Goal: Task Accomplishment & Management: Use online tool/utility

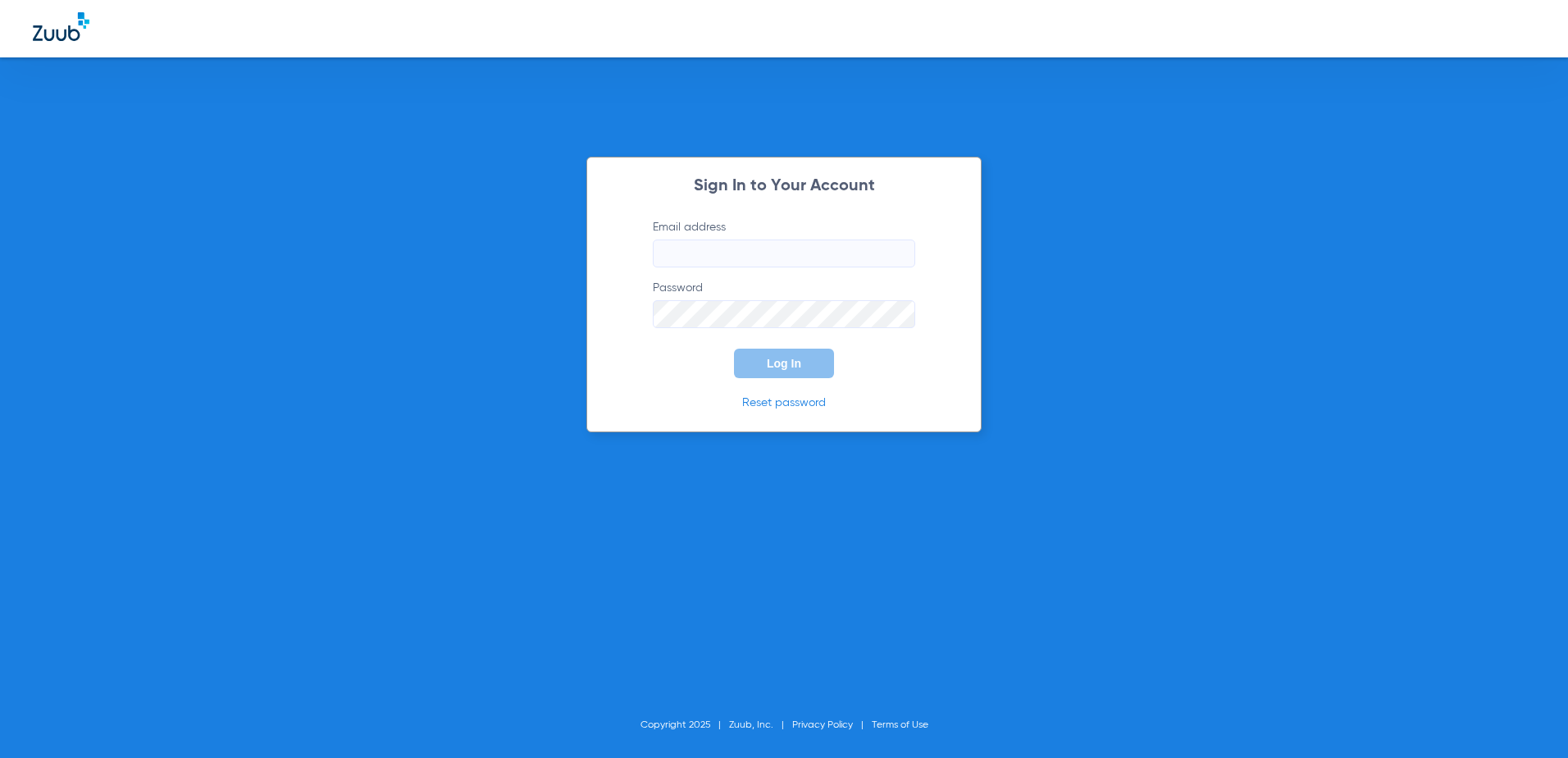
type input "[EMAIL_ADDRESS][DOMAIN_NAME]"
click at [781, 359] on span "Log In" at bounding box center [784, 364] width 35 height 13
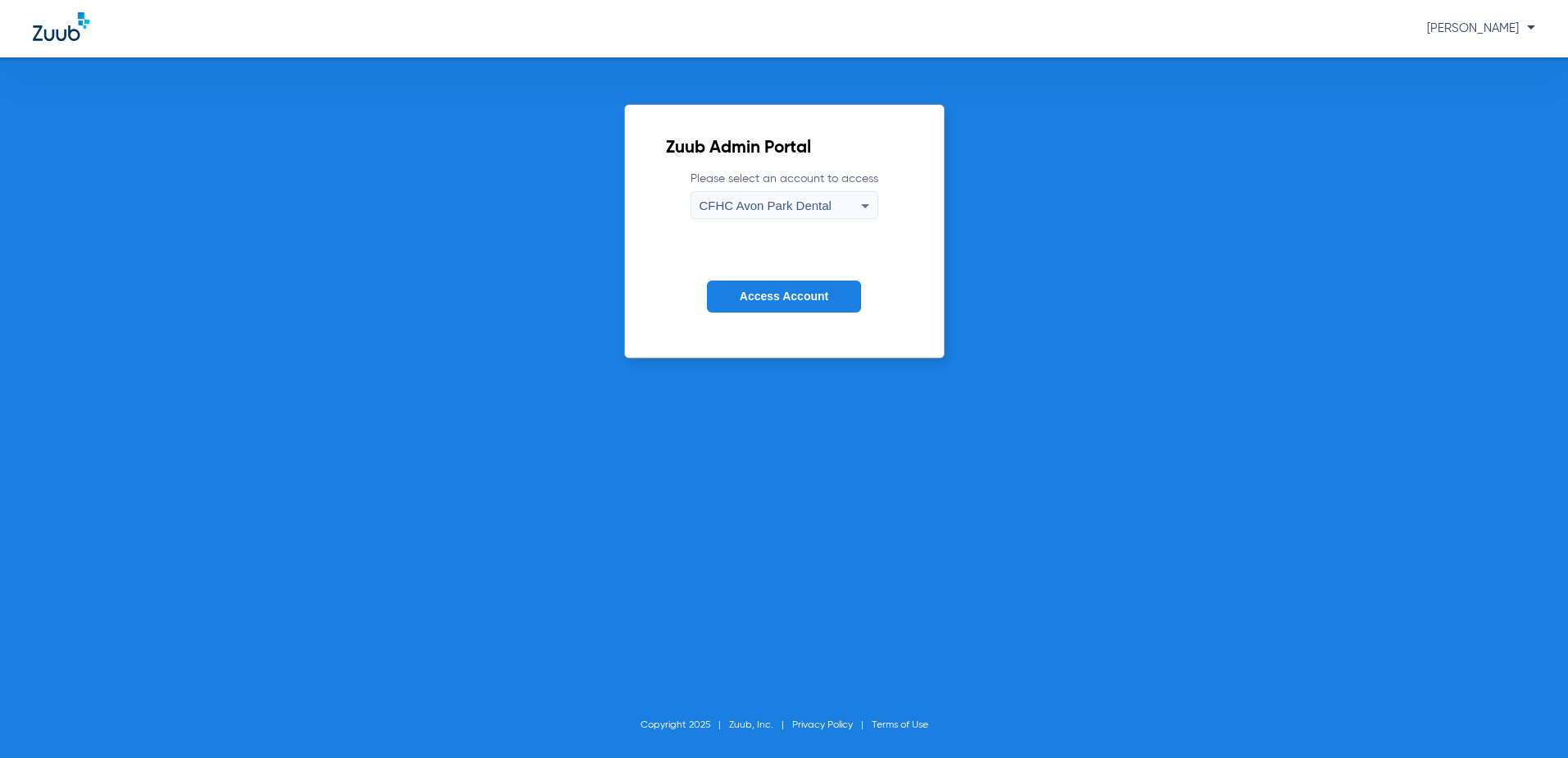
click at [788, 210] on span "CFHC Avon Park Dental" at bounding box center [765, 205] width 132 height 14
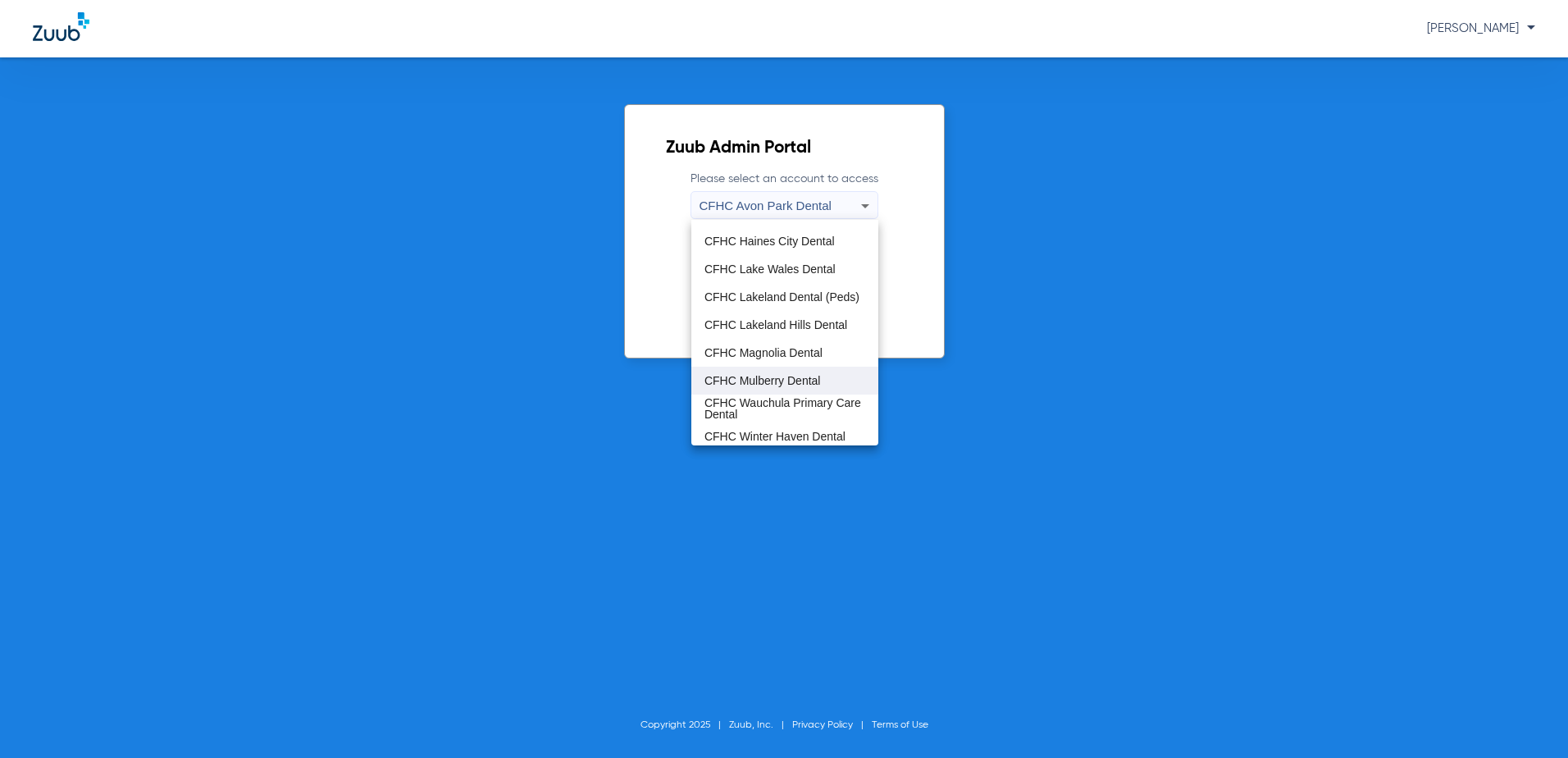
scroll to position [109, 0]
click at [779, 409] on span "CFHC Wauchula Primary Care Dental" at bounding box center [785, 404] width 161 height 23
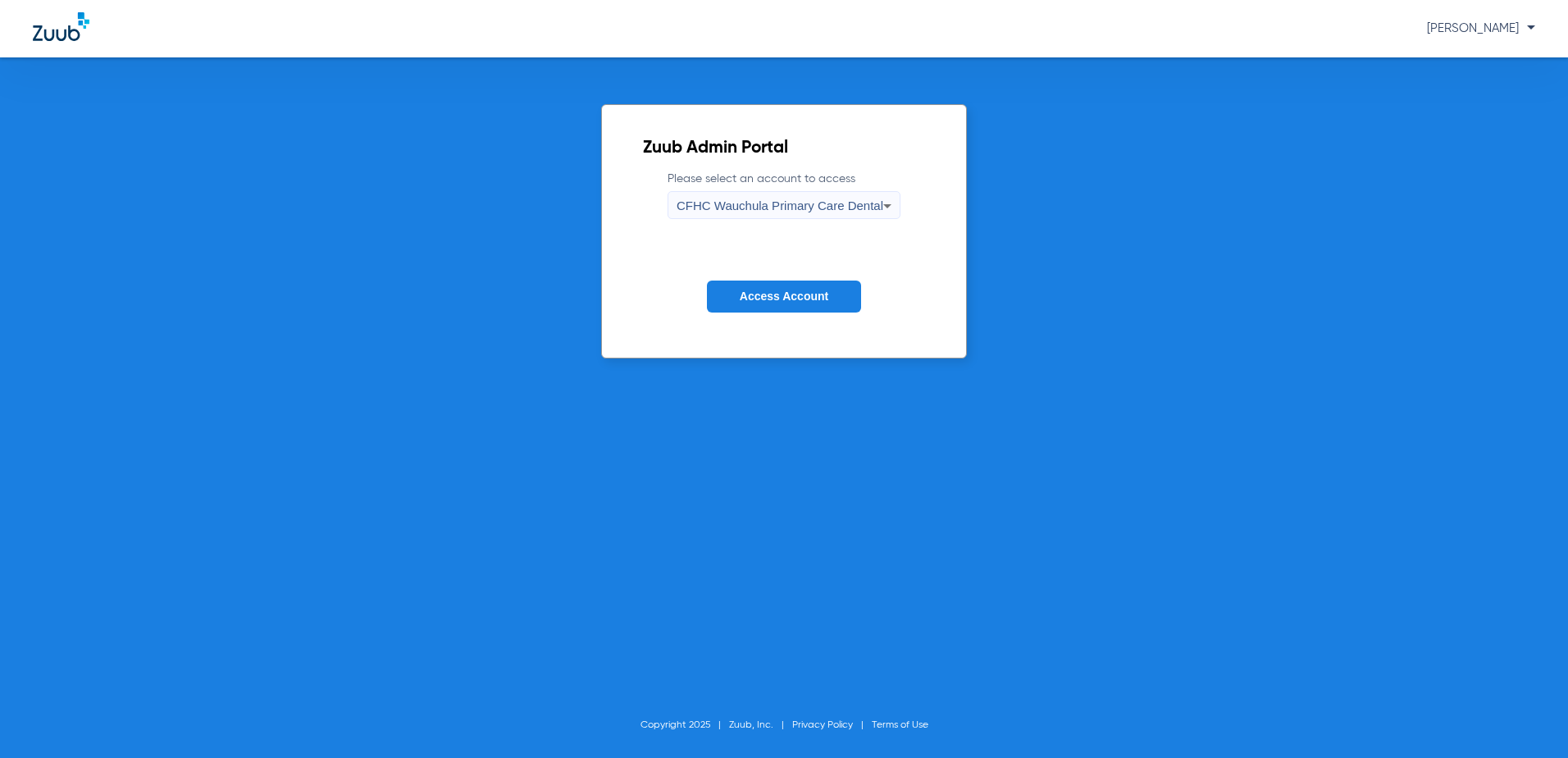
click at [782, 302] on span "Access Account" at bounding box center [784, 296] width 89 height 13
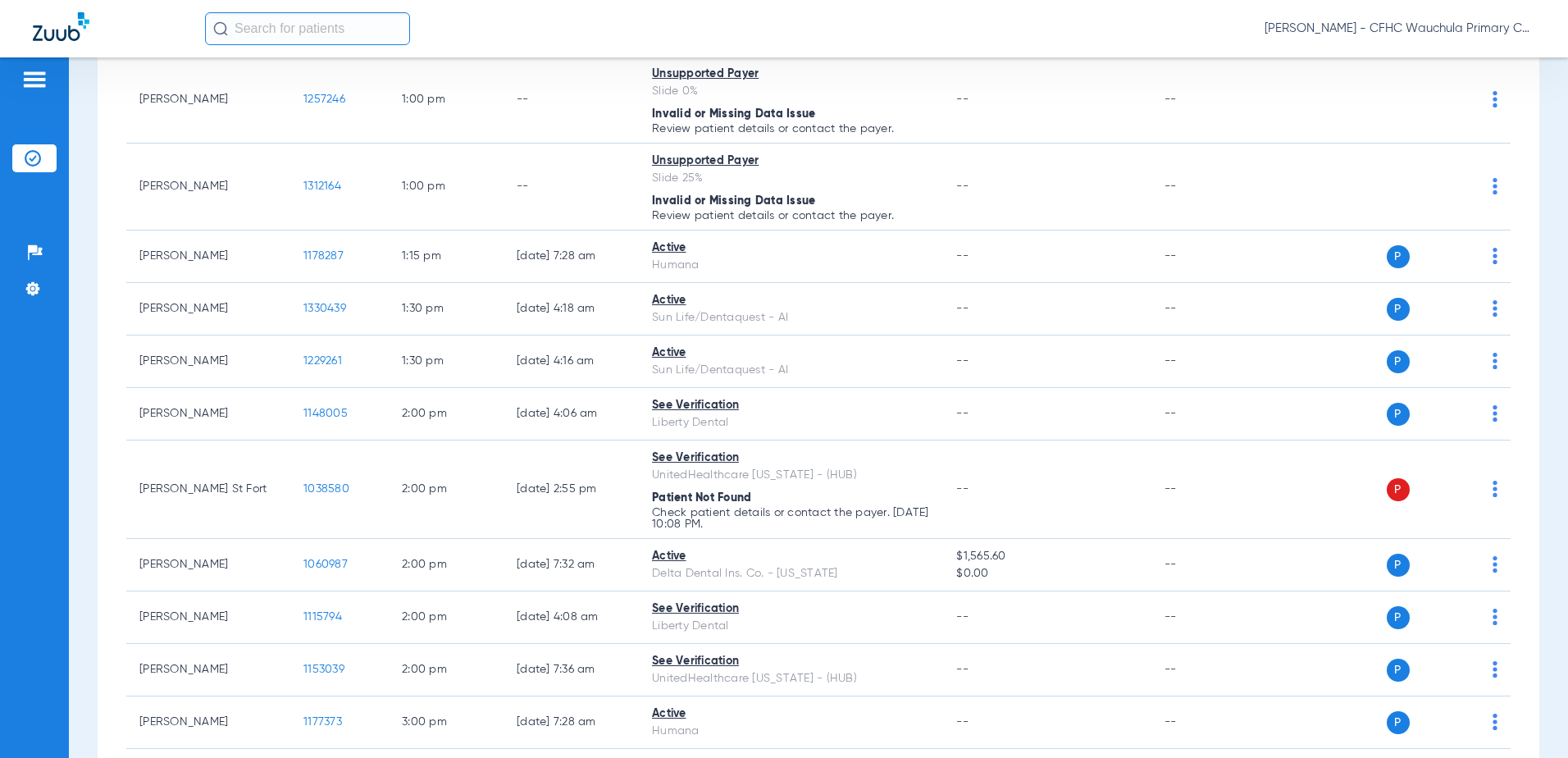
scroll to position [2707, 0]
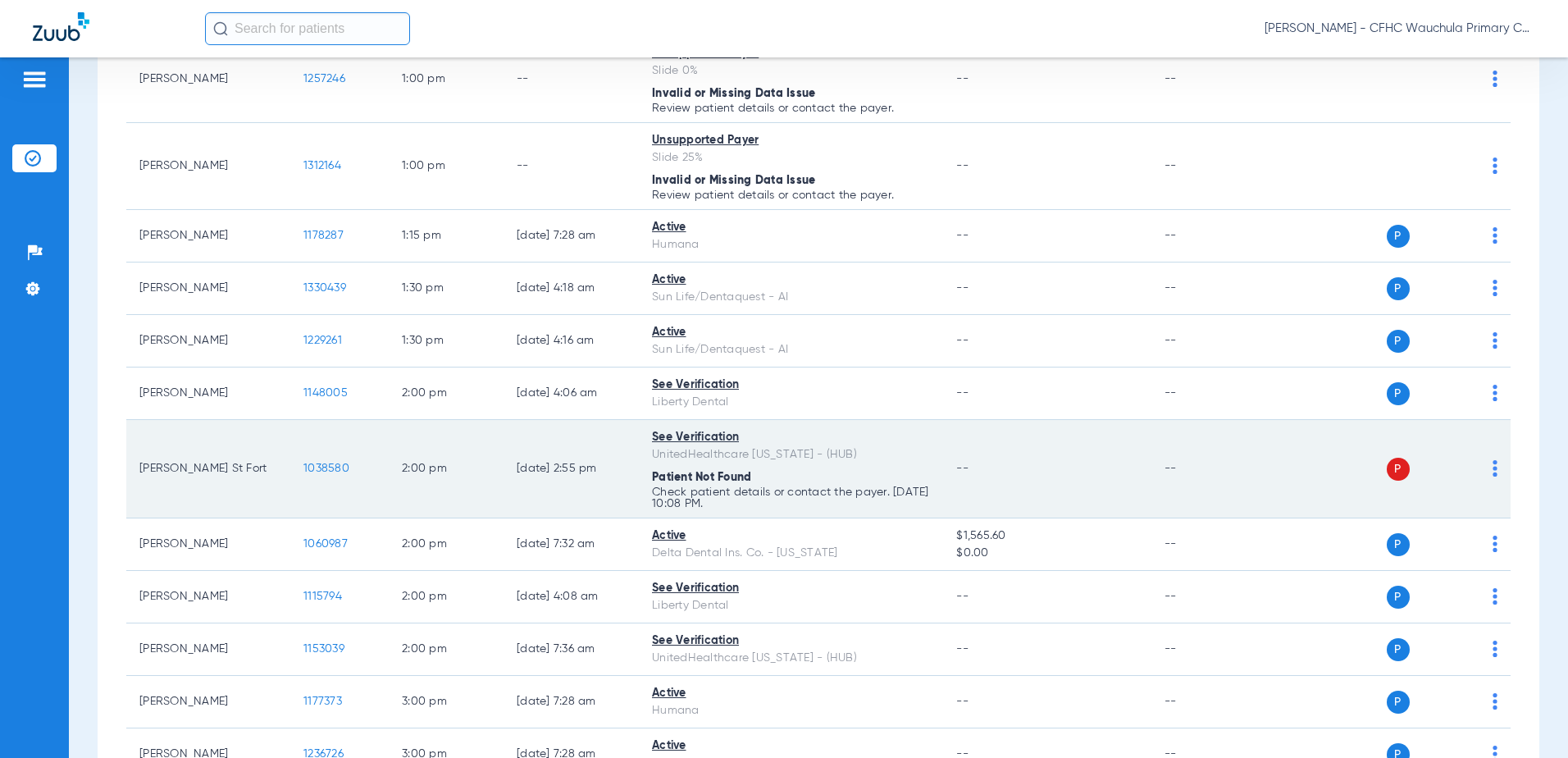
click at [319, 447] on td "1038580" at bounding box center [339, 468] width 98 height 98
click at [319, 463] on span "1038580" at bounding box center [326, 468] width 46 height 11
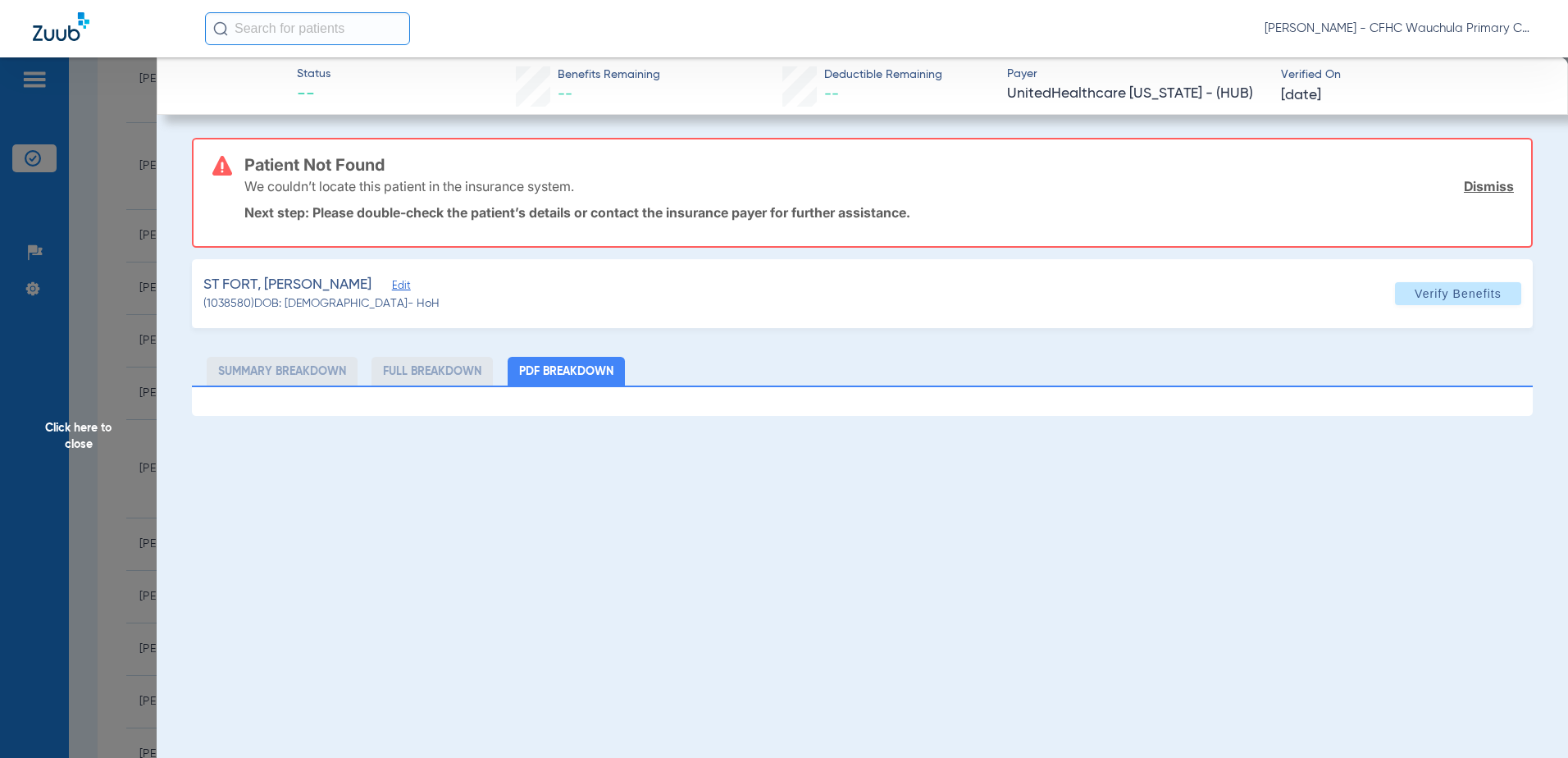
click at [392, 280] on span "Edit" at bounding box center [400, 287] width 15 height 16
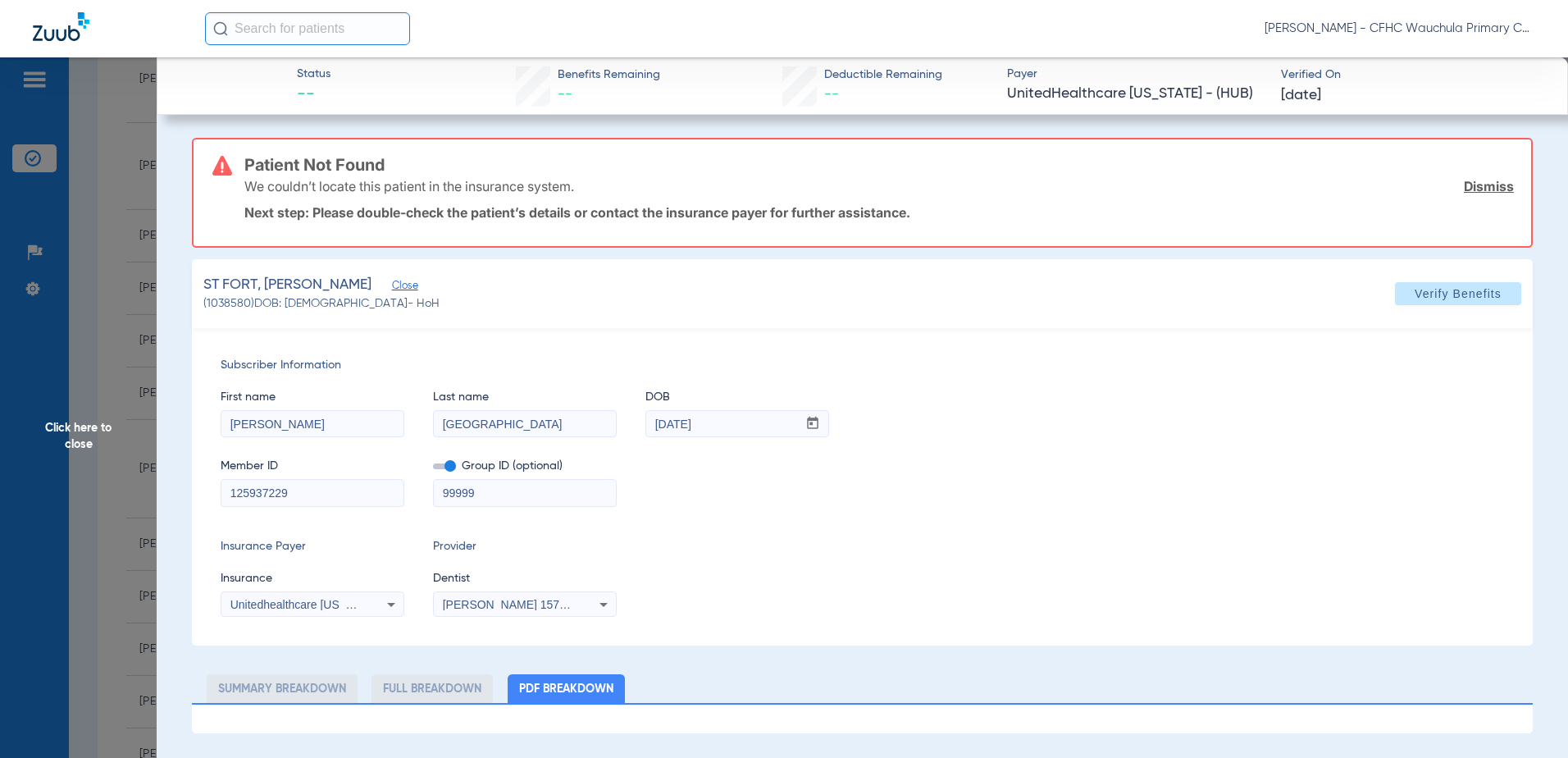
click at [450, 467] on span at bounding box center [444, 466] width 23 height 6
click at [433, 469] on input "checkbox" at bounding box center [433, 469] width 0 height 0
click at [461, 426] on input "[GEOGRAPHIC_DATA]" at bounding box center [524, 424] width 182 height 26
type input "STFORT"
drag, startPoint x: 1472, startPoint y: 296, endPoint x: 1416, endPoint y: 324, distance: 62.6
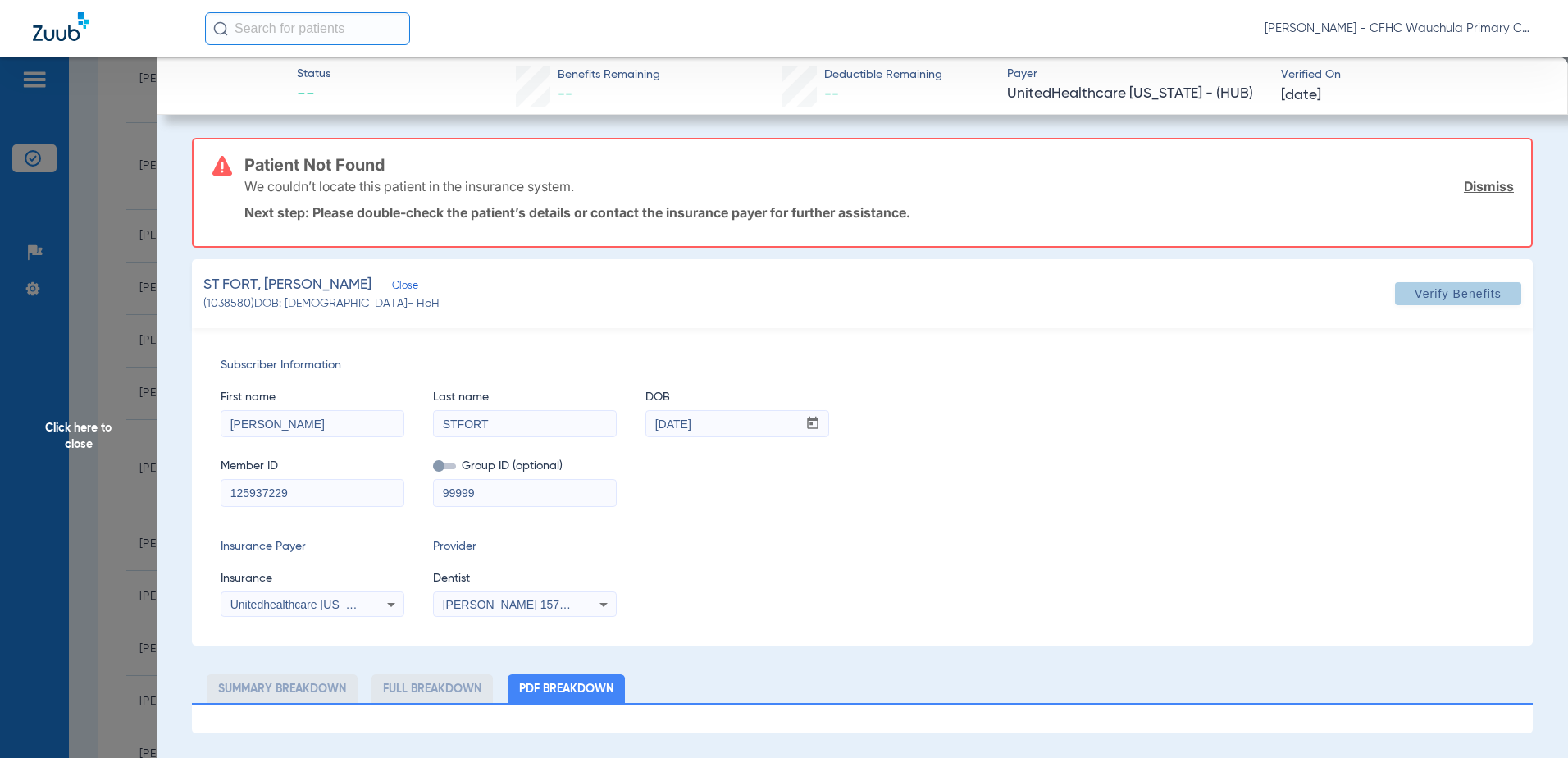
click at [1472, 296] on span "Verify Benefits" at bounding box center [1458, 293] width 87 height 13
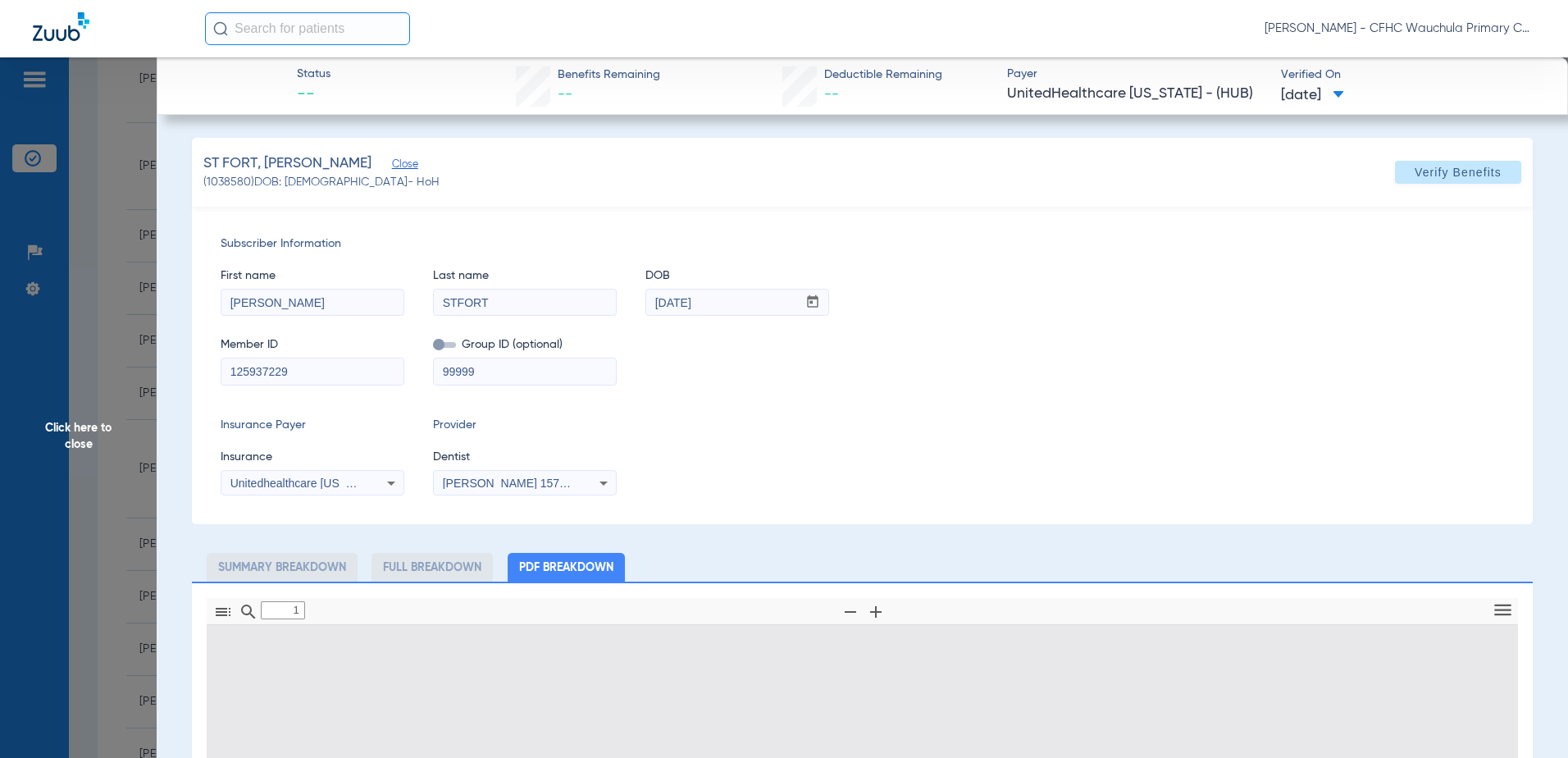
type input "0"
select select "page-width"
type input "1"
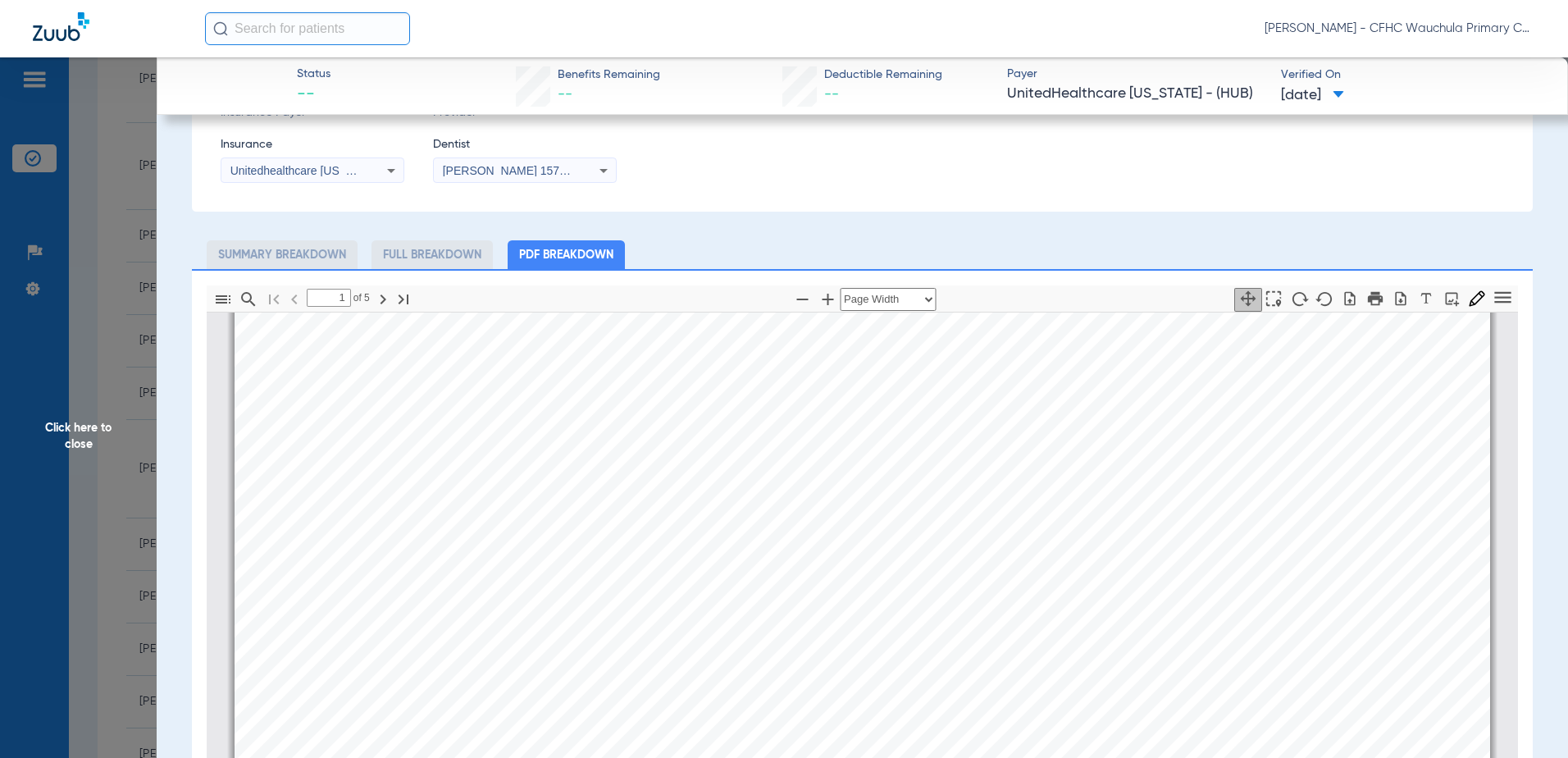
scroll to position [328, 0]
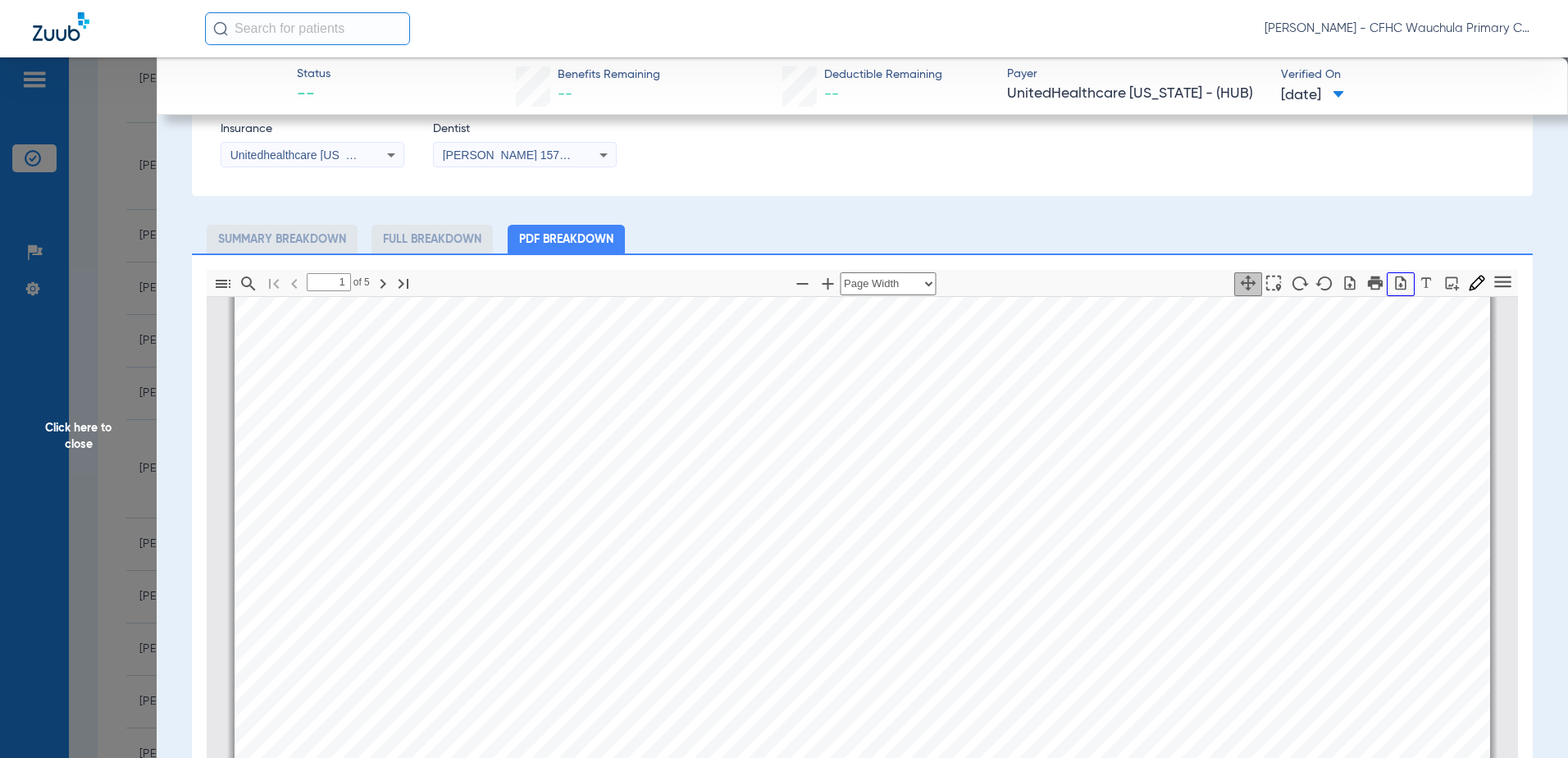
drag, startPoint x: 1387, startPoint y: 289, endPoint x: 1378, endPoint y: 291, distance: 9.2
click at [1396, 289] on icon "button" at bounding box center [1401, 282] width 10 height 14
click at [137, 346] on span "Click here to close" at bounding box center [78, 436] width 157 height 758
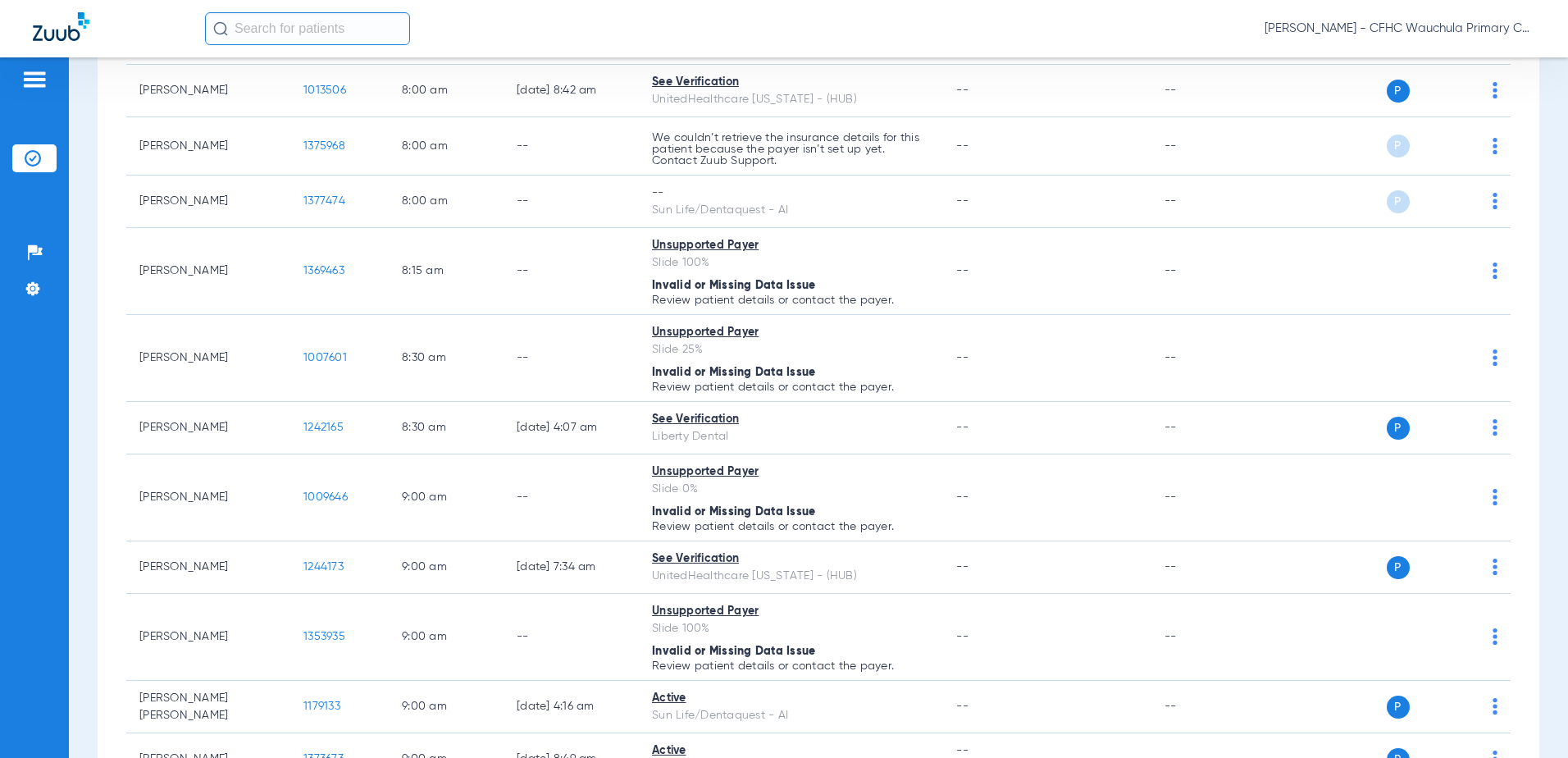
scroll to position [0, 0]
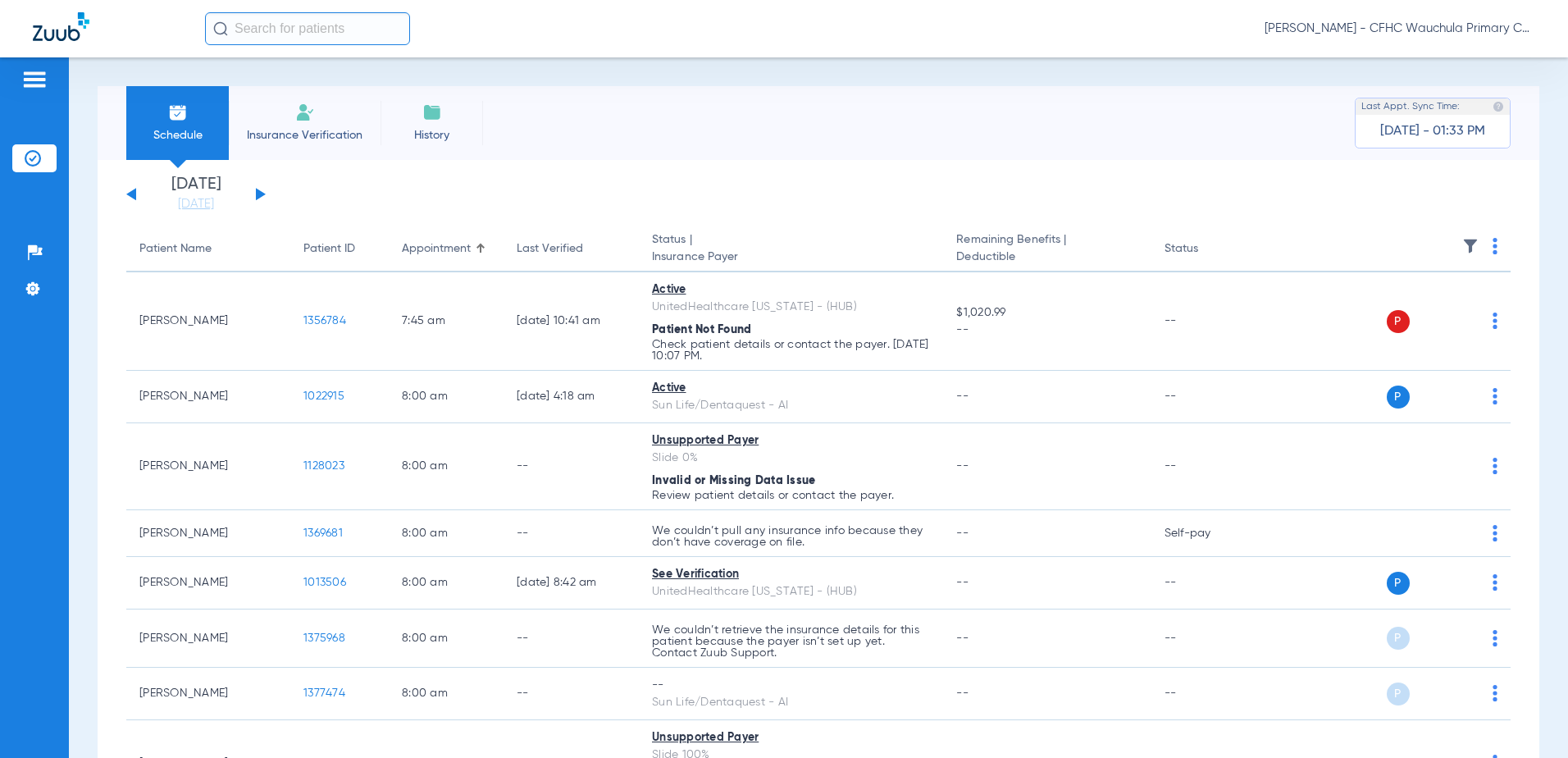
click at [257, 191] on button at bounding box center [261, 193] width 10 height 12
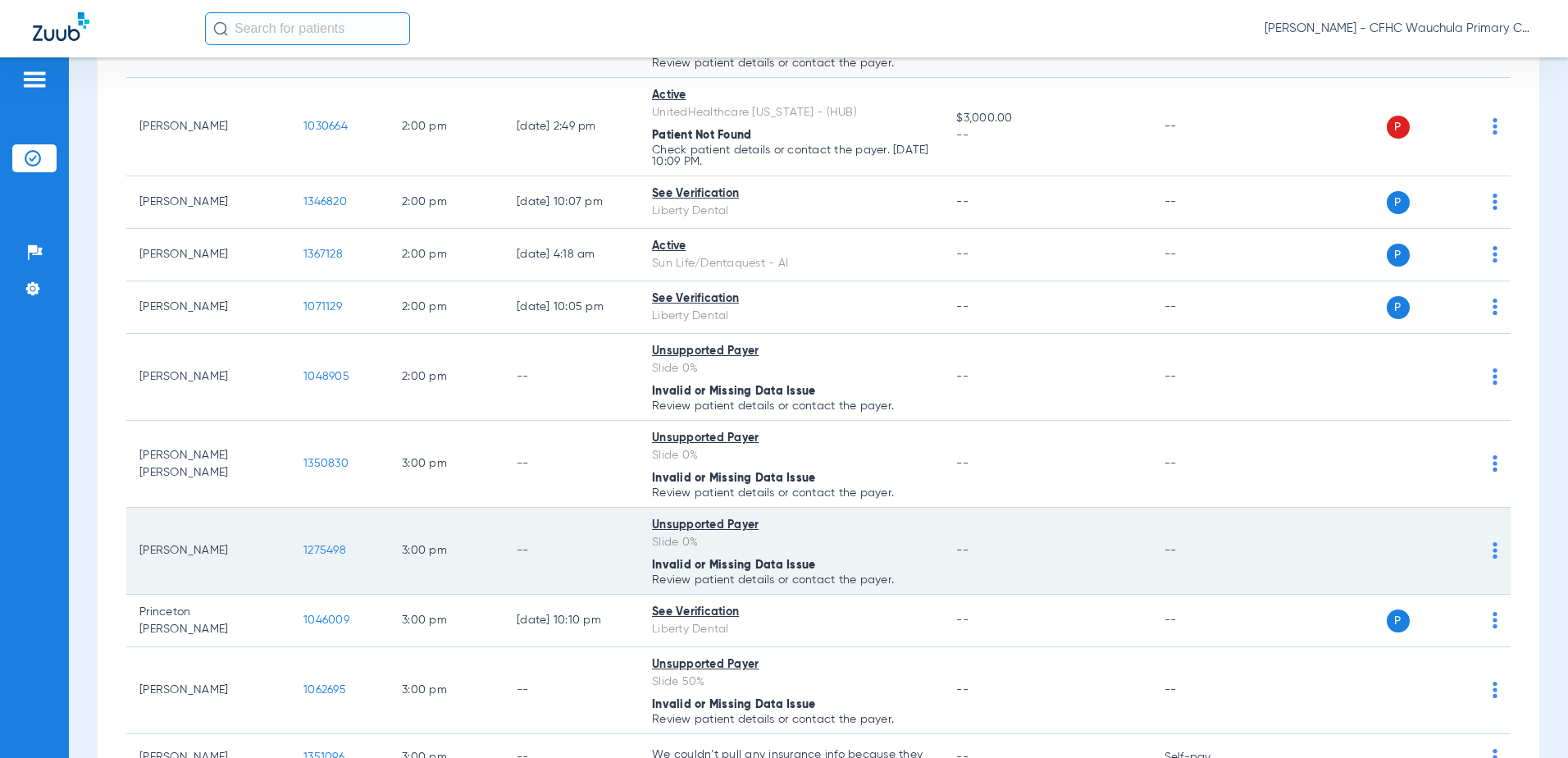
scroll to position [2215, 0]
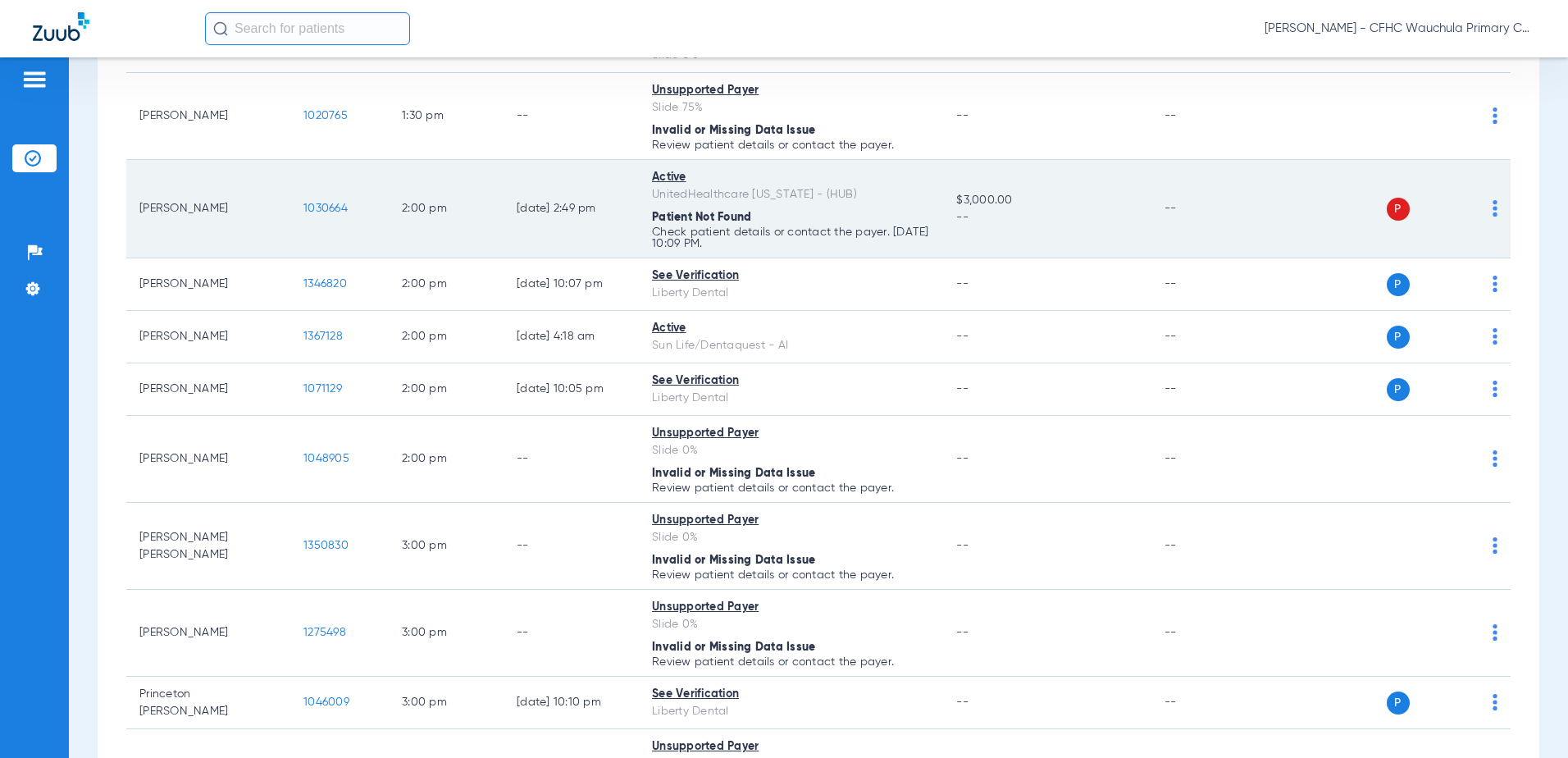
click at [326, 214] on span "1030664" at bounding box center [325, 208] width 44 height 11
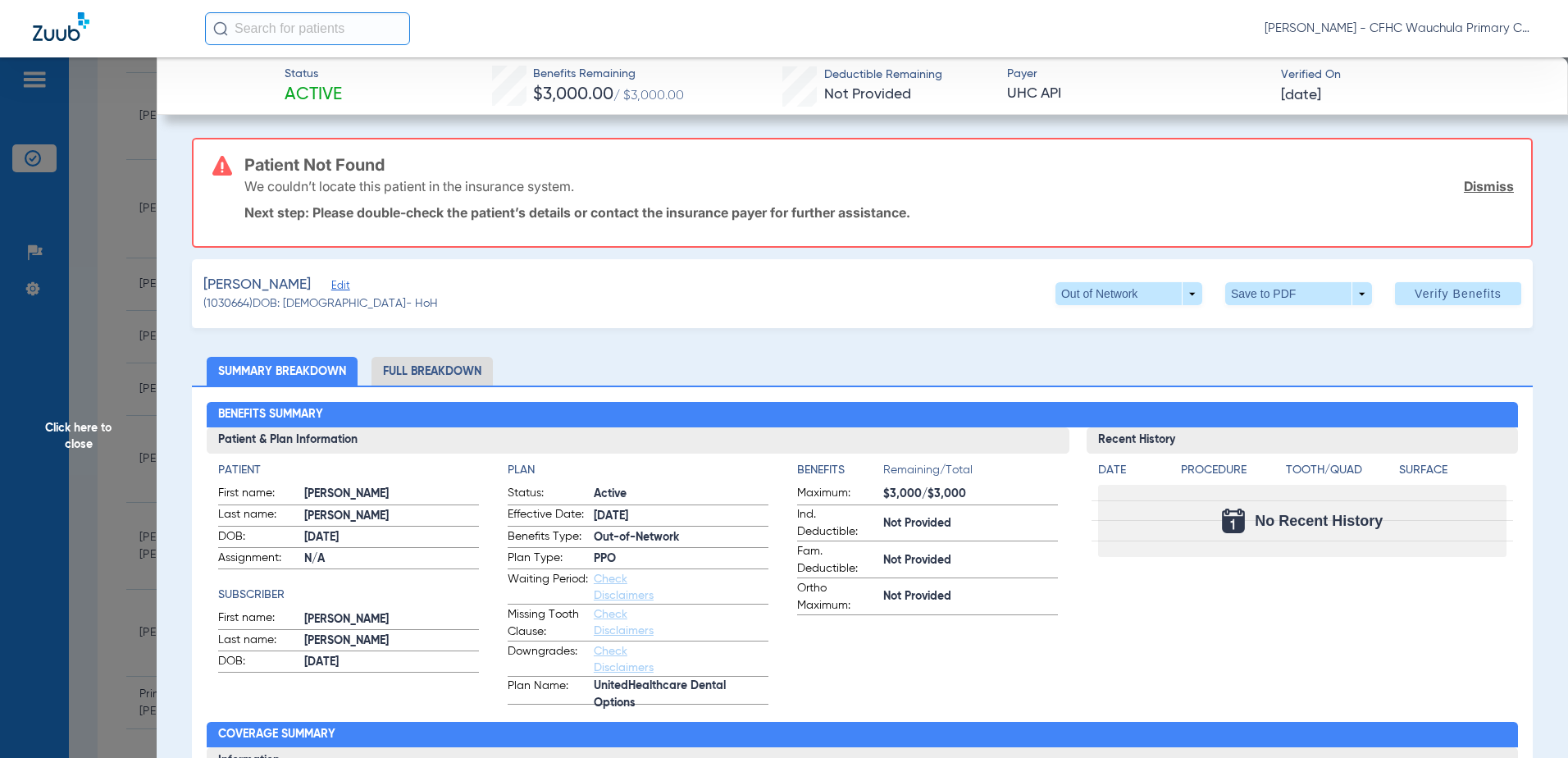
click at [430, 368] on li "Full Breakdown" at bounding box center [433, 371] width 121 height 29
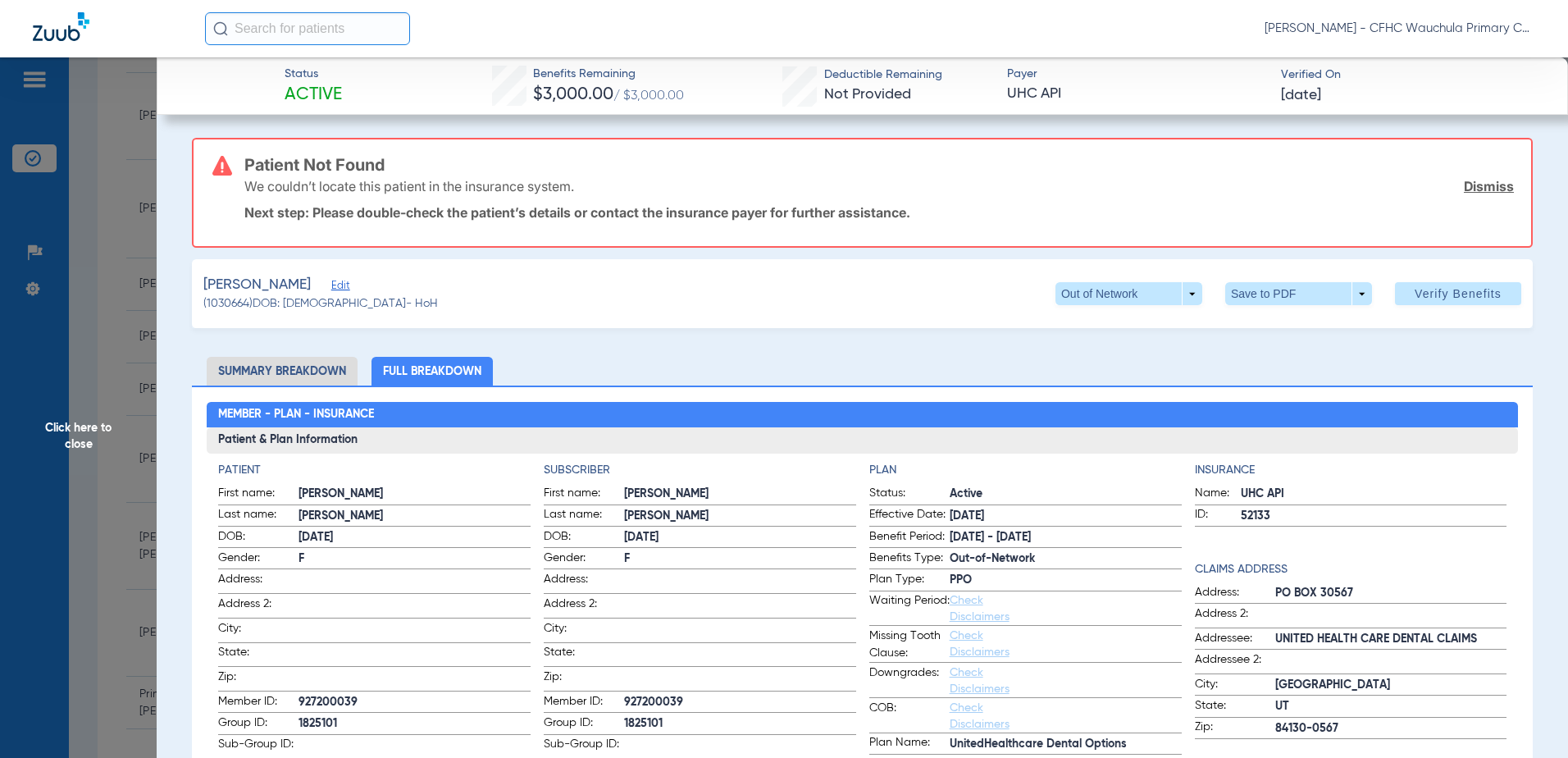
click at [332, 286] on span "Edit" at bounding box center [339, 287] width 15 height 16
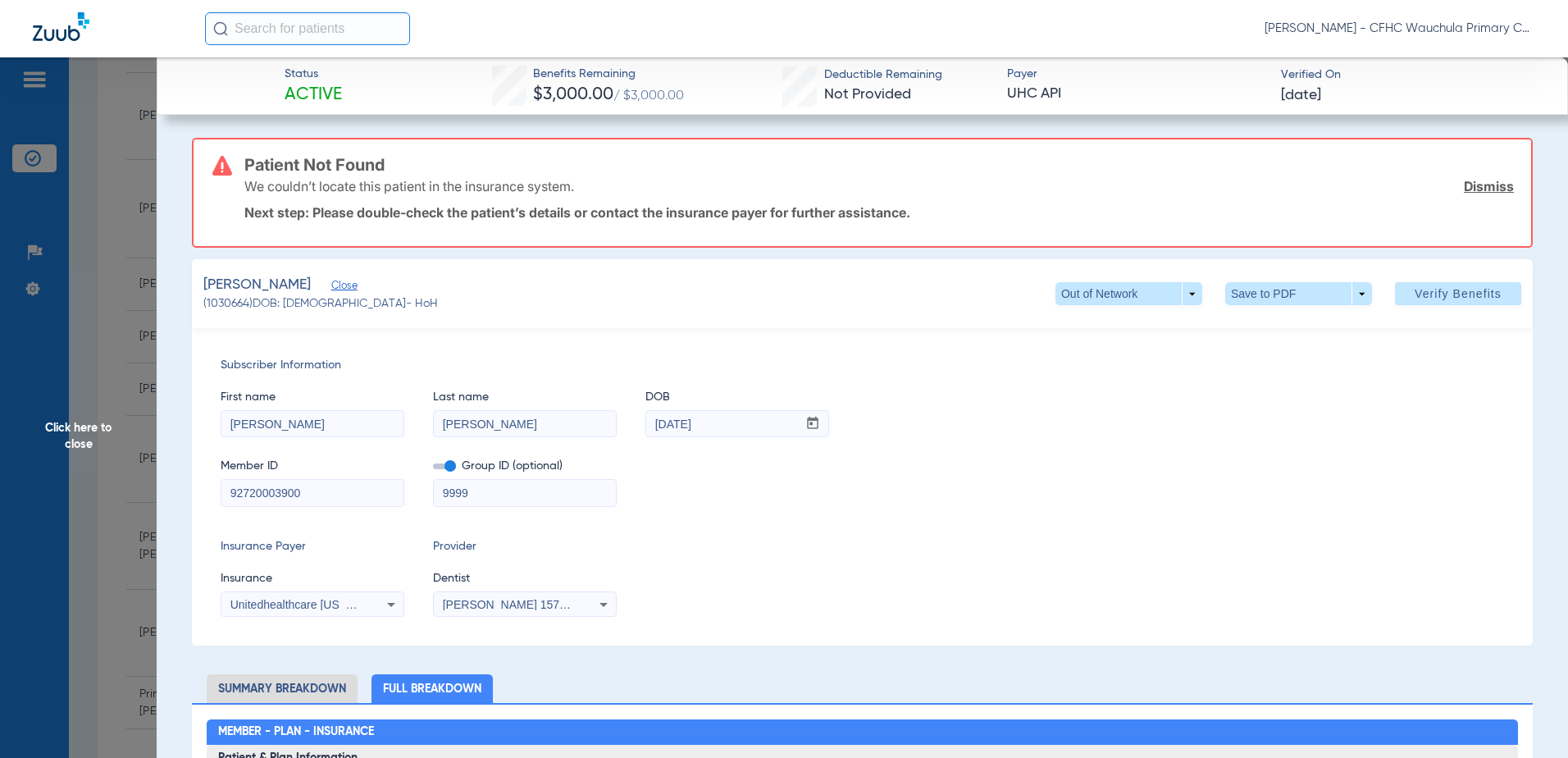
click at [448, 468] on span at bounding box center [444, 466] width 23 height 6
click at [433, 469] on input "checkbox" at bounding box center [433, 469] width 0 height 0
click at [1418, 293] on span "Verify Benefits" at bounding box center [1458, 293] width 87 height 13
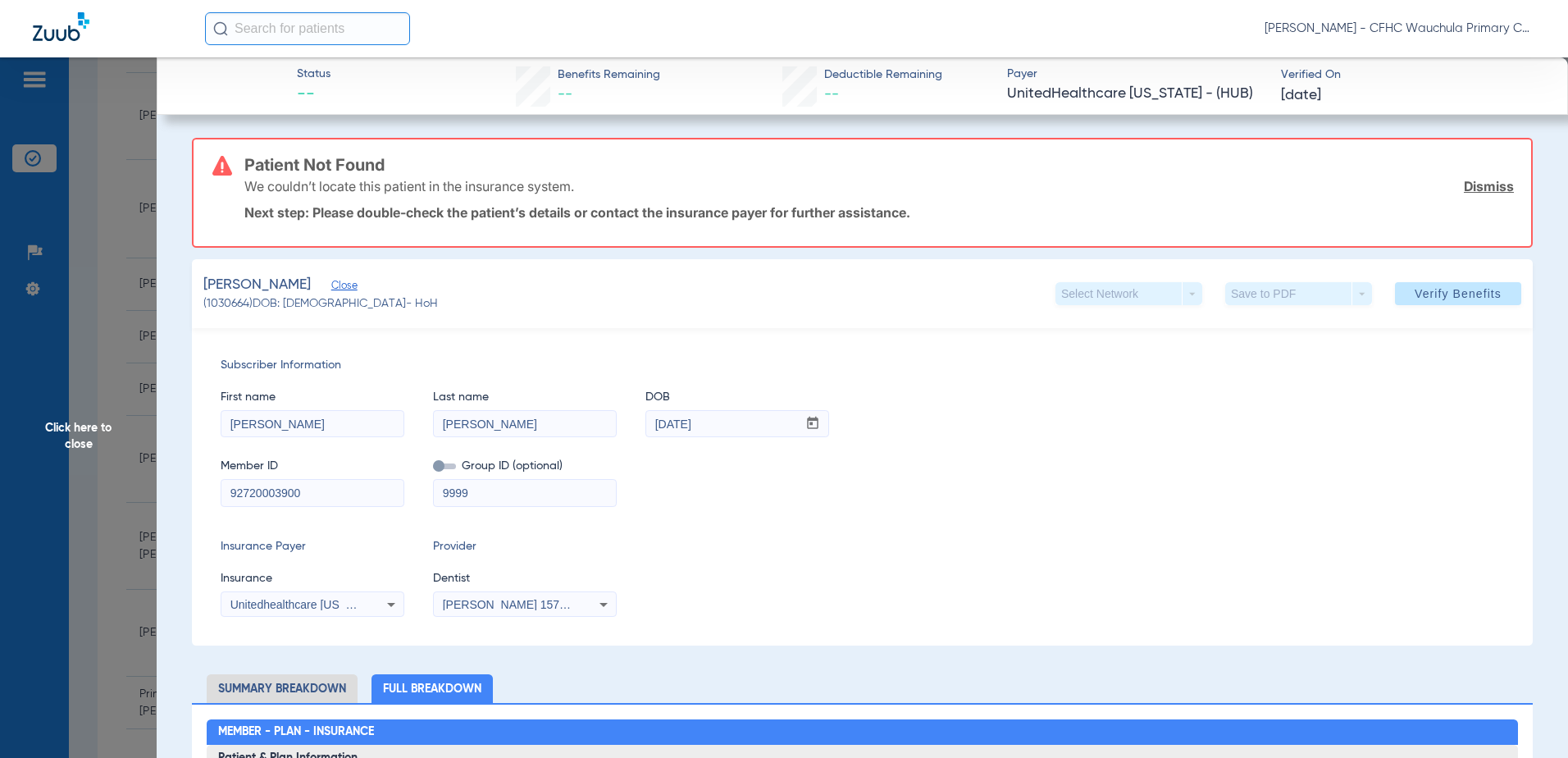
drag, startPoint x: 130, startPoint y: 330, endPoint x: 121, endPoint y: 321, distance: 12.7
click at [129, 330] on span "Click here to close" at bounding box center [78, 436] width 157 height 758
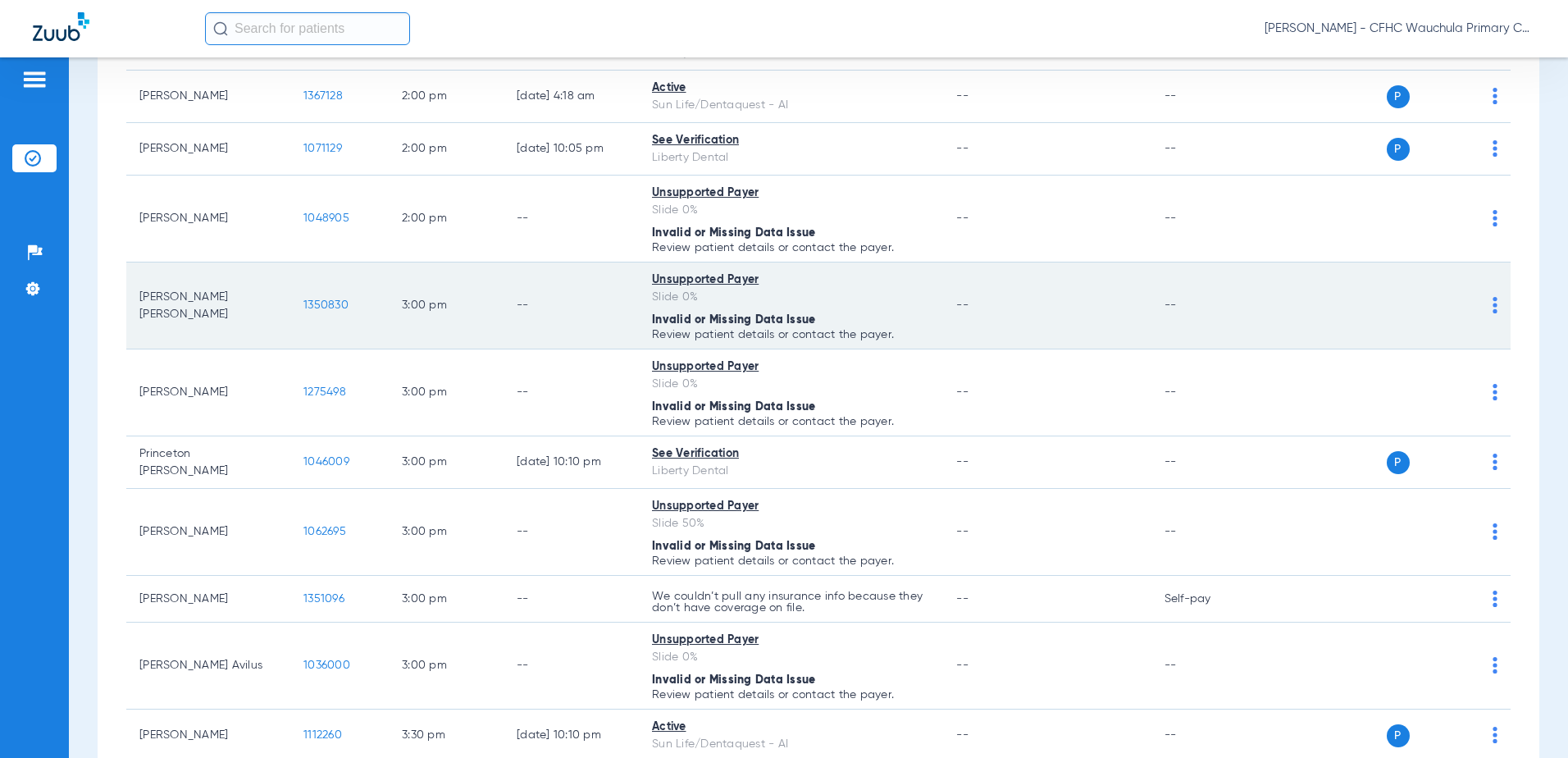
scroll to position [2461, 0]
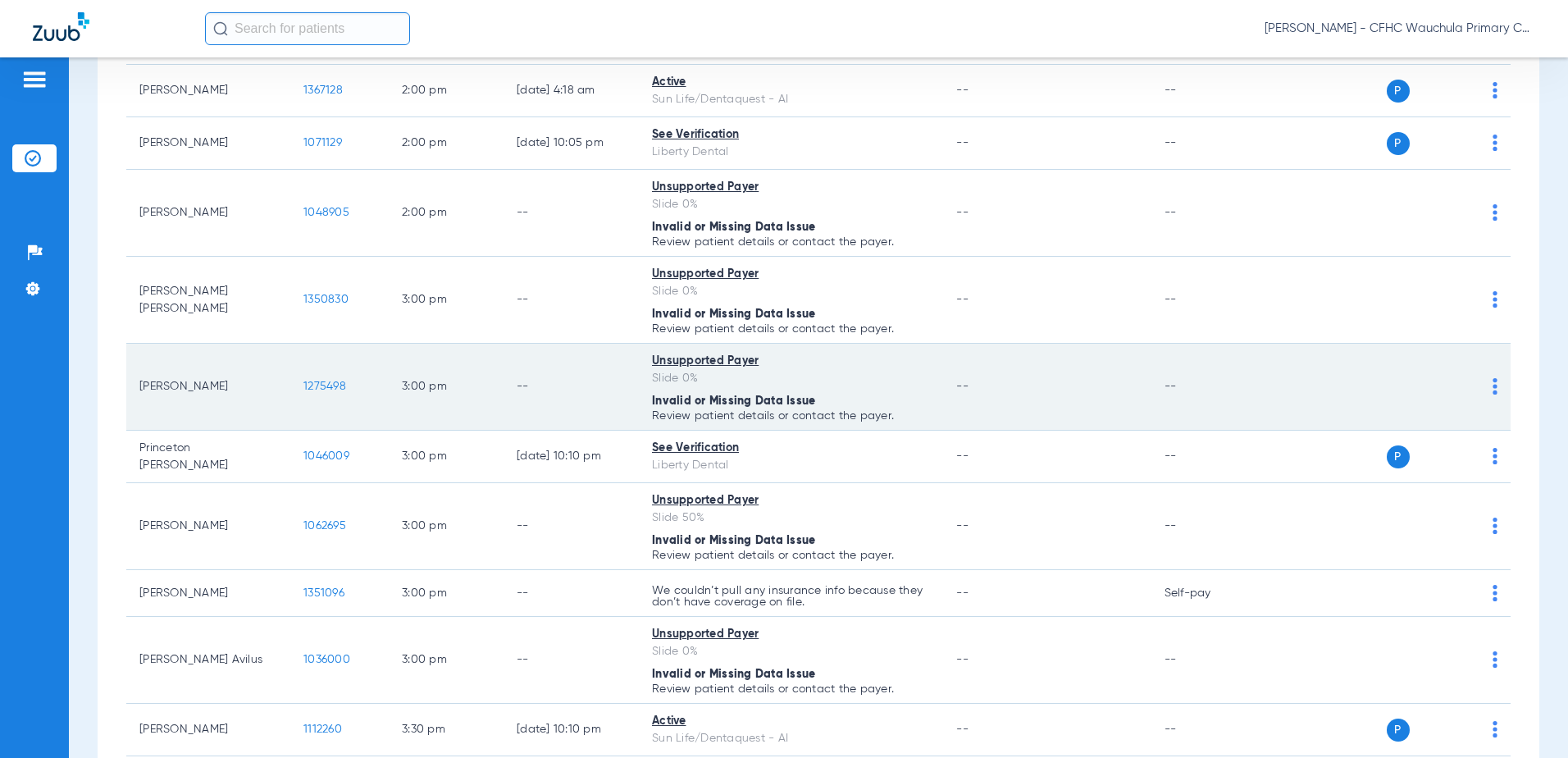
click at [317, 386] on span "1275498" at bounding box center [325, 386] width 43 height 11
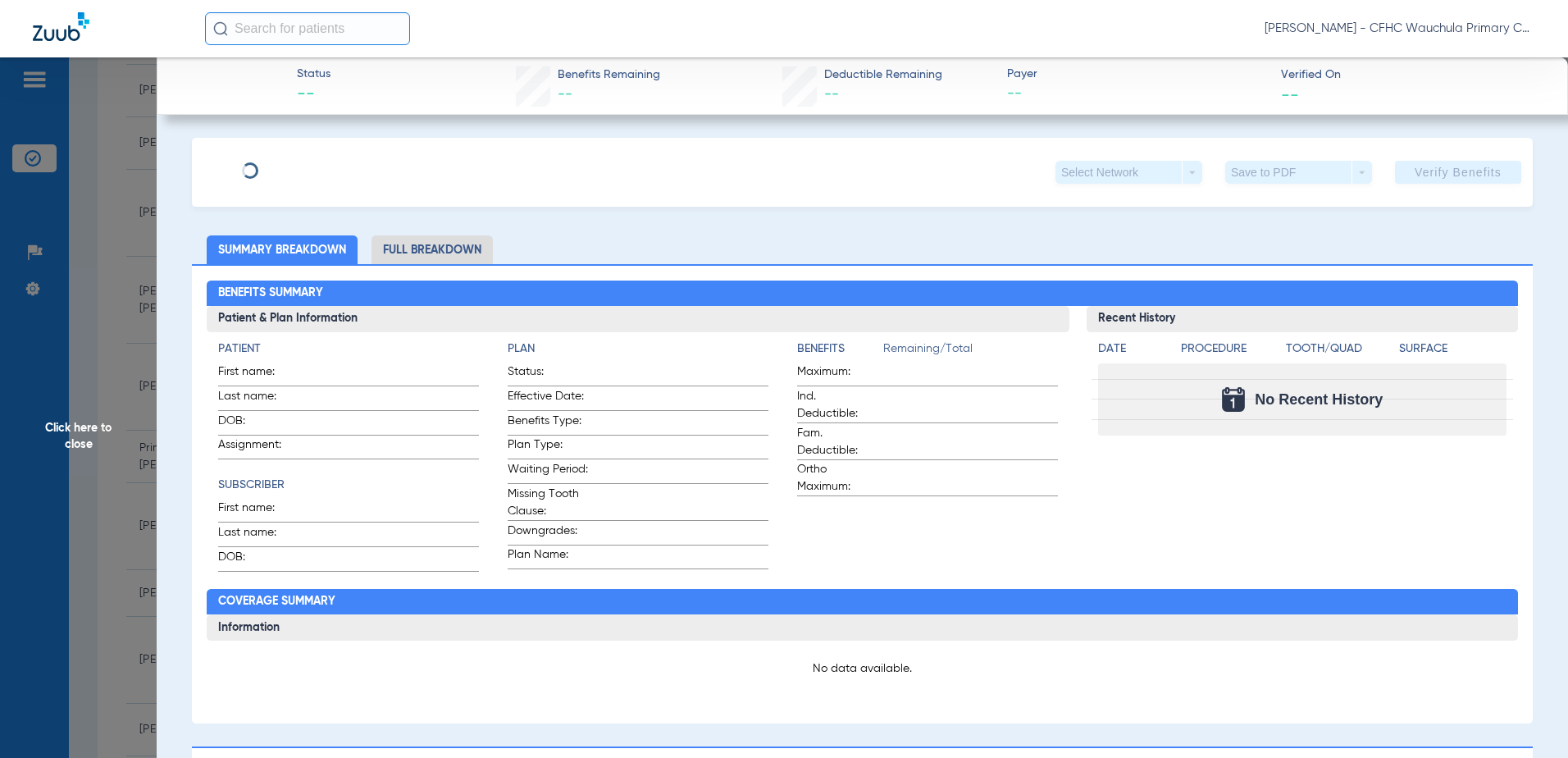
click at [87, 398] on span "Click here to close" at bounding box center [78, 436] width 157 height 758
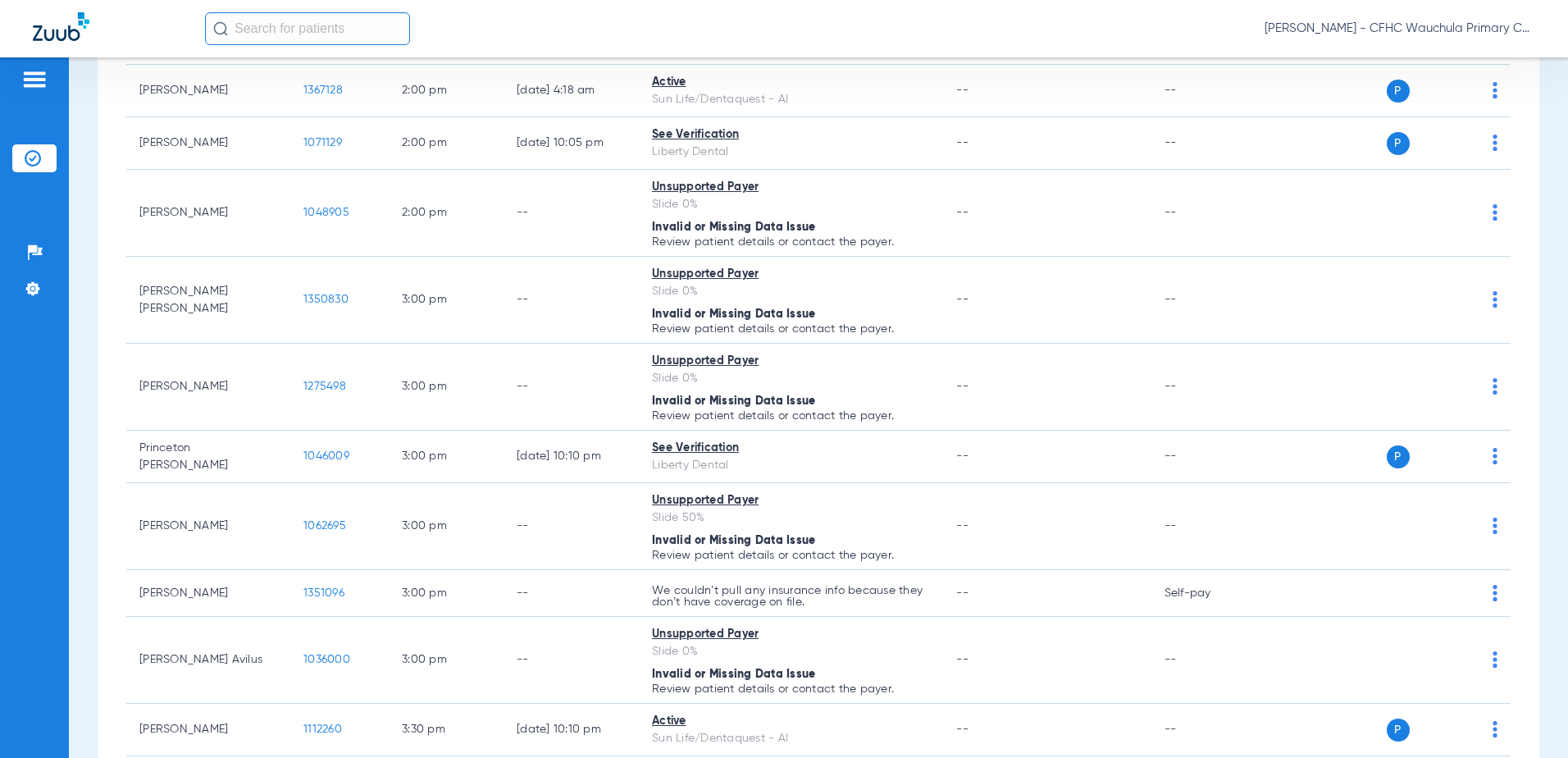
click at [356, 43] on input "text" at bounding box center [306, 28] width 205 height 33
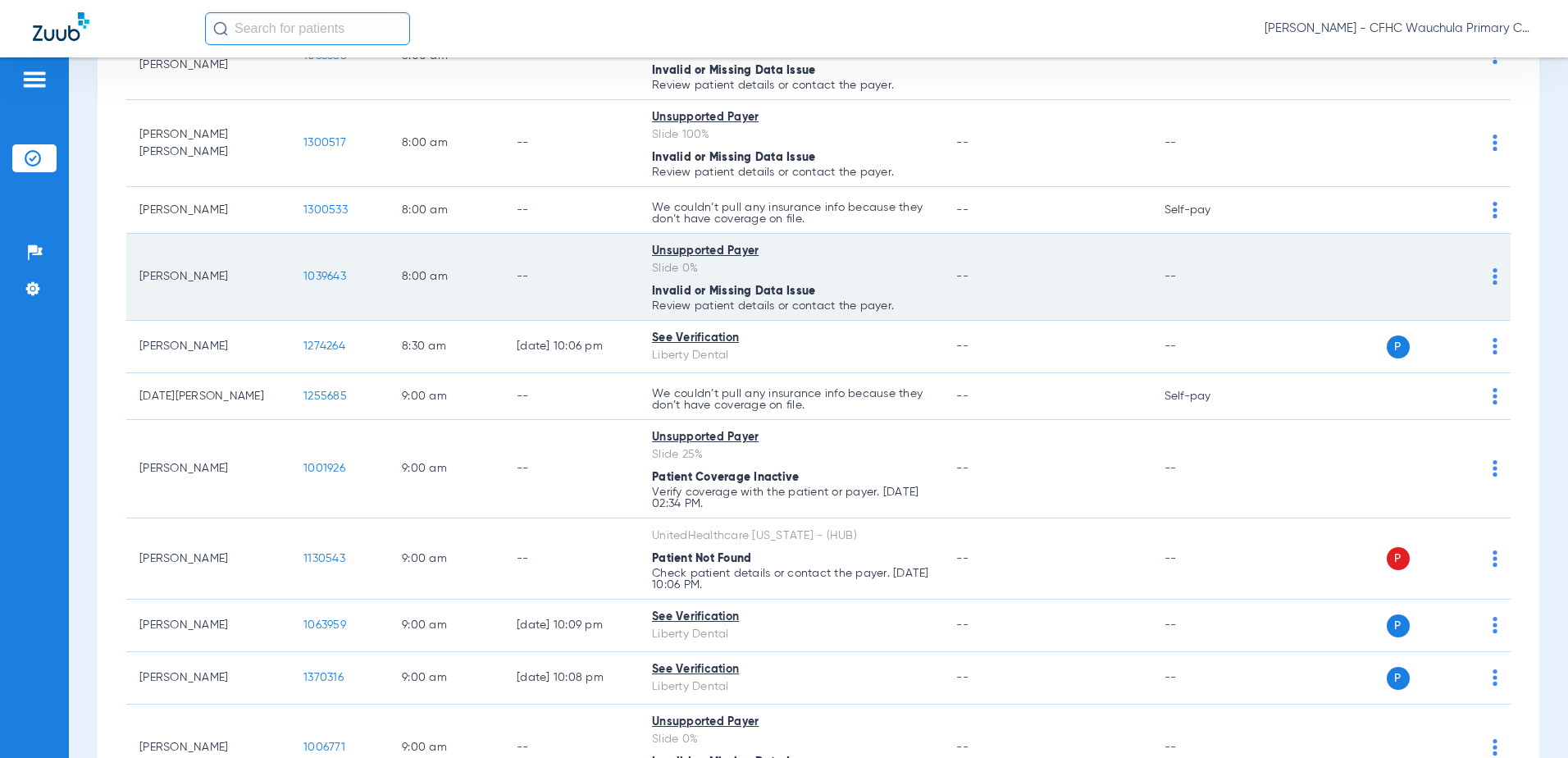
scroll to position [0, 0]
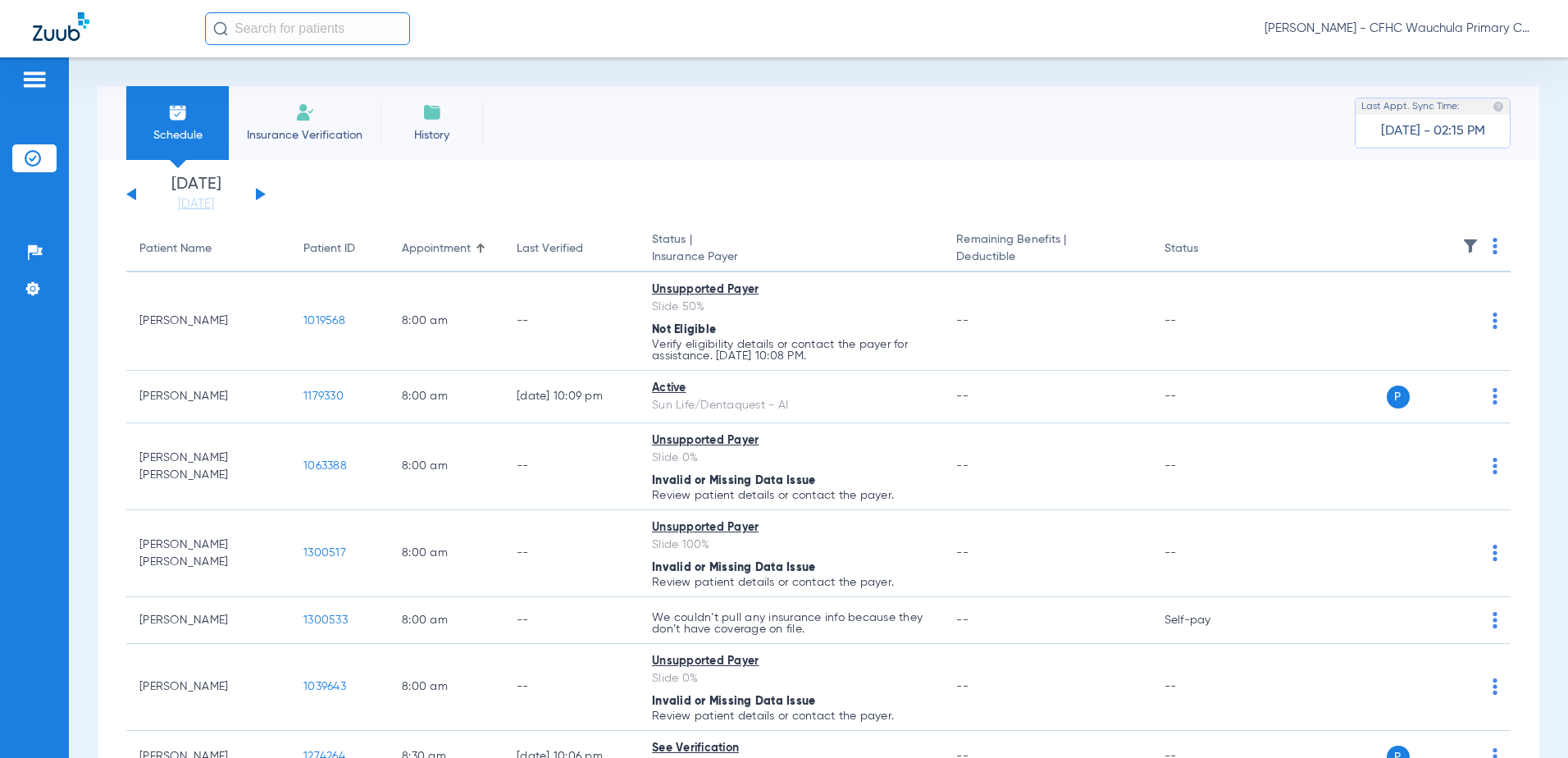
click at [311, 99] on li "Insurance Verification" at bounding box center [305, 122] width 151 height 74
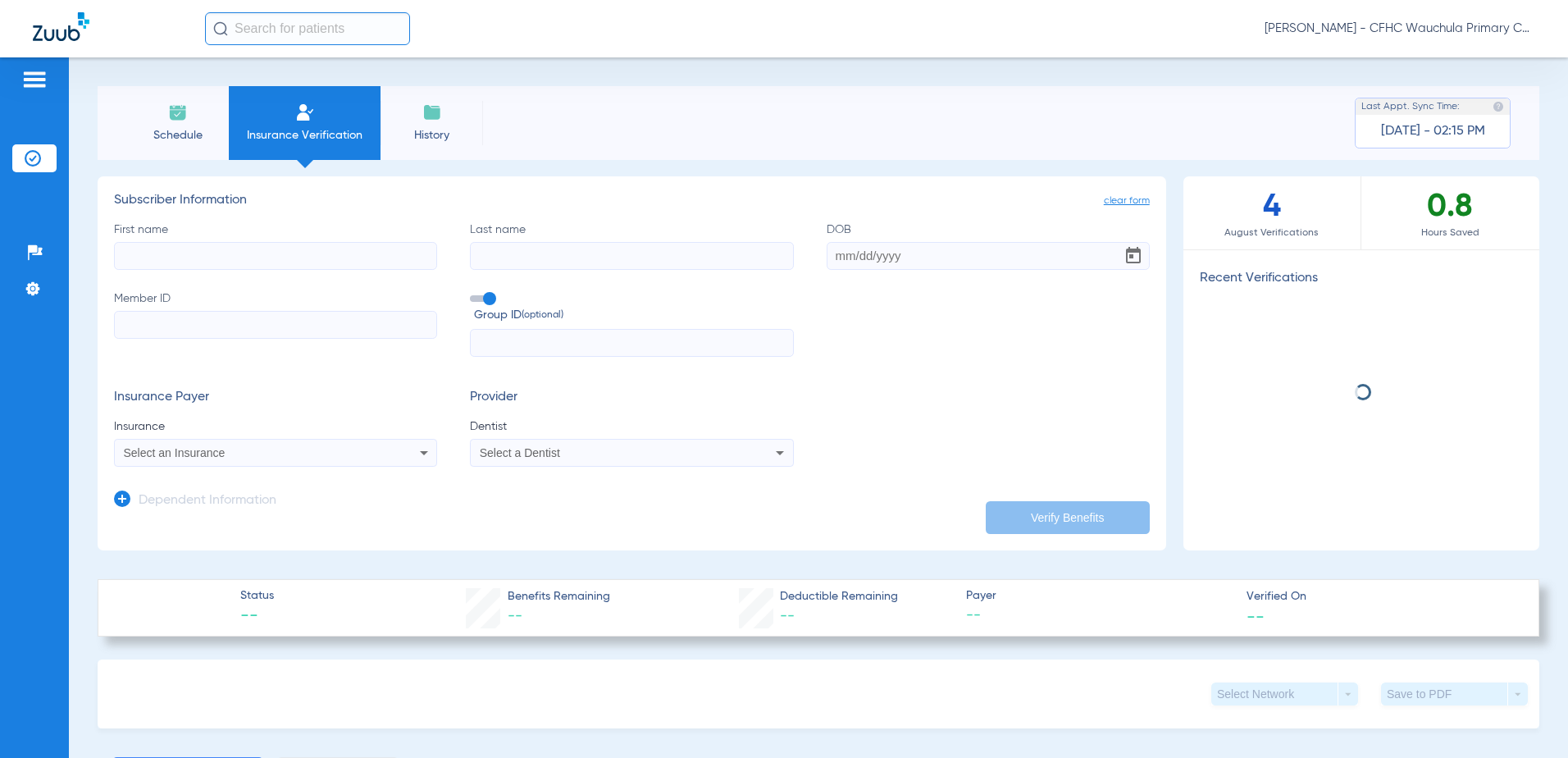
click at [229, 263] on input "First name" at bounding box center [276, 256] width 323 height 28
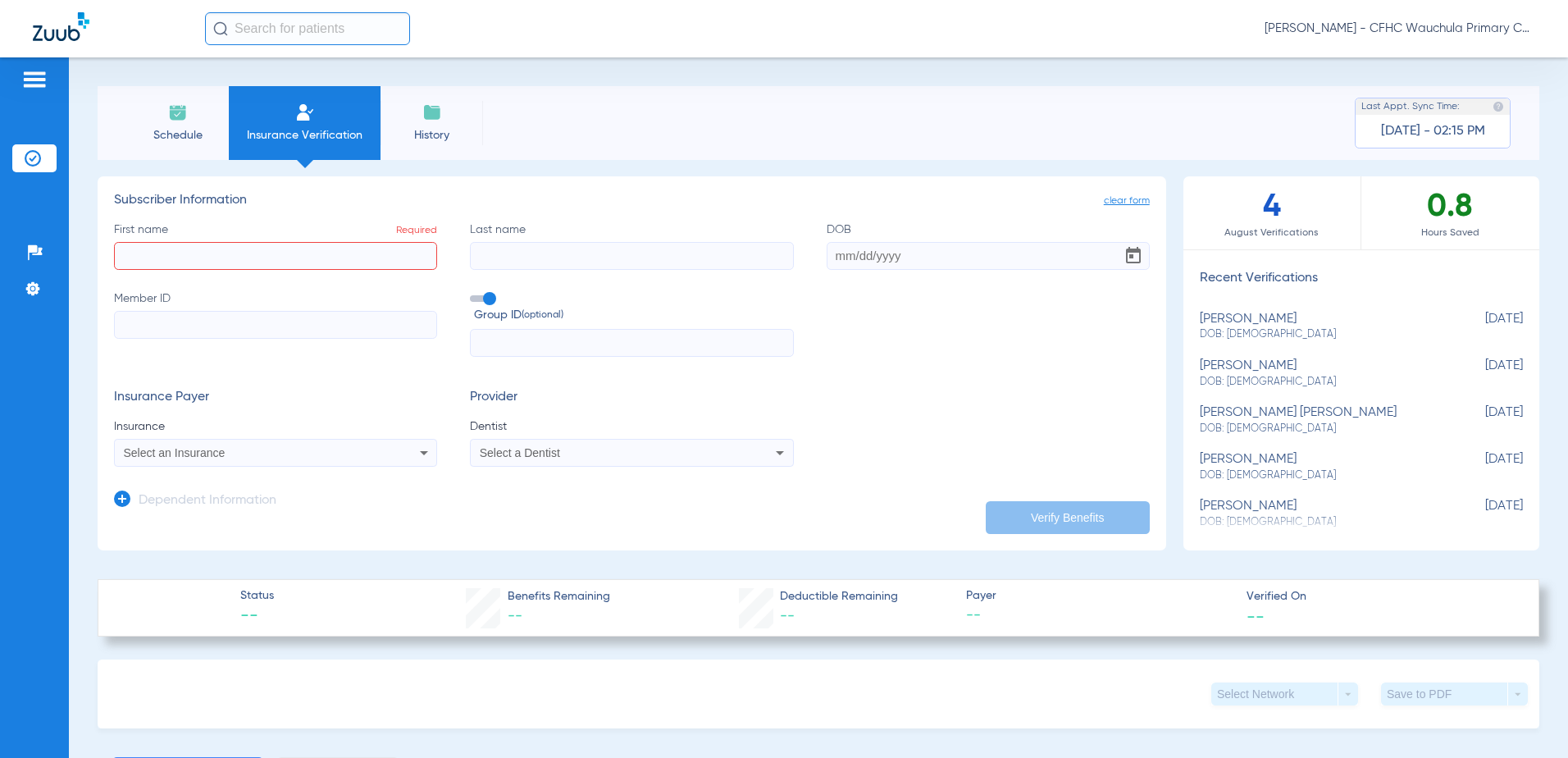
click at [312, 254] on input "First name Required" at bounding box center [276, 256] width 323 height 28
type input "APRIL"
type input "O"
type input "[PERSON_NAME]"
type input "[DATE]"
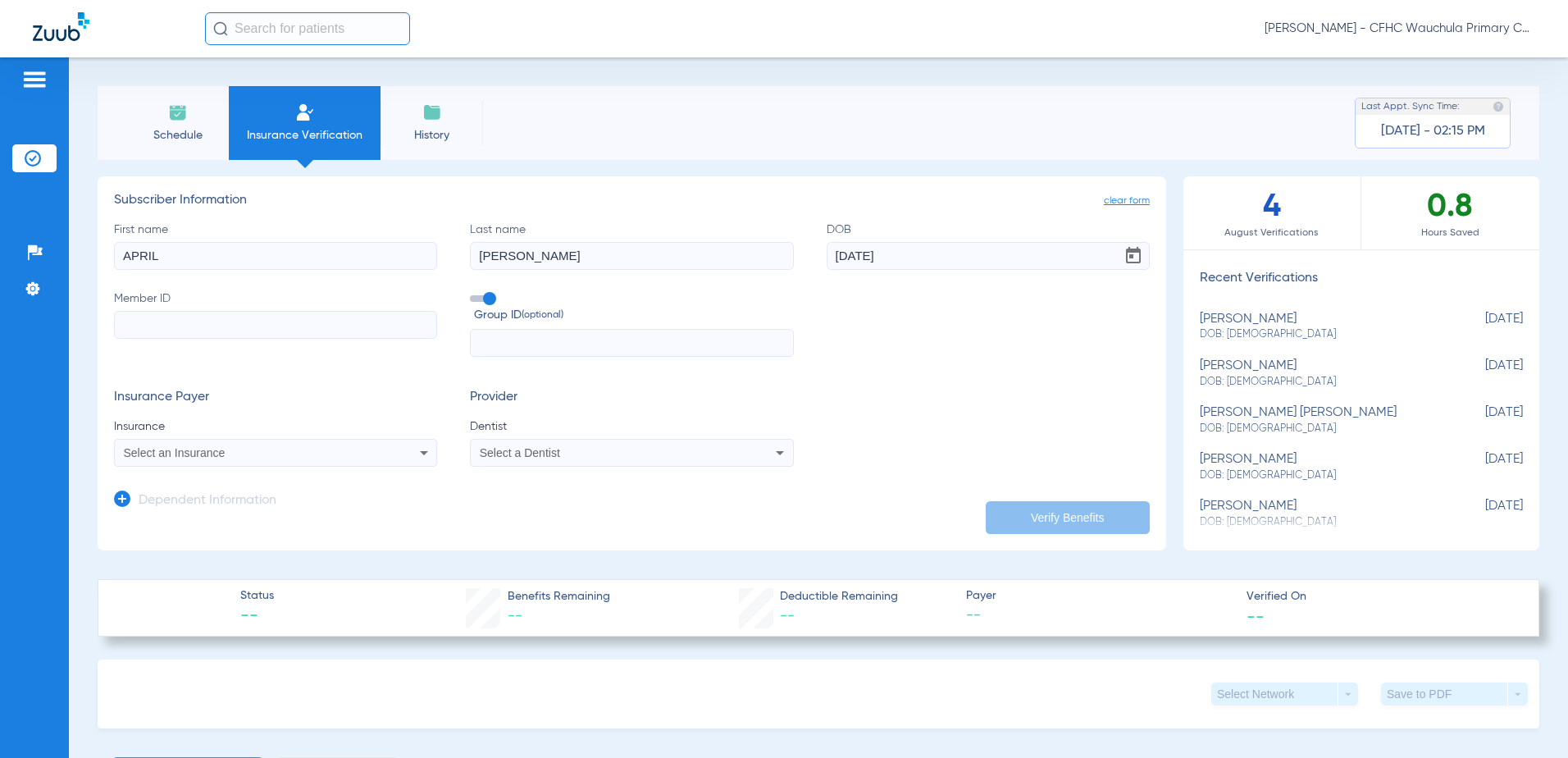
click at [226, 312] on input "Member ID" at bounding box center [276, 325] width 323 height 28
type input "42235813"
click at [478, 305] on label "Group ID (optional)" at bounding box center [632, 308] width 323 height 36
click at [473, 293] on input "Group ID (optional)" at bounding box center [473, 293] width 0 height 0
drag, startPoint x: 300, startPoint y: 437, endPoint x: 283, endPoint y: 453, distance: 23.3
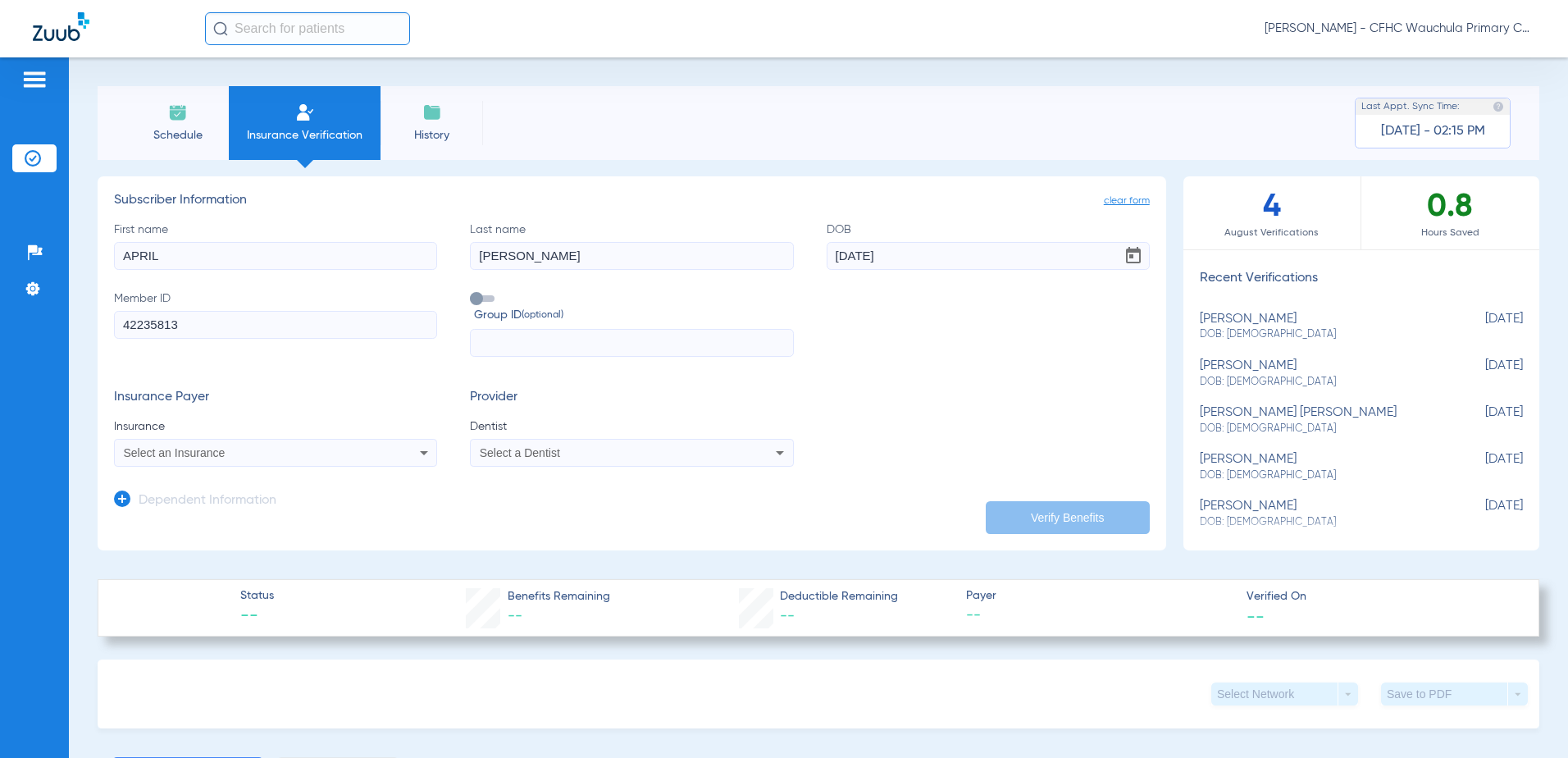
click at [299, 438] on app-form-autocomplete "Insurance Select an Insurance" at bounding box center [276, 443] width 323 height 49
click at [283, 453] on div "Select an Insurance" at bounding box center [246, 452] width 244 height 11
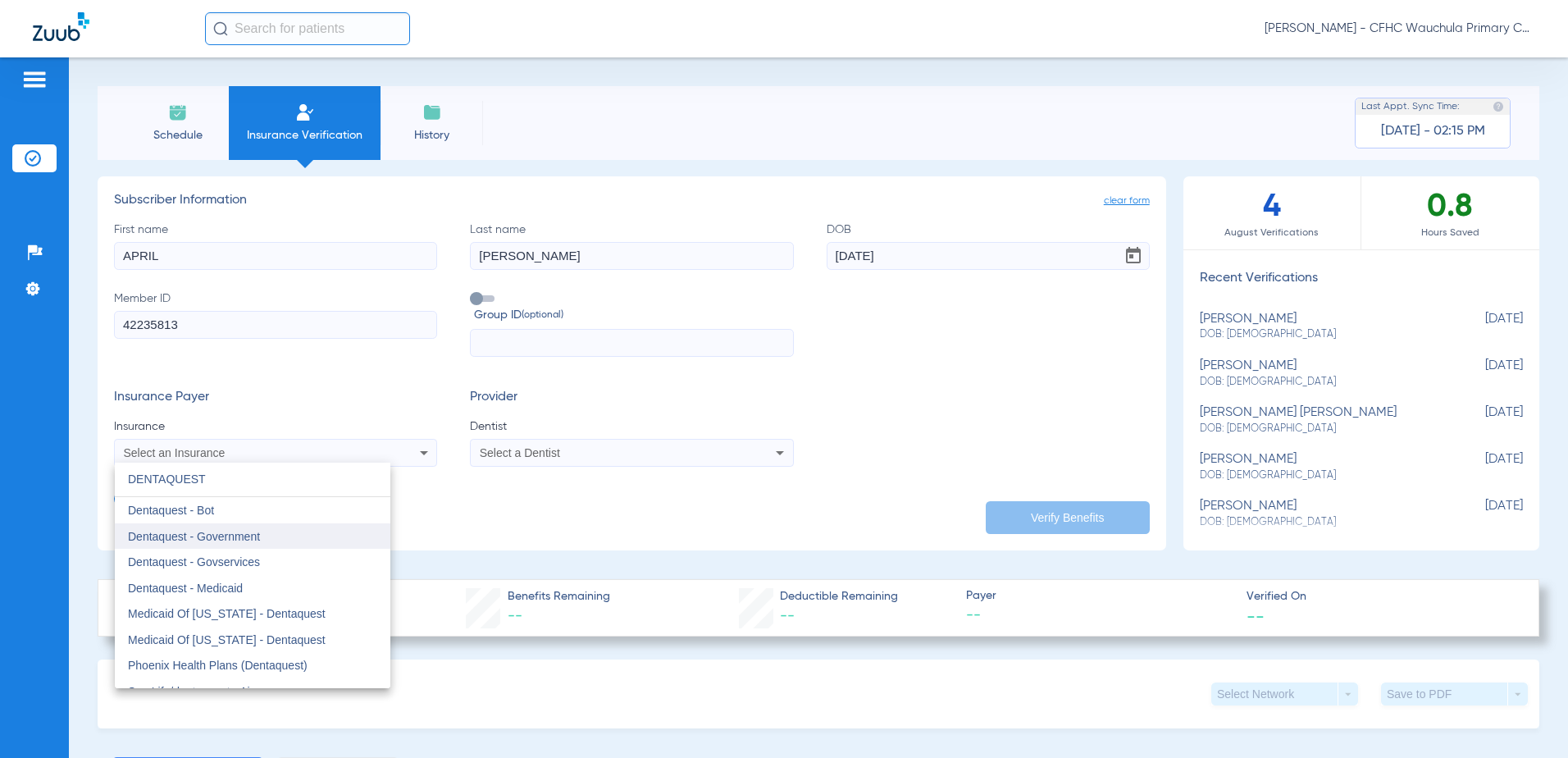
type input "DENTAQUEST"
click at [264, 532] on mat-option "Dentaquest - Government" at bounding box center [252, 536] width 276 height 26
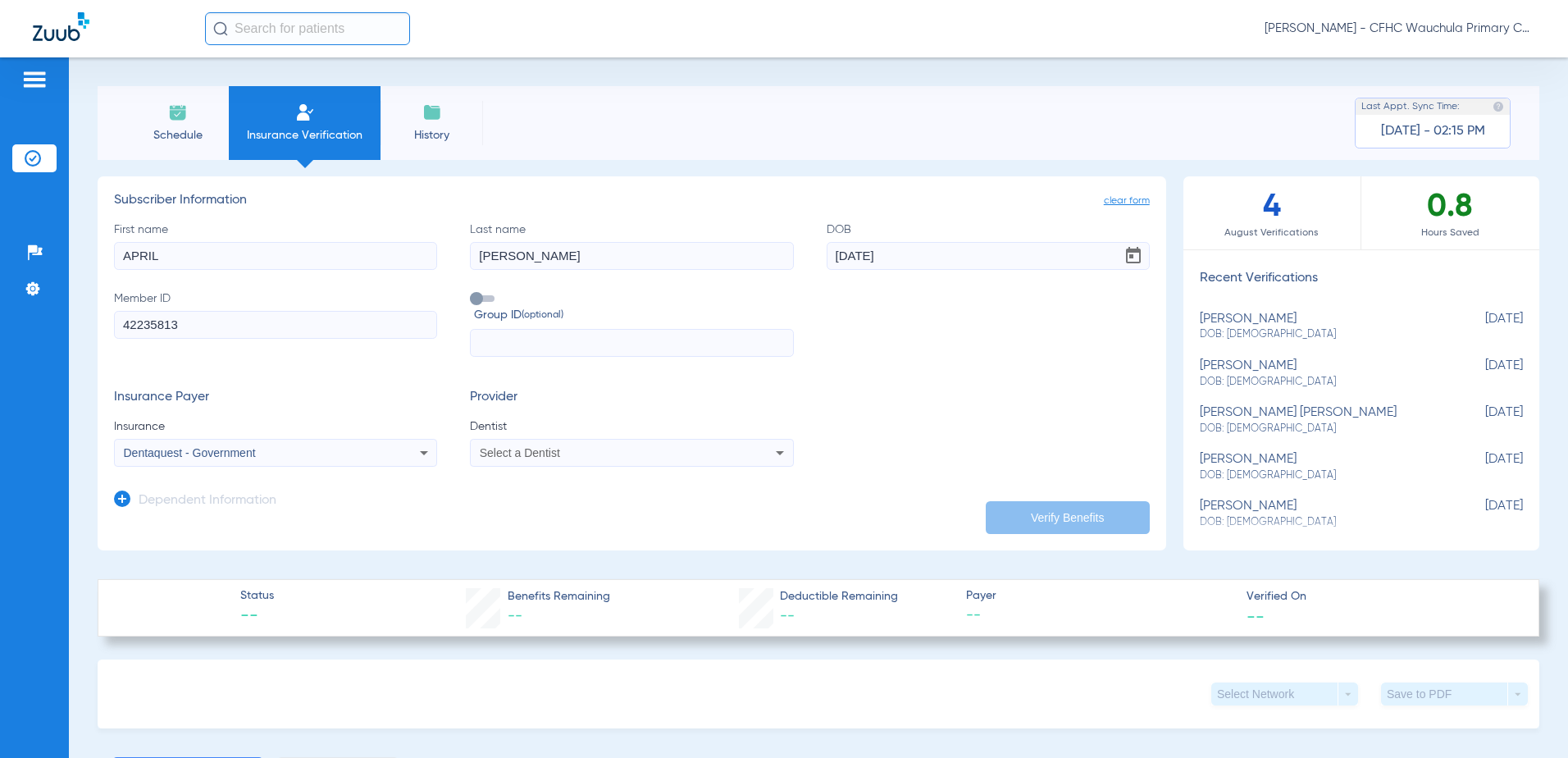
click at [530, 452] on span "Select a Dentist" at bounding box center [520, 452] width 80 height 13
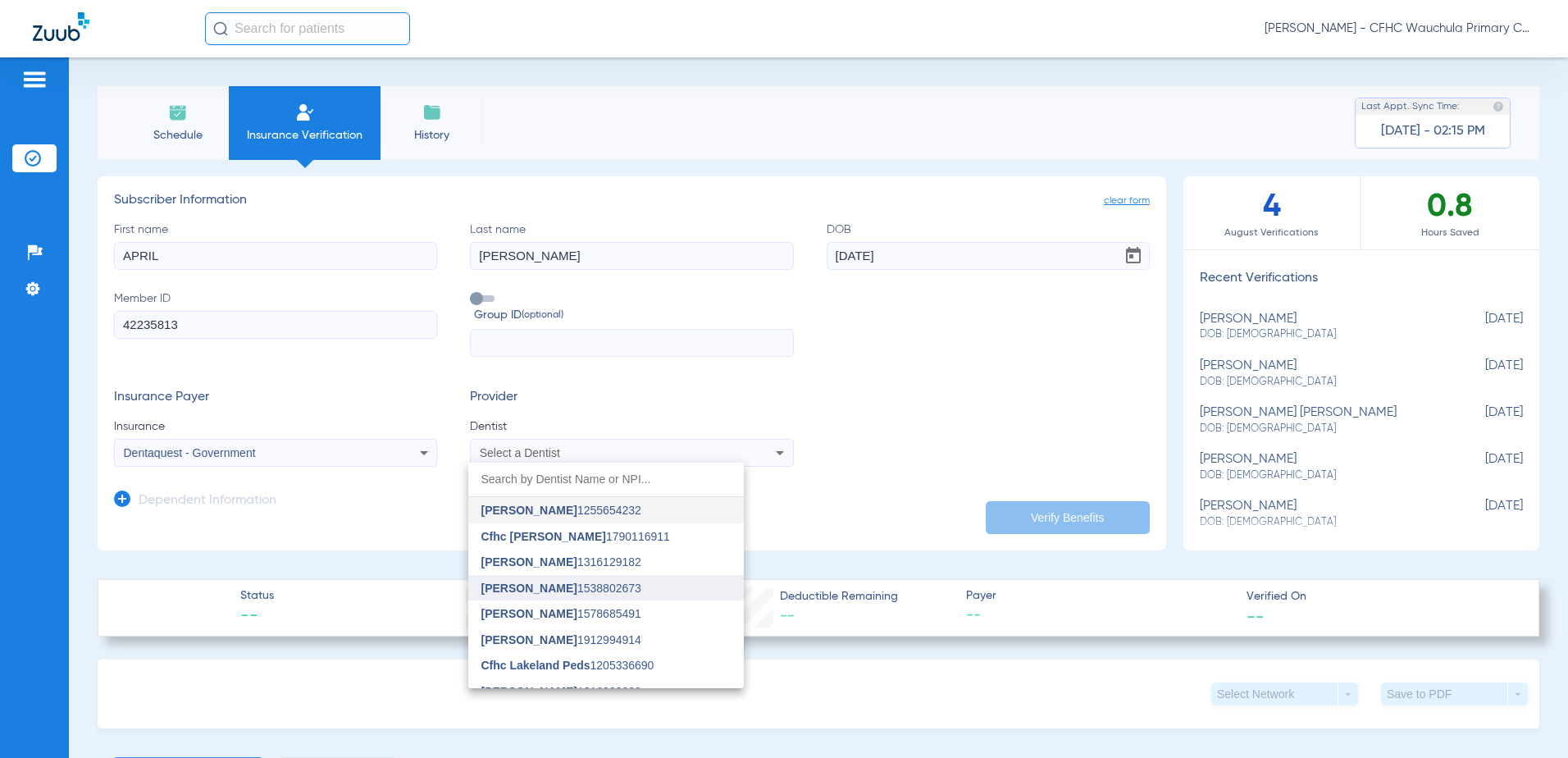
click at [545, 594] on span "[PERSON_NAME]" at bounding box center [529, 588] width 96 height 13
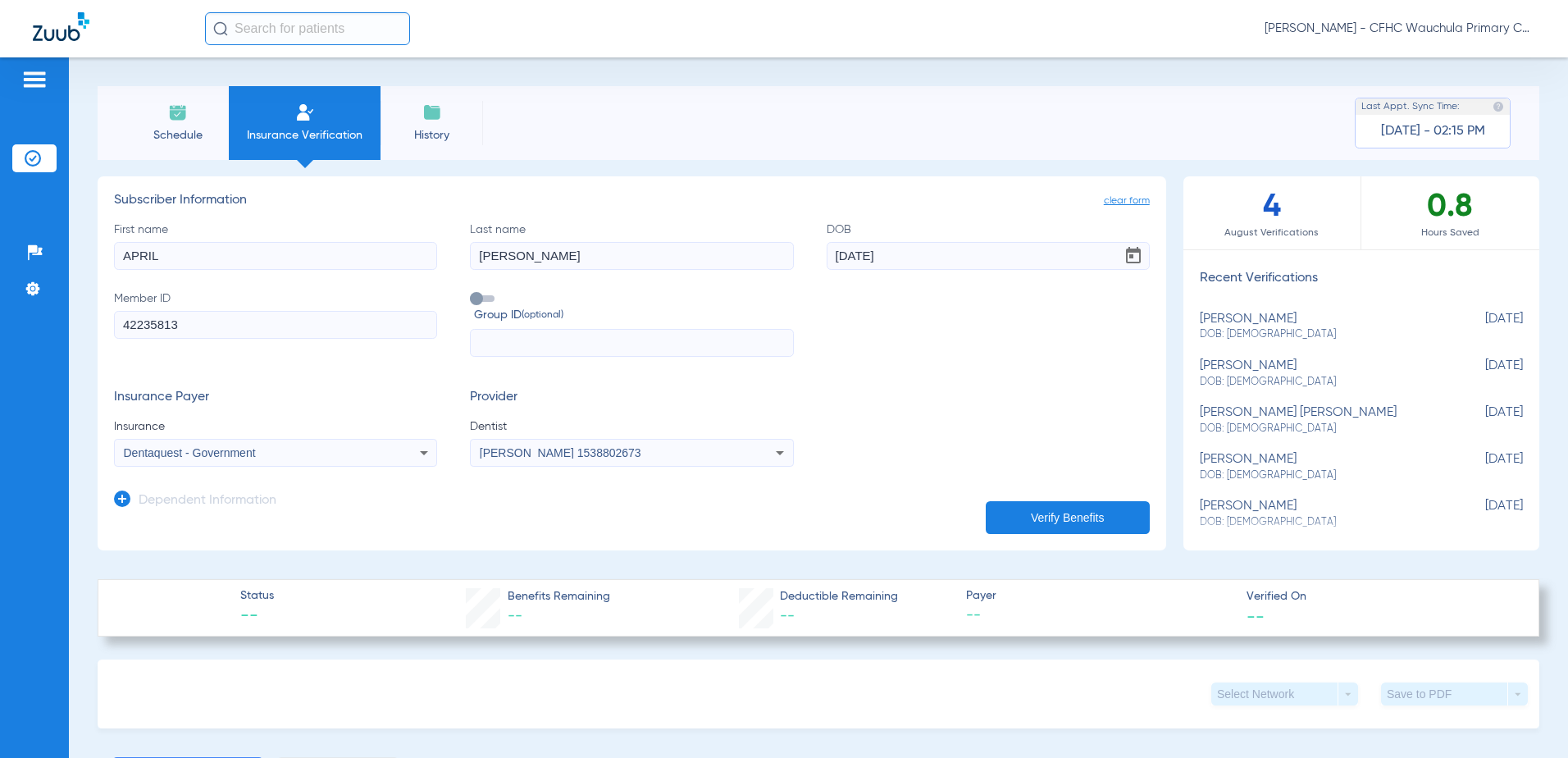
click at [1009, 521] on button "Verify Benefits" at bounding box center [1068, 517] width 164 height 33
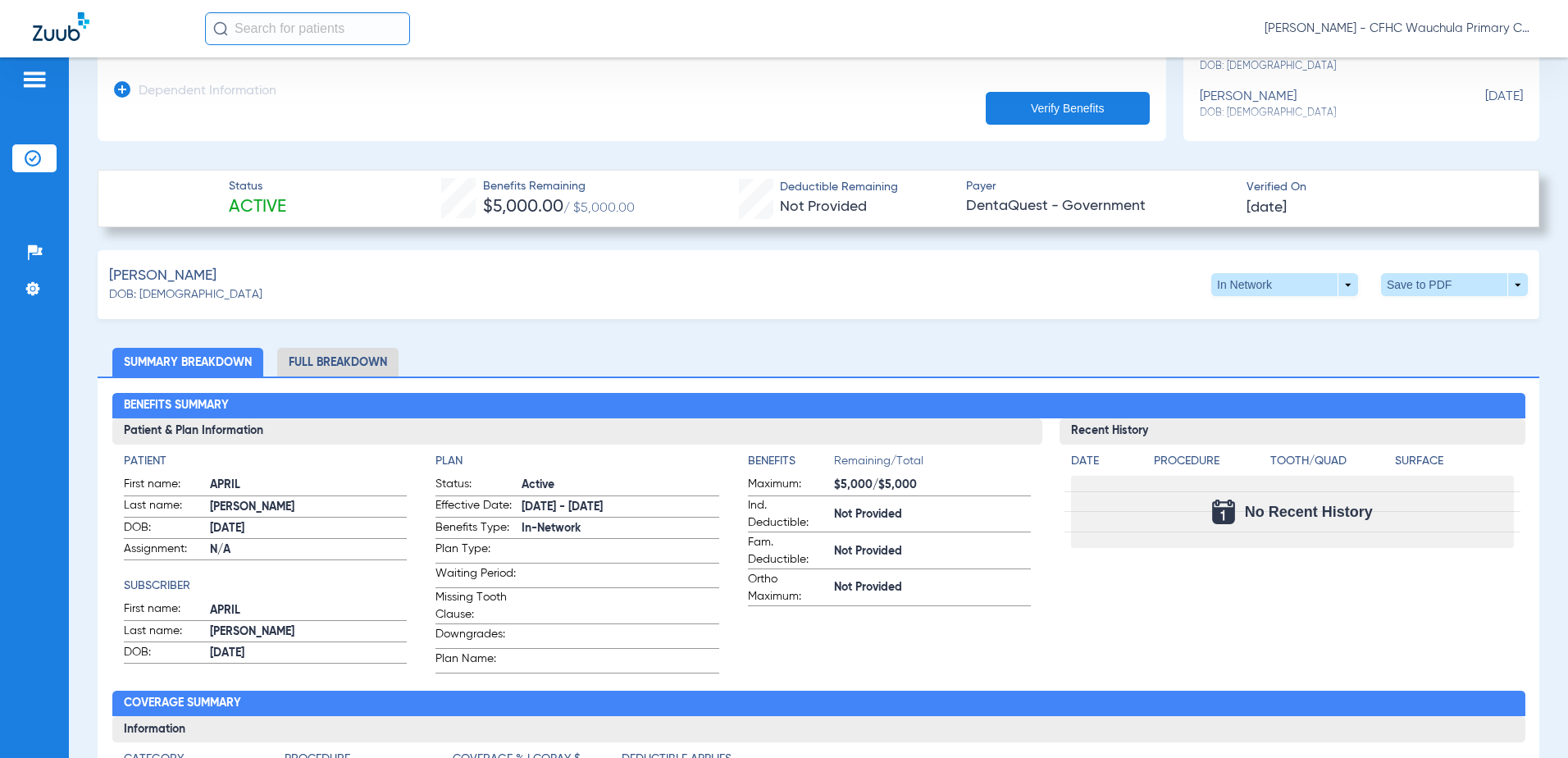
scroll to position [410, 0]
click at [1435, 279] on span at bounding box center [1455, 284] width 39 height 39
click at [1312, 320] on span "Save to PDF" at bounding box center [1319, 315] width 64 height 11
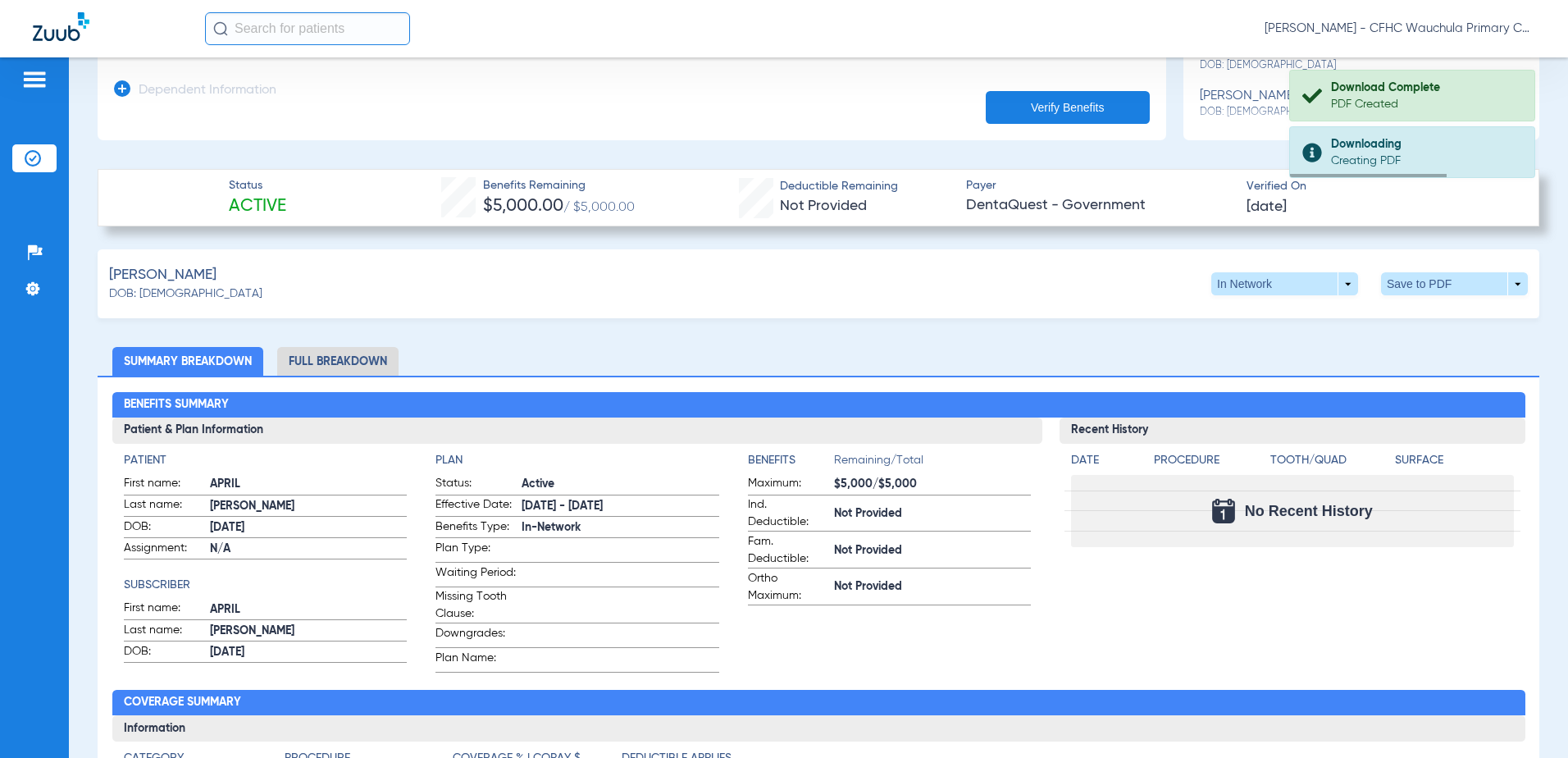
click at [365, 359] on li "Full Breakdown" at bounding box center [338, 361] width 121 height 29
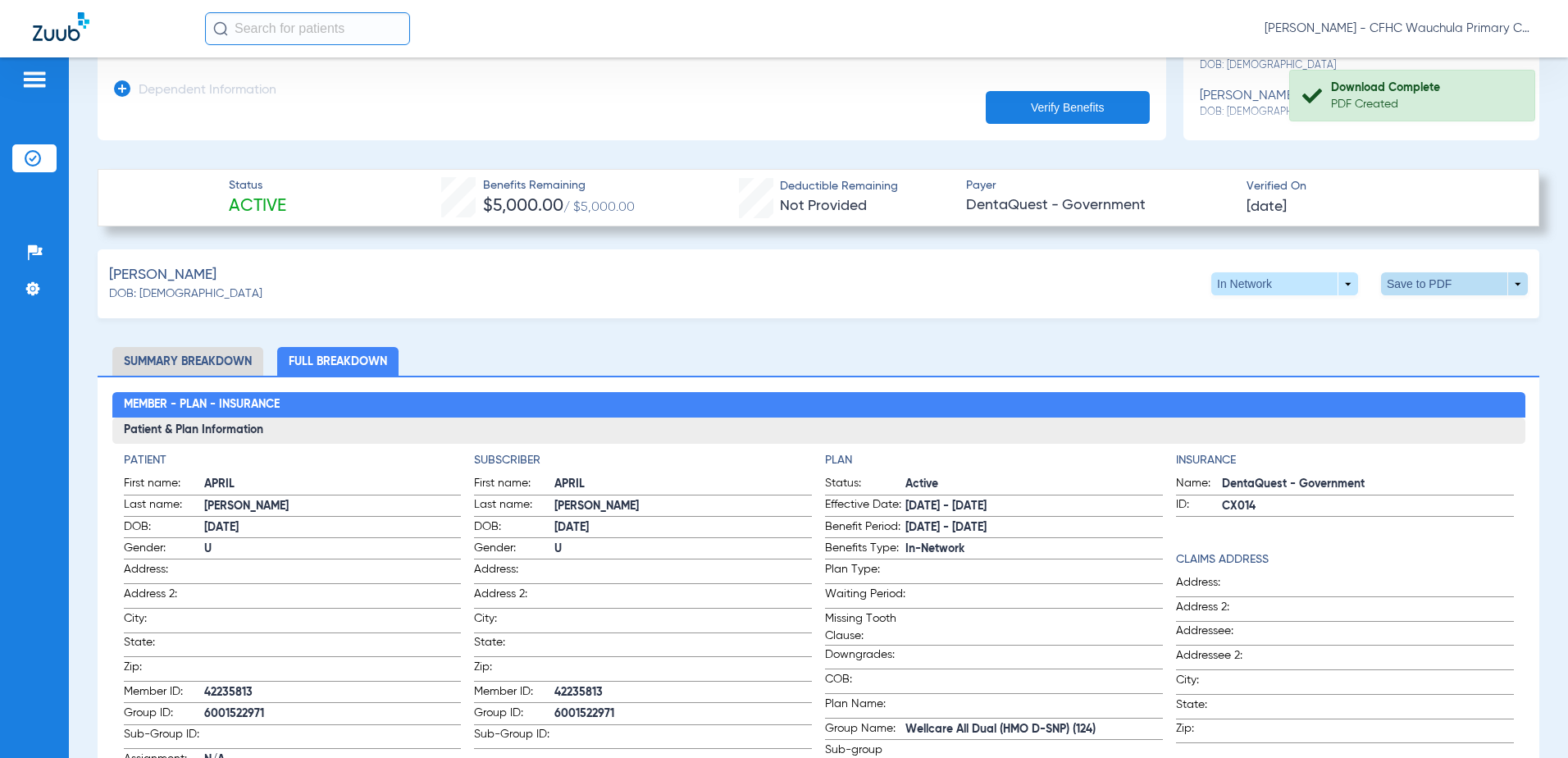
click at [1445, 284] on span at bounding box center [1455, 284] width 39 height 39
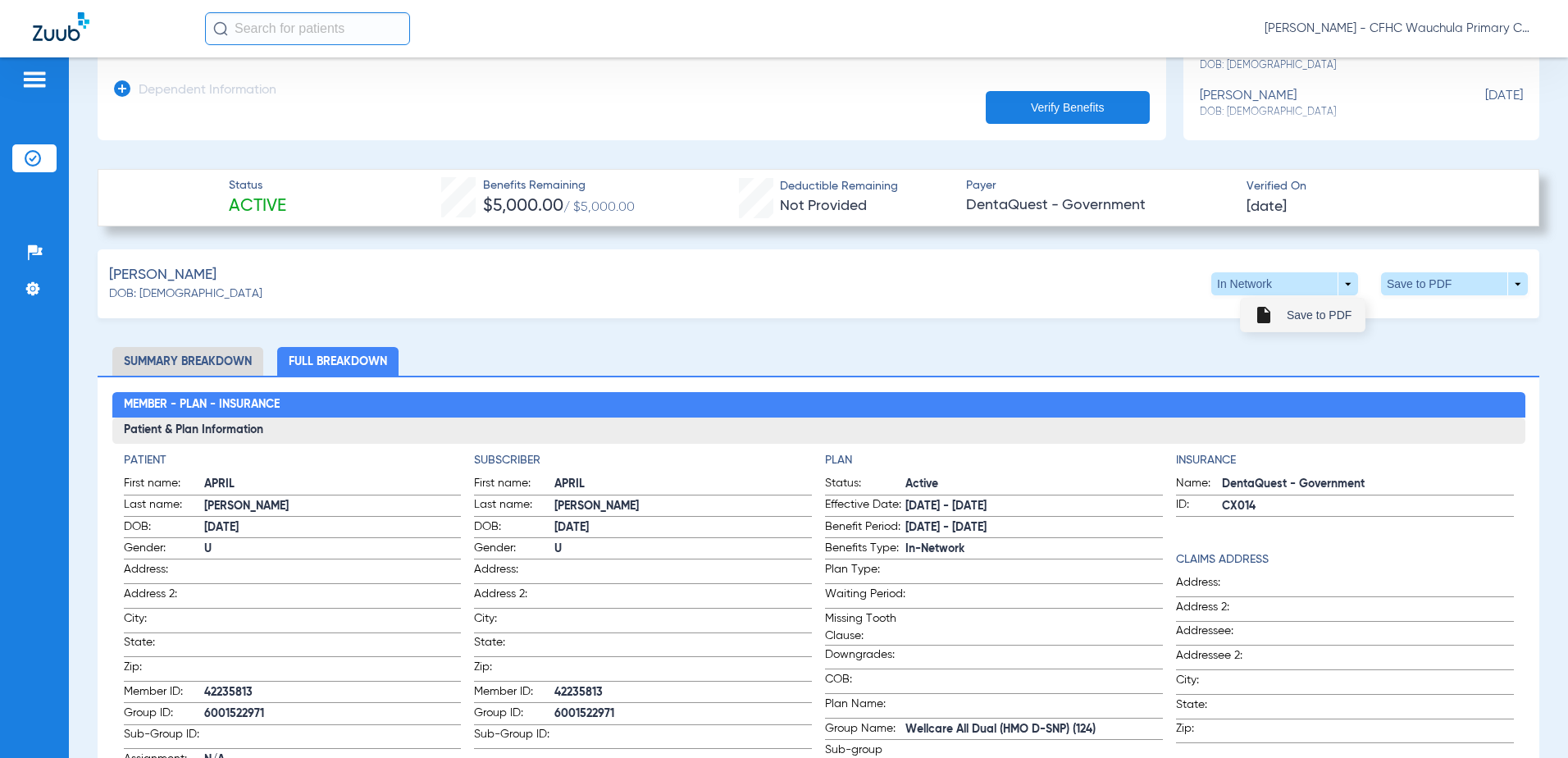
click at [1332, 313] on span "Save to PDF" at bounding box center [1319, 315] width 64 height 11
click at [945, 294] on div "[PERSON_NAME] DOB: [DEMOGRAPHIC_DATA] In Network arrow_drop_down Save to PDF ar…" at bounding box center [818, 284] width 1442 height 69
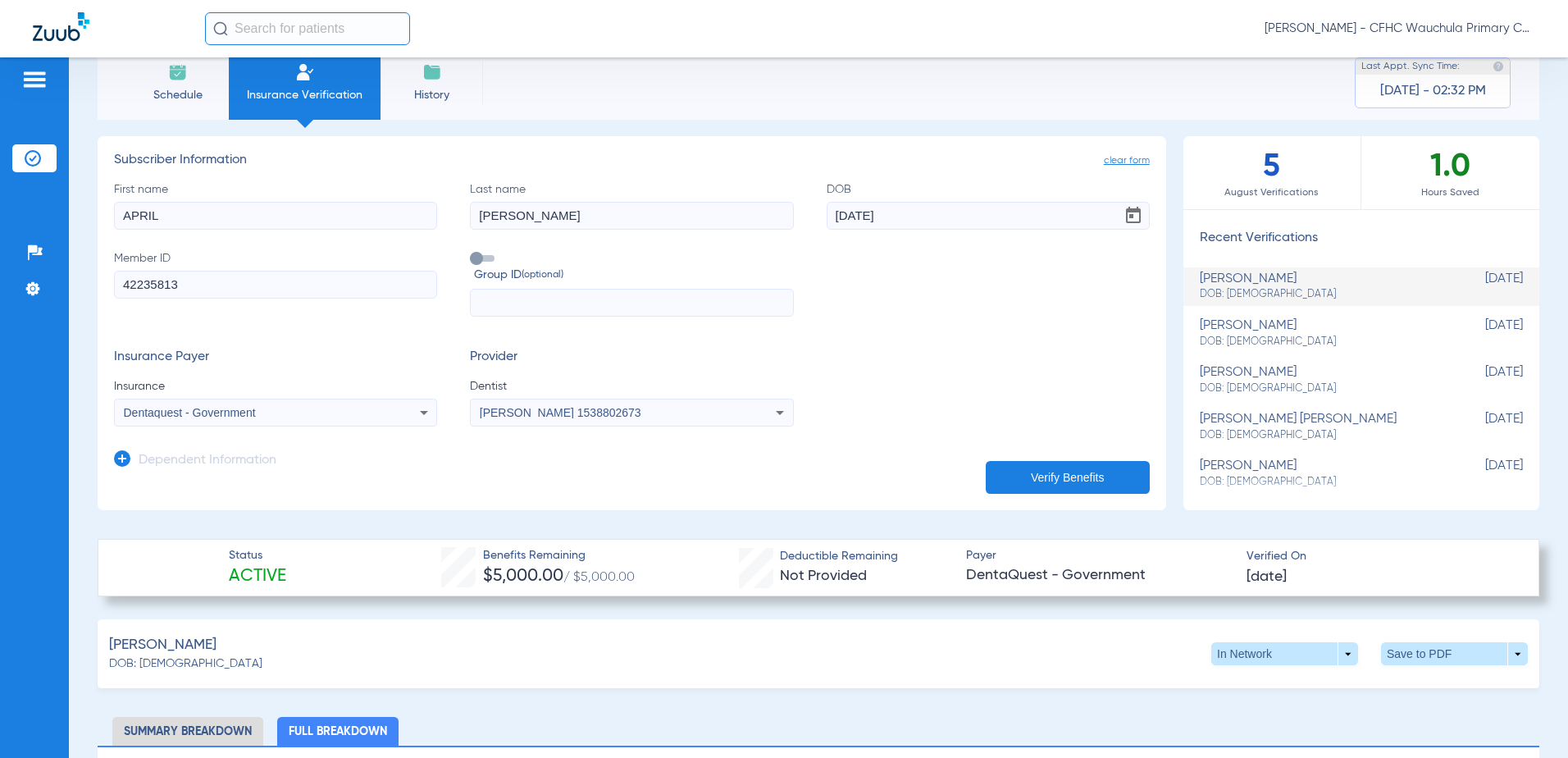
scroll to position [0, 0]
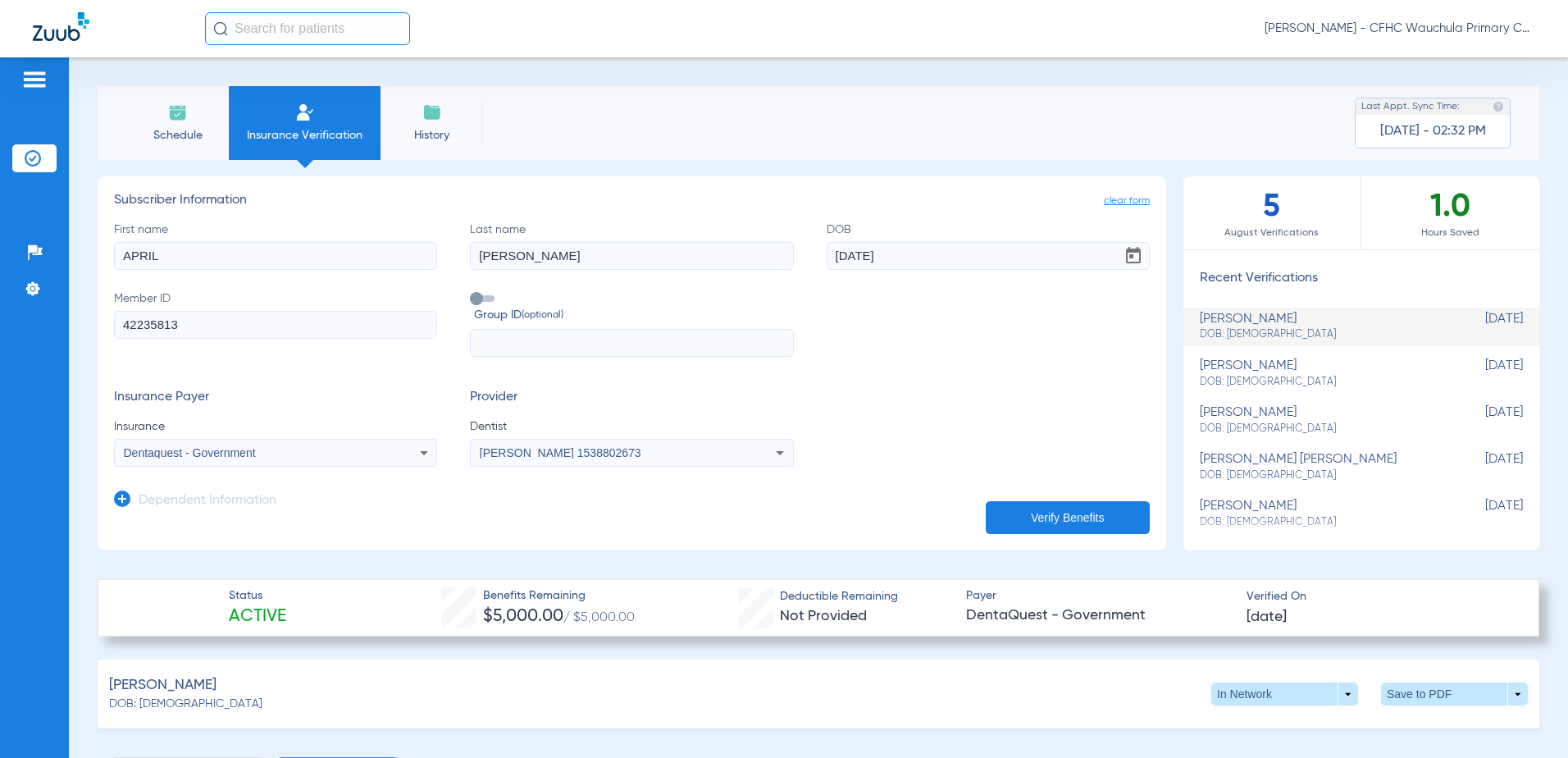
click at [606, 460] on div "[PERSON_NAME] 1538802673" at bounding box center [632, 452] width 321 height 20
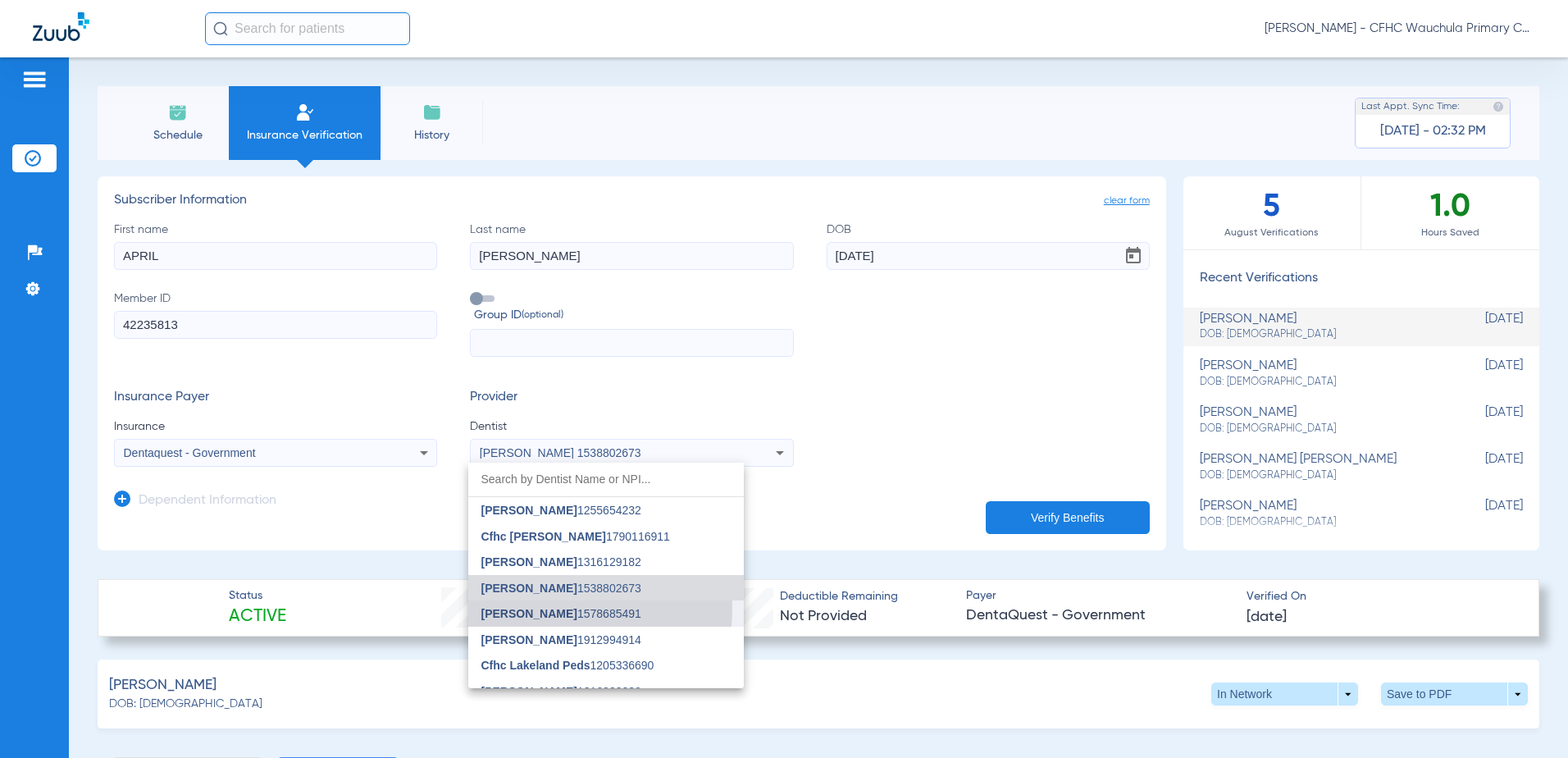
click at [537, 608] on span "[PERSON_NAME]" at bounding box center [529, 613] width 96 height 13
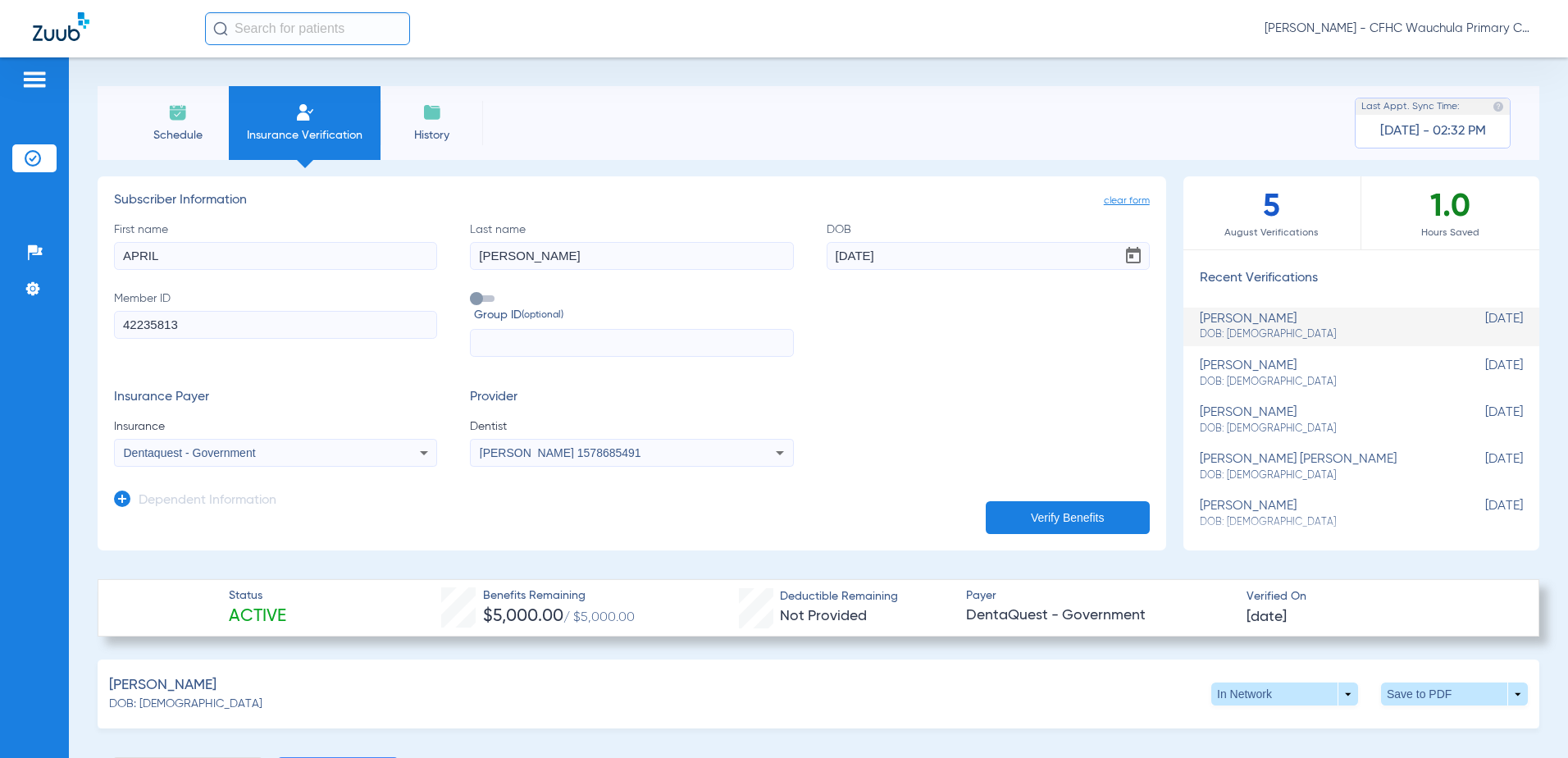
click at [1093, 522] on button "Verify Benefits" at bounding box center [1068, 517] width 164 height 33
click at [1404, 699] on span at bounding box center [1454, 694] width 147 height 23
click at [656, 679] on div at bounding box center [784, 379] width 1568 height 758
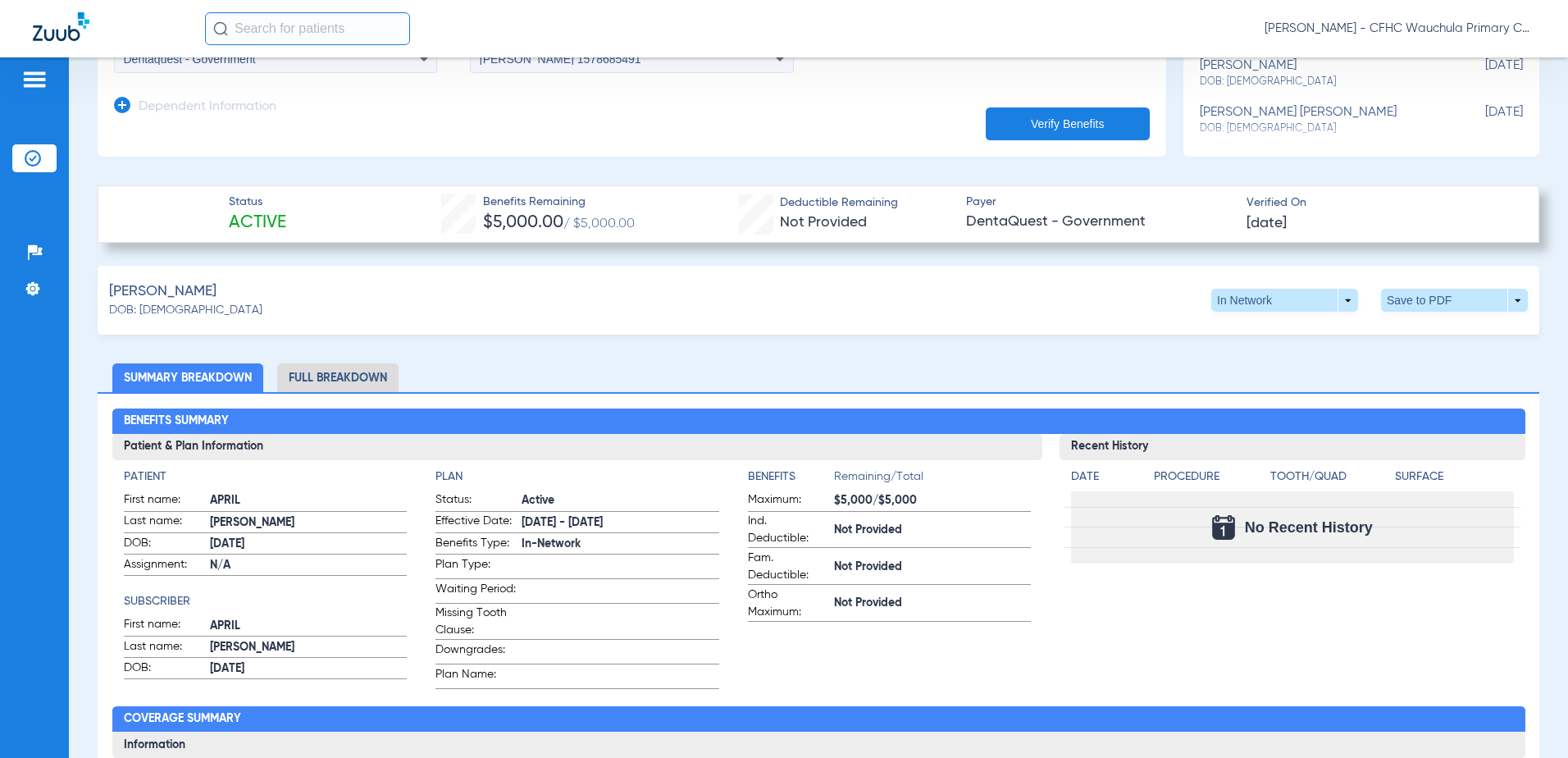
scroll to position [410, 0]
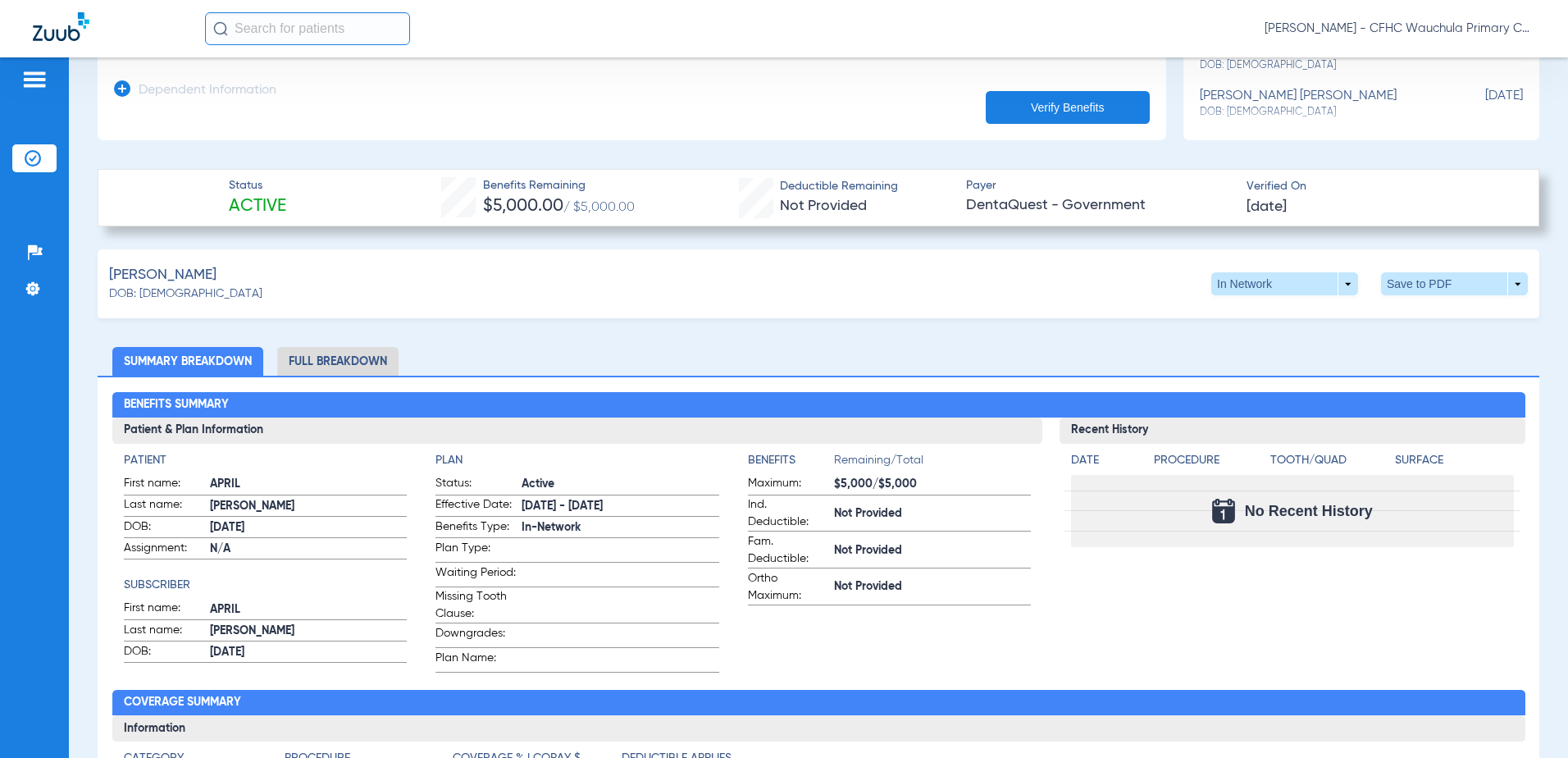
click at [379, 358] on li "Full Breakdown" at bounding box center [338, 361] width 121 height 29
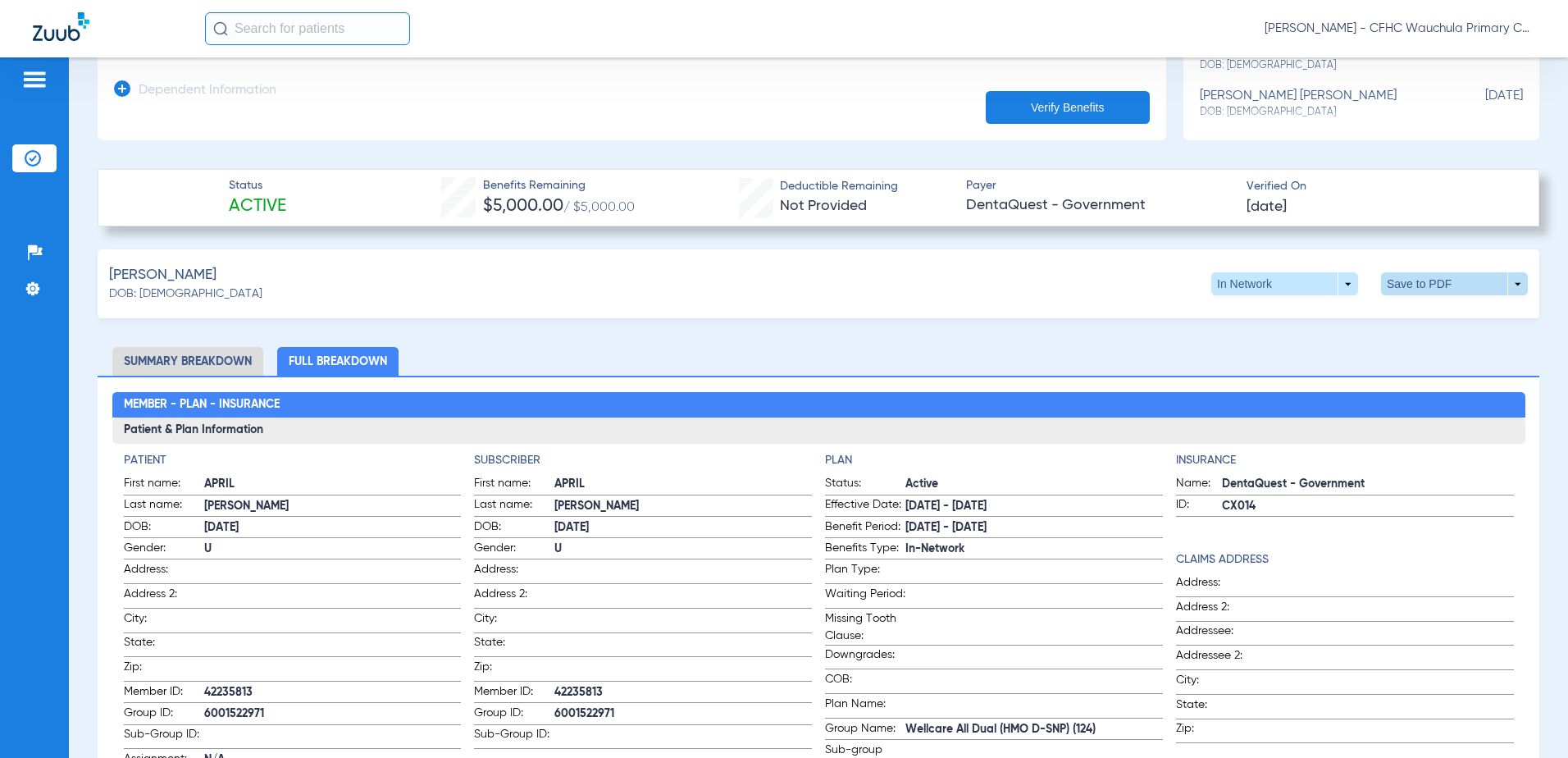
click at [1404, 274] on span at bounding box center [1454, 283] width 147 height 23
click at [1261, 314] on mat-icon "insert_drive_file" at bounding box center [1263, 314] width 20 height 20
click at [30, 157] on img at bounding box center [33, 159] width 17 height 17
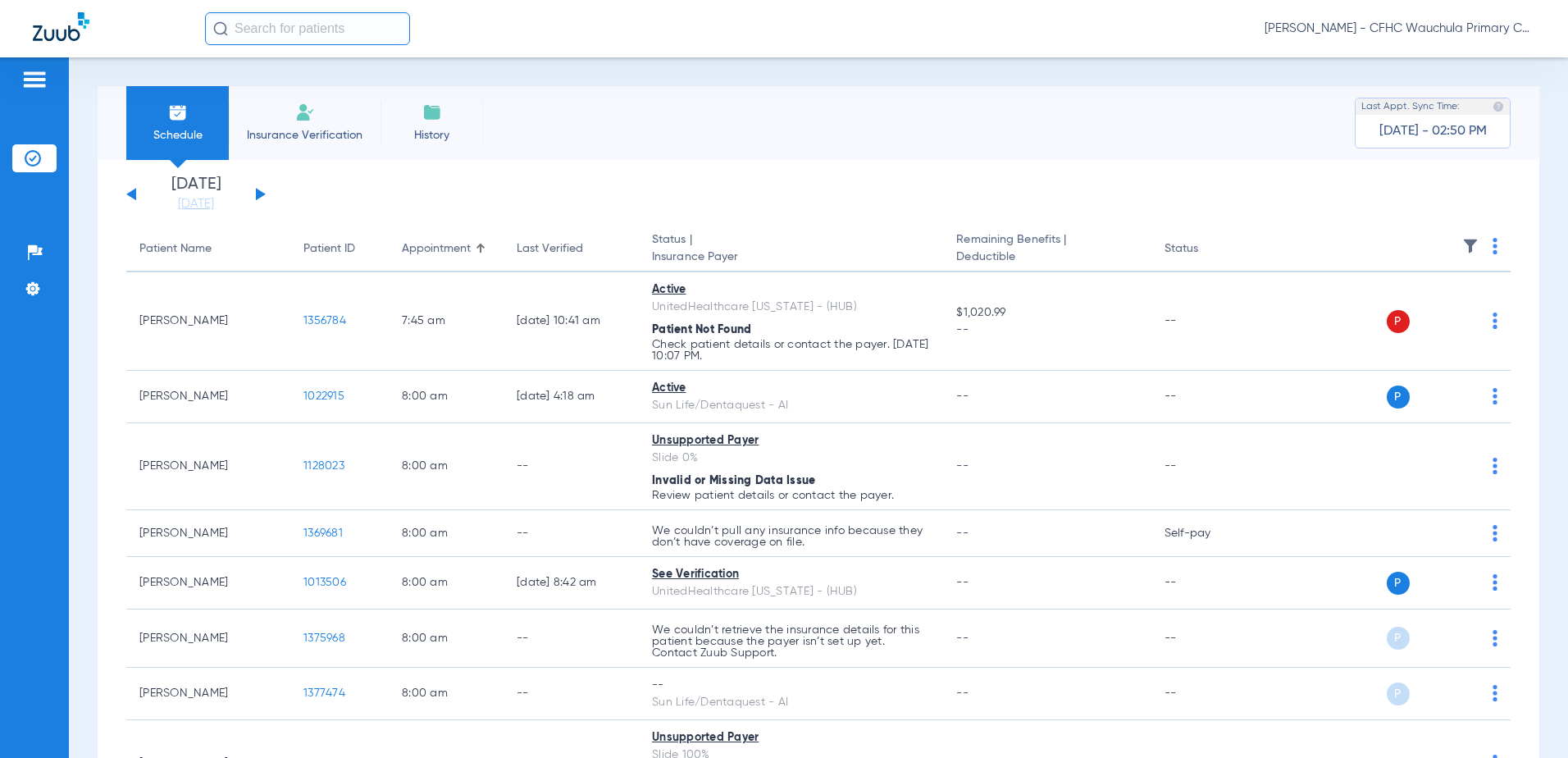
click at [300, 144] on li "Insurance Verification" at bounding box center [305, 122] width 151 height 74
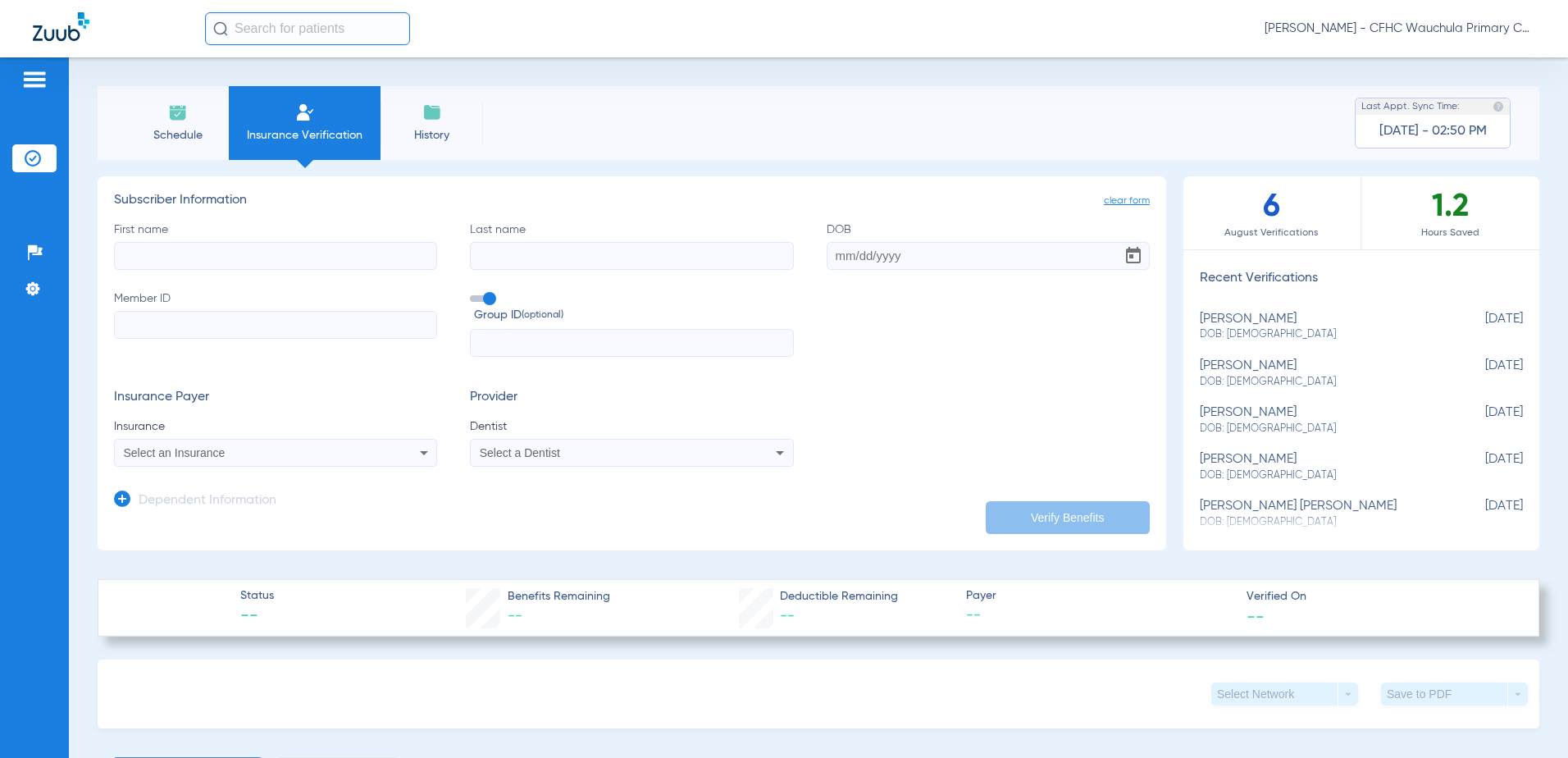
click at [284, 36] on input "text" at bounding box center [306, 28] width 205 height 33
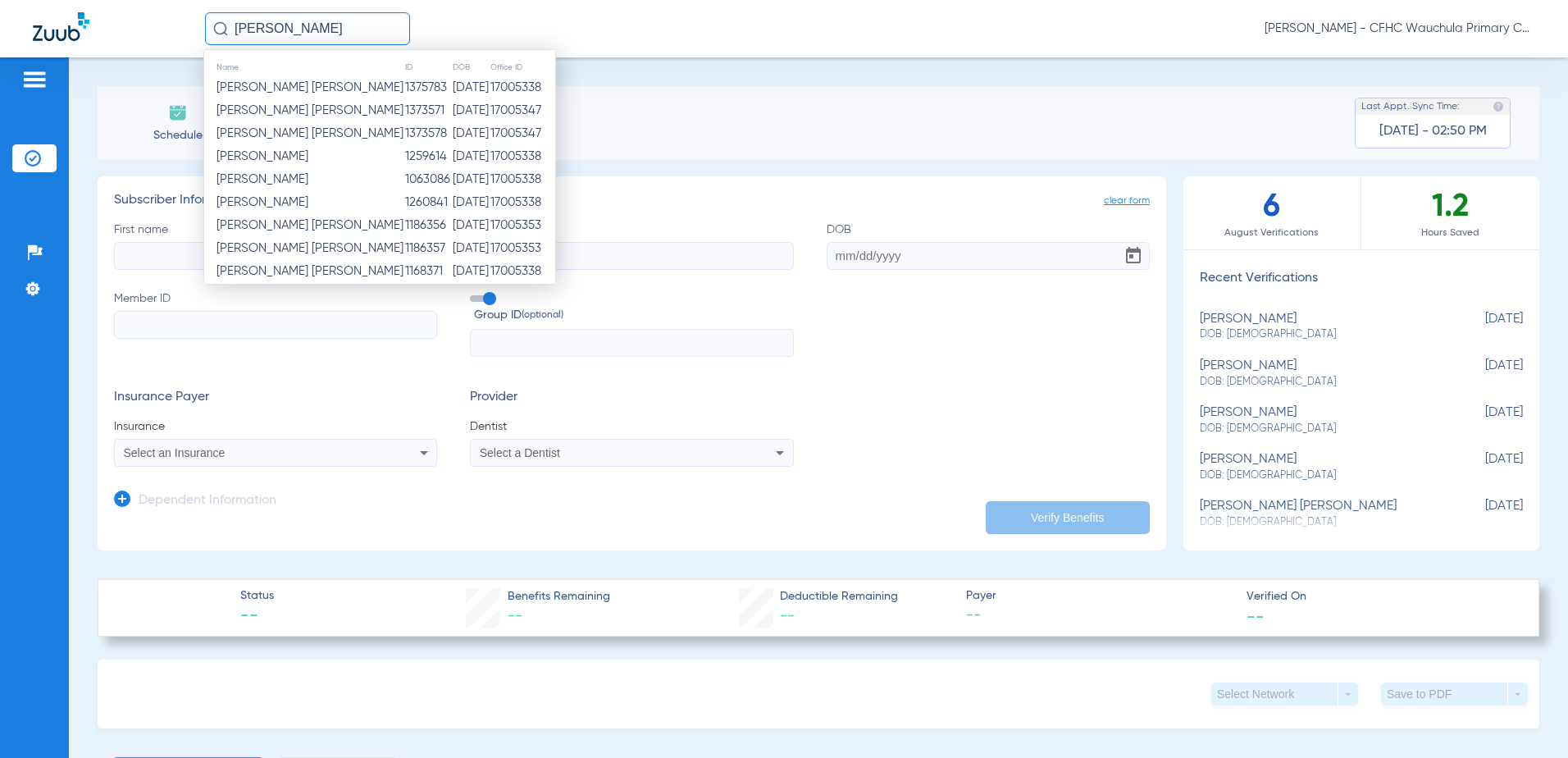
click at [343, 295] on label "Member ID" at bounding box center [276, 324] width 323 height 67
click at [343, 311] on input "Member ID" at bounding box center [276, 325] width 323 height 28
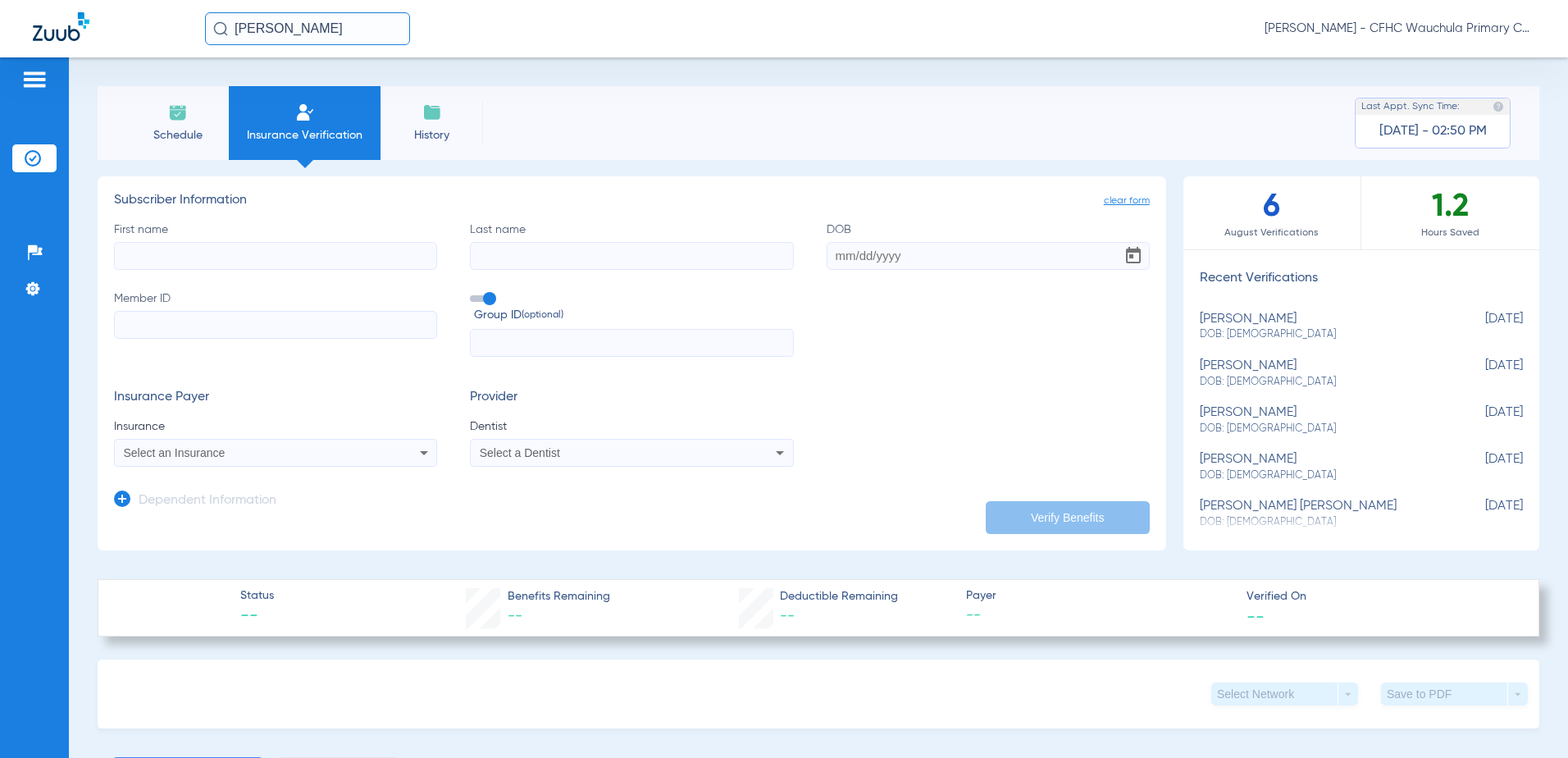
click at [208, 258] on input "First name" at bounding box center [276, 256] width 323 height 28
click at [363, 27] on input "[PERSON_NAME]" at bounding box center [306, 28] width 205 height 33
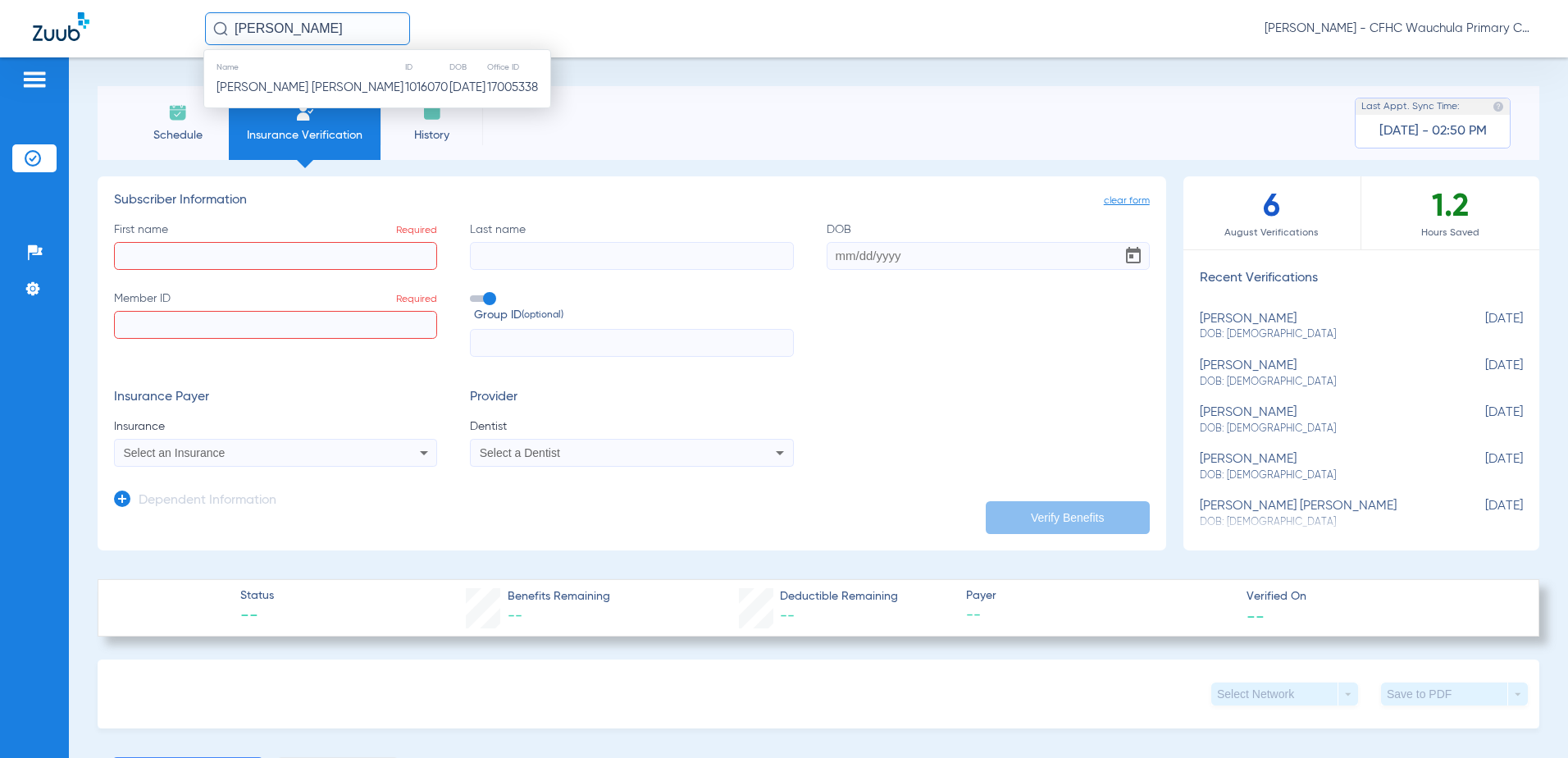
type input "[PERSON_NAME]"
click at [168, 265] on input "First name Required" at bounding box center [276, 256] width 323 height 28
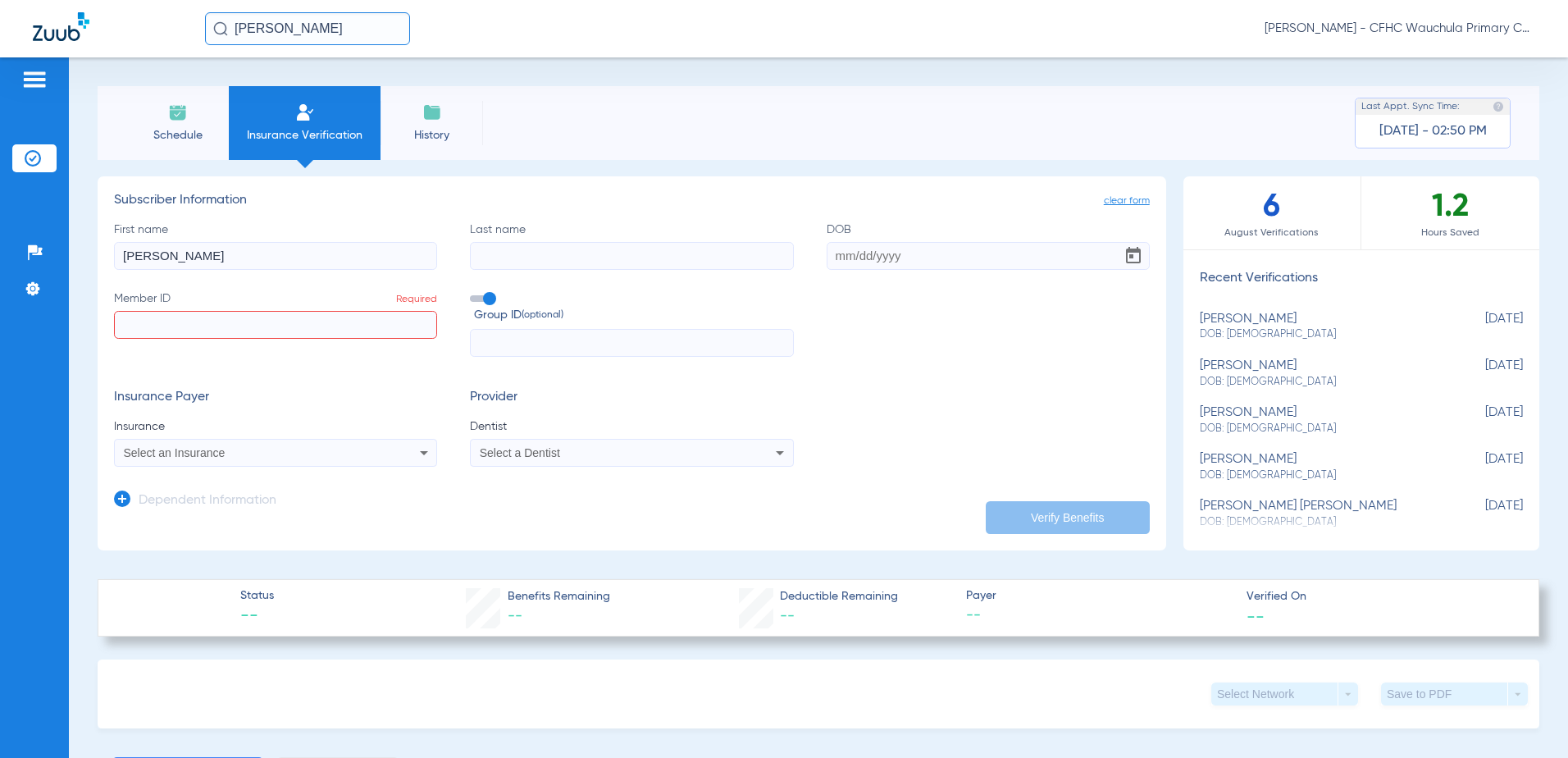
type input "[PERSON_NAME]"
drag, startPoint x: 834, startPoint y: 257, endPoint x: 910, endPoint y: 249, distance: 76.4
click at [834, 257] on input "DOB" at bounding box center [989, 256] width 323 height 28
type input "[DATE]"
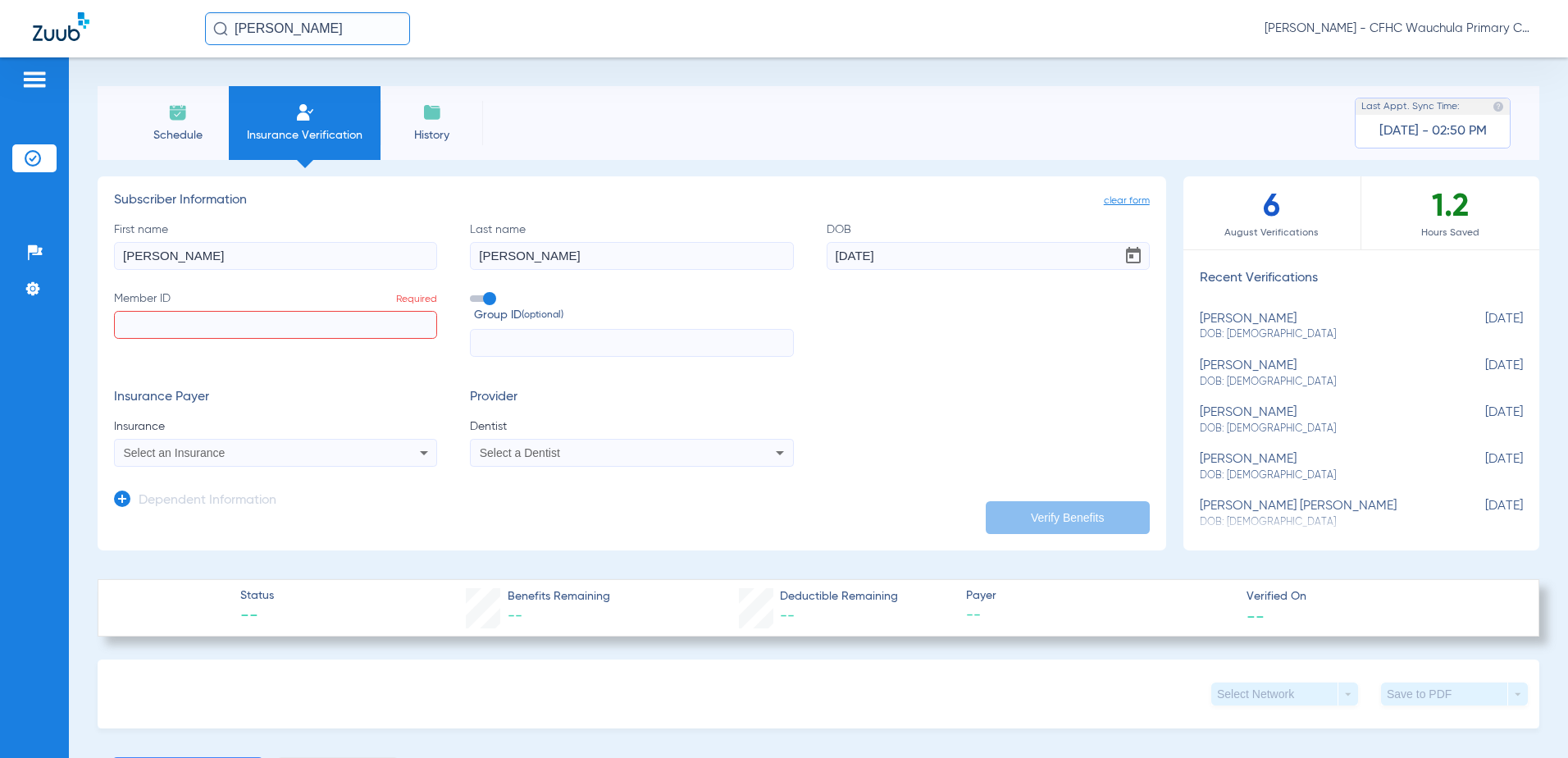
click at [237, 322] on input "Member ID Required" at bounding box center [276, 325] width 323 height 28
type input "450222344"
click at [489, 298] on span at bounding box center [482, 298] width 24 height 7
click at [473, 293] on input "Group ID (optional)" at bounding box center [473, 293] width 0 height 0
click at [264, 468] on app-dependent-form "Dependent Information" at bounding box center [632, 493] width 1036 height 55
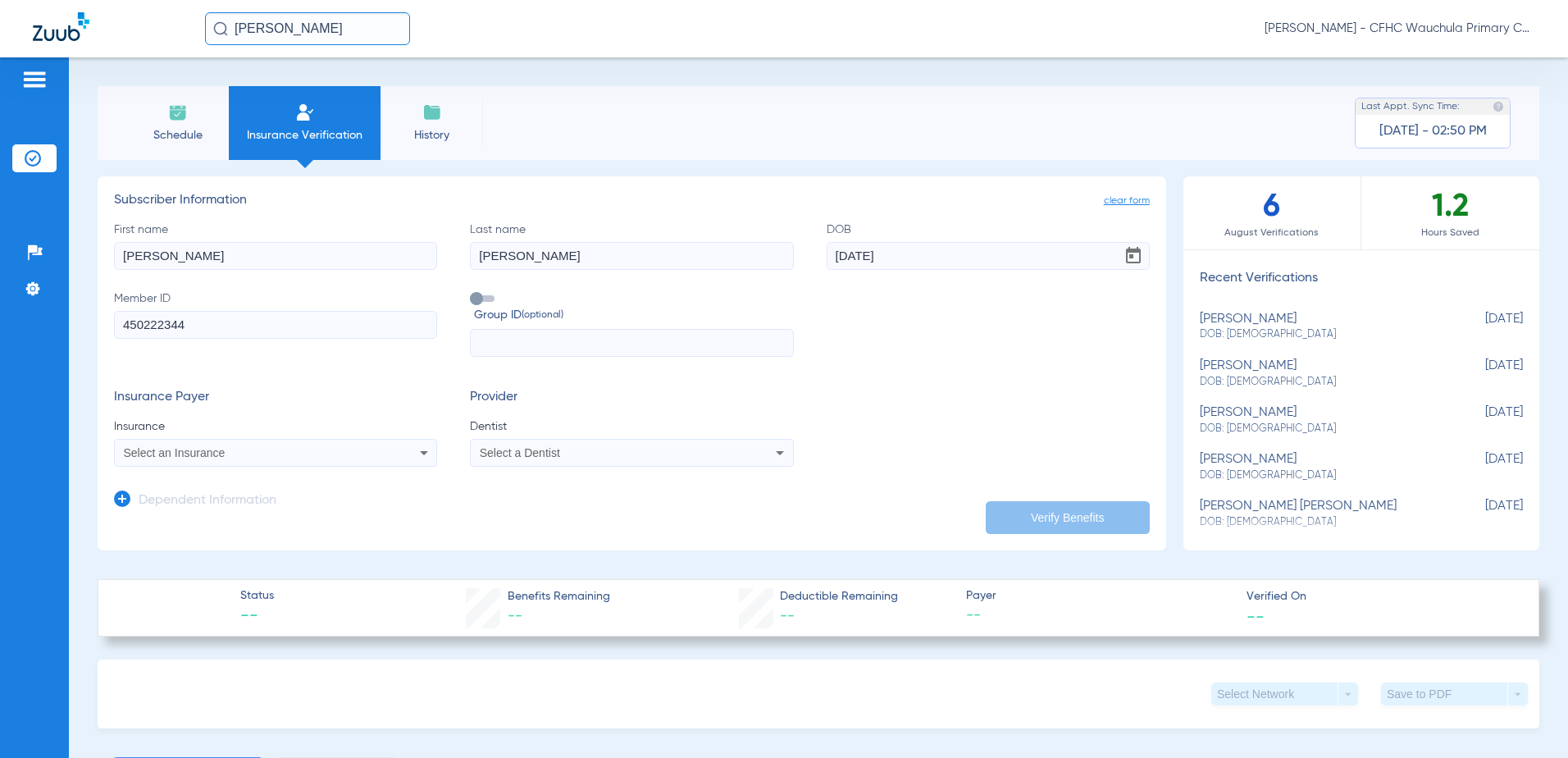
click at [264, 455] on div "Select an Insurance" at bounding box center [246, 452] width 244 height 11
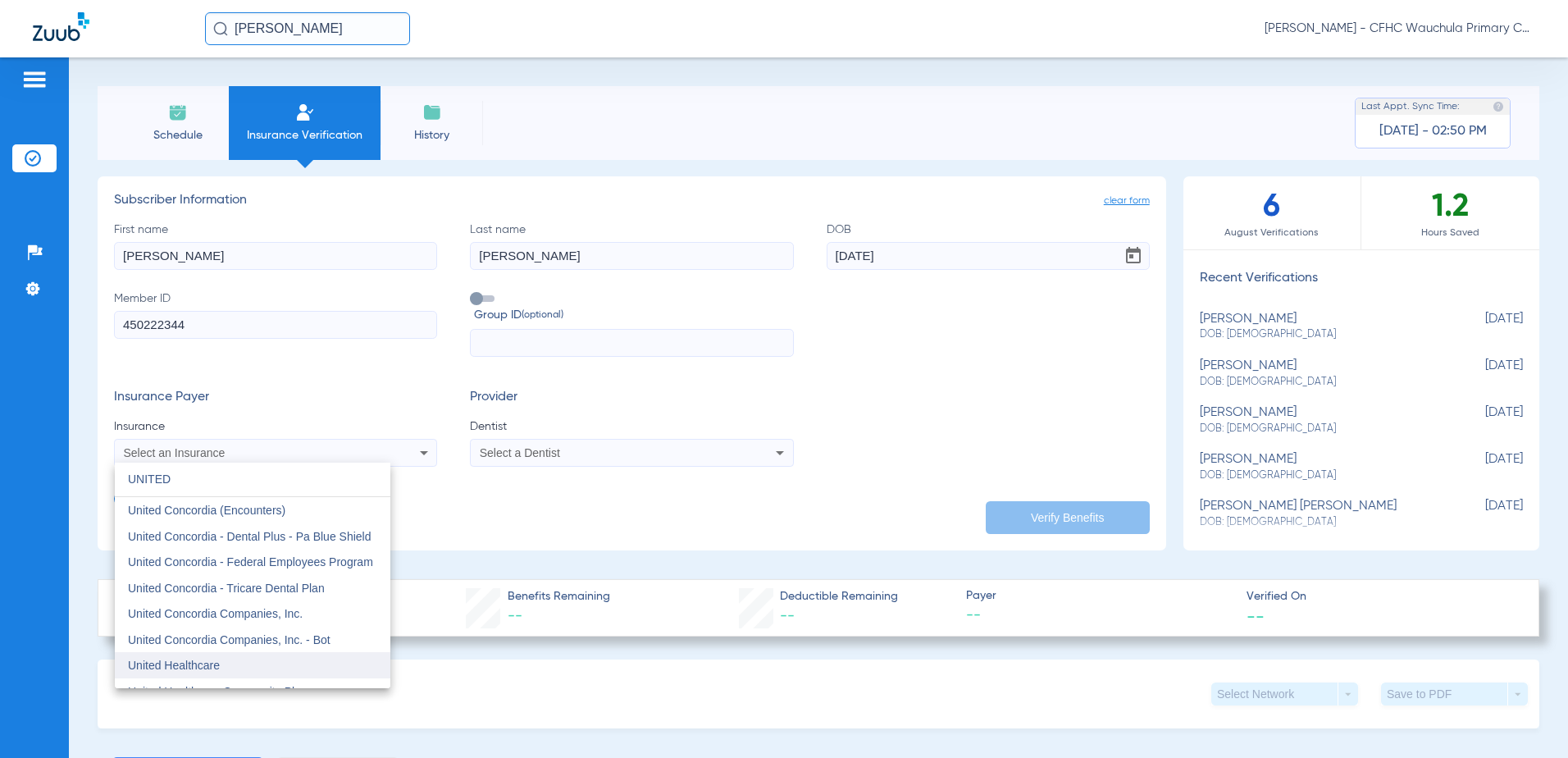
type input "UNITED"
click at [222, 653] on mat-option "United Healthcare" at bounding box center [252, 665] width 276 height 26
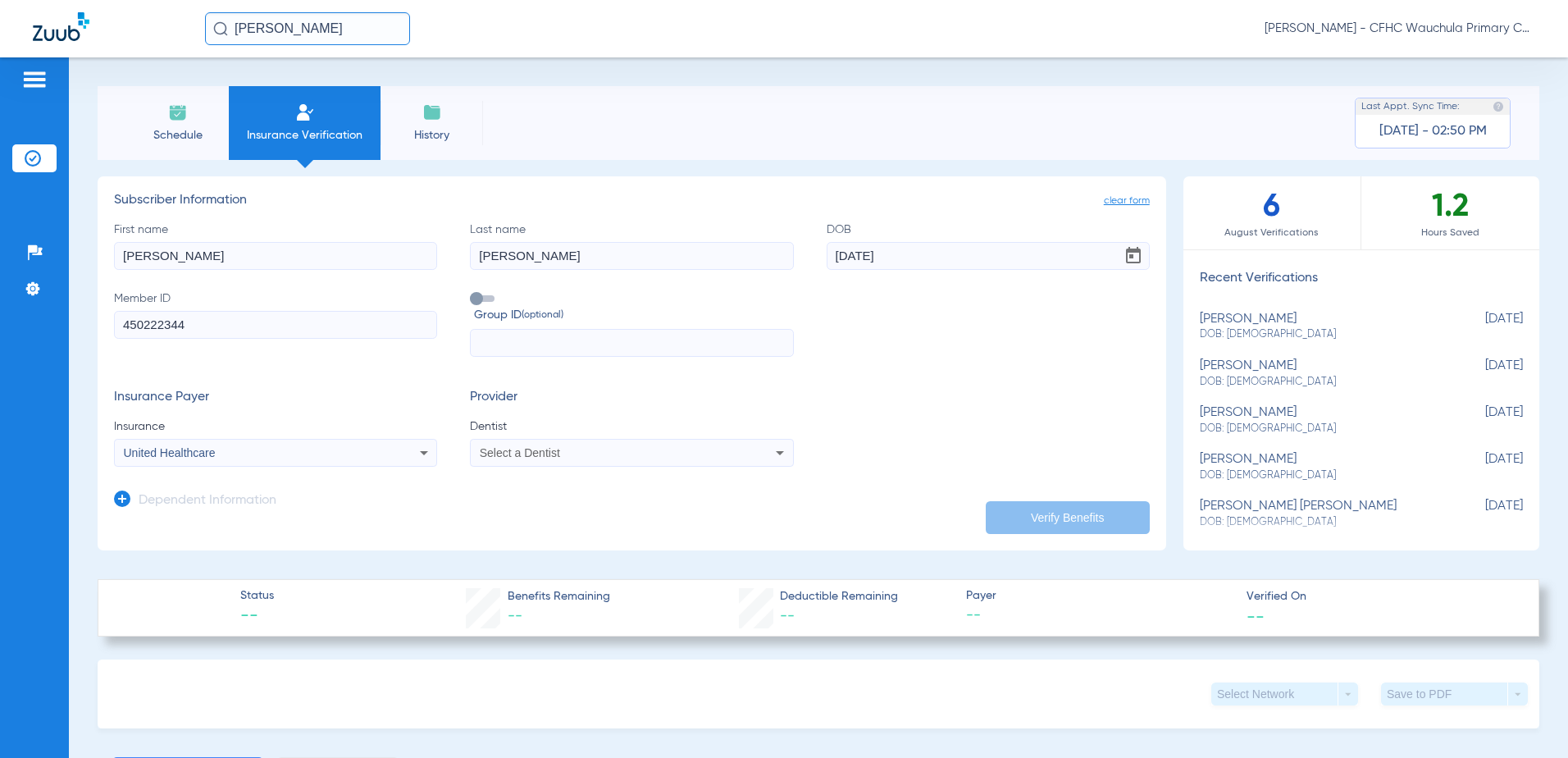
click at [518, 458] on span "Select a Dentist" at bounding box center [520, 452] width 80 height 13
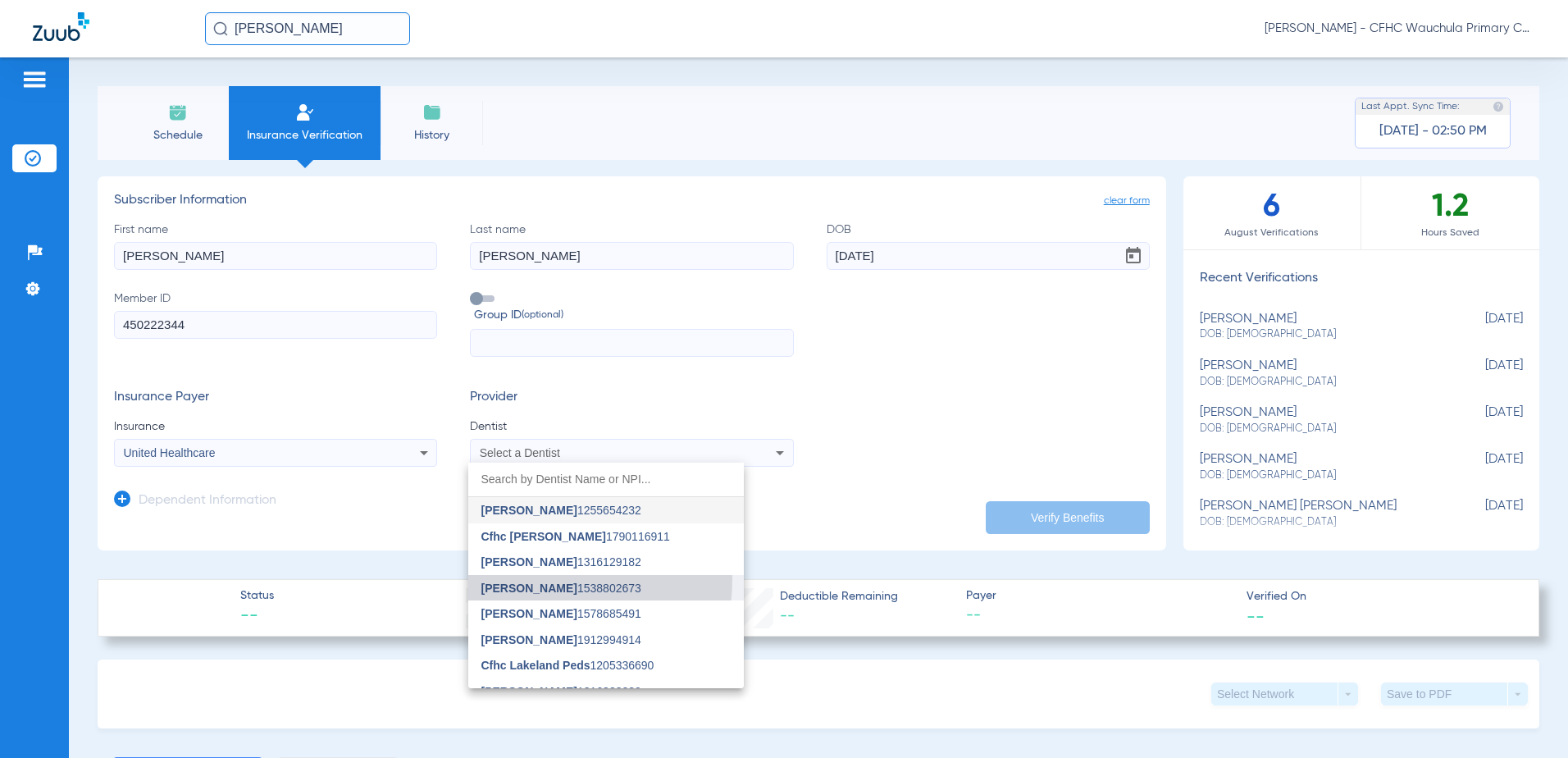
click at [526, 579] on mat-option "[PERSON_NAME] 1538802673" at bounding box center [606, 588] width 276 height 26
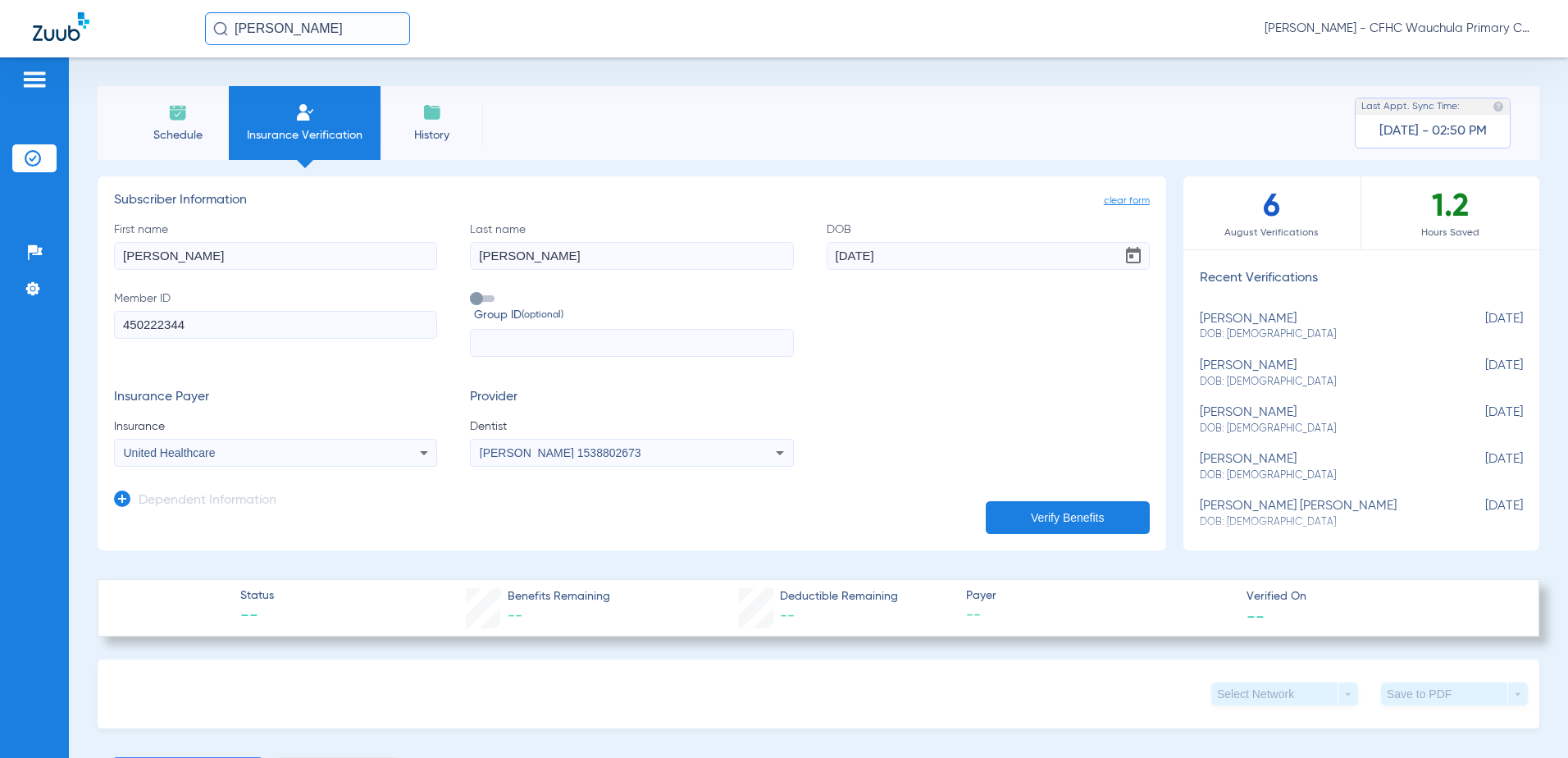
click at [1074, 522] on button "Verify Benefits" at bounding box center [1068, 517] width 164 height 33
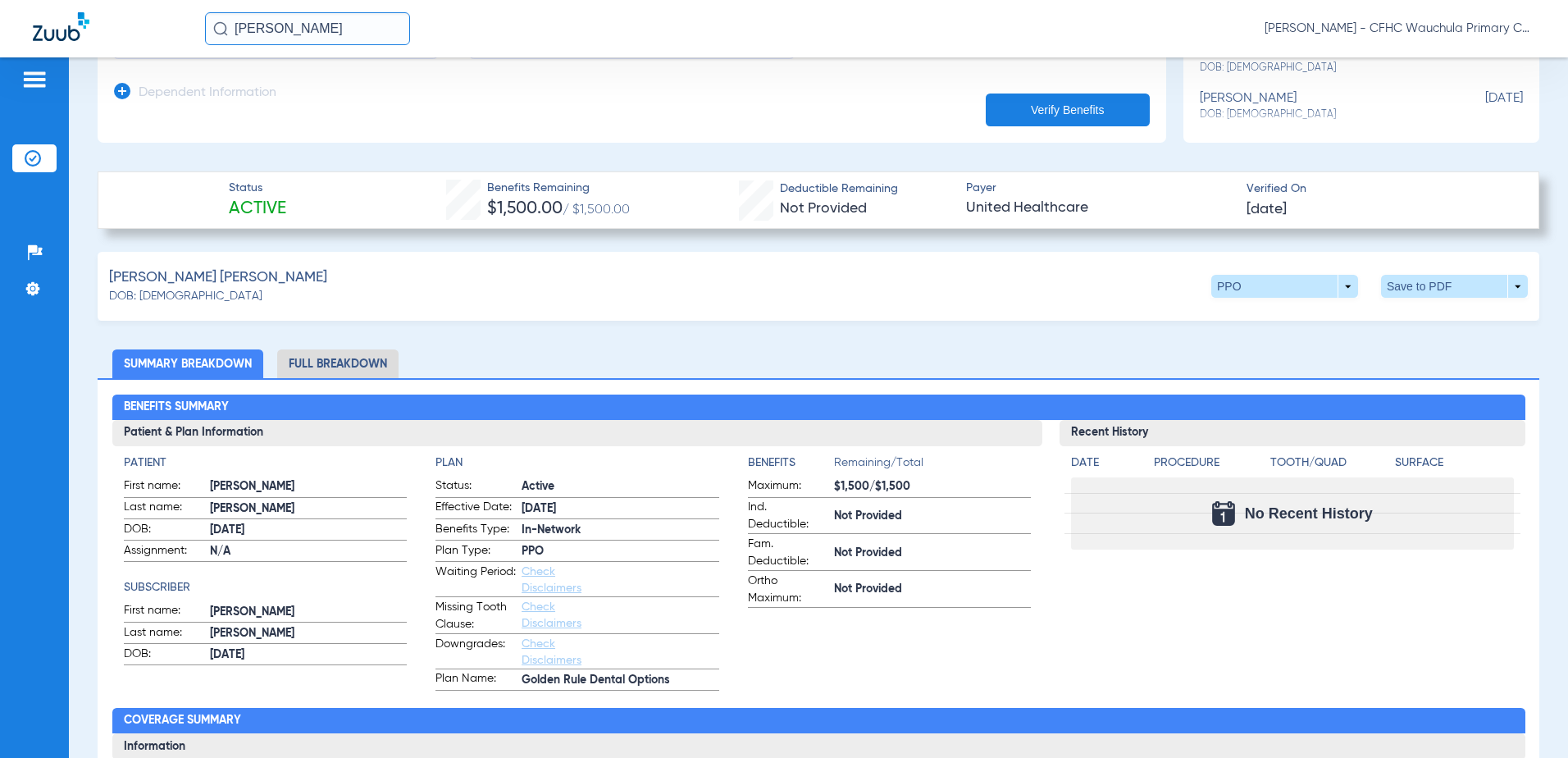
scroll to position [328, 0]
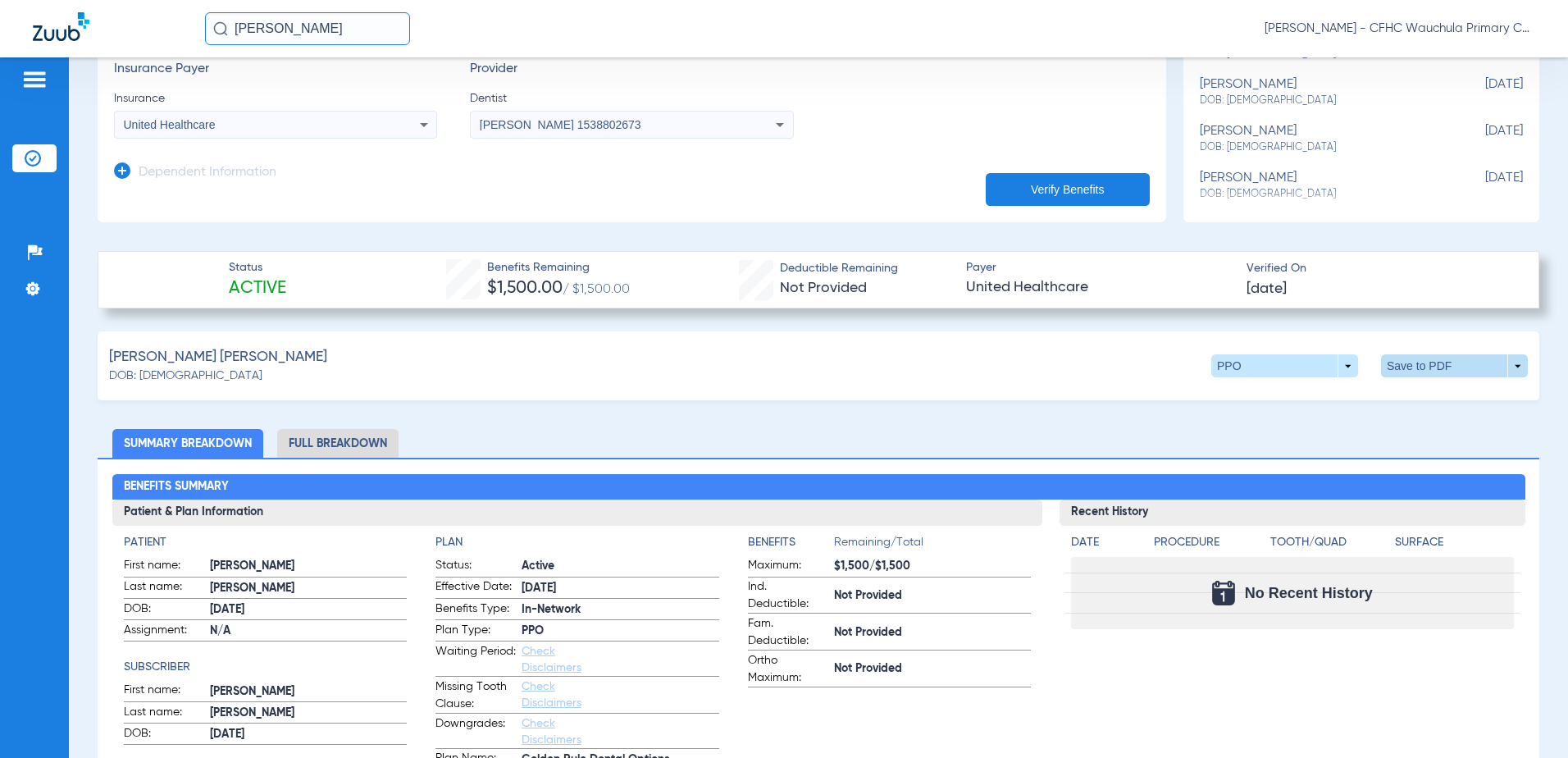
click at [1447, 373] on span at bounding box center [1455, 365] width 39 height 39
click at [1297, 406] on button "insert_drive_file Save to PDF" at bounding box center [1303, 396] width 124 height 33
click at [45, 157] on li "Insurance Verification" at bounding box center [34, 158] width 44 height 28
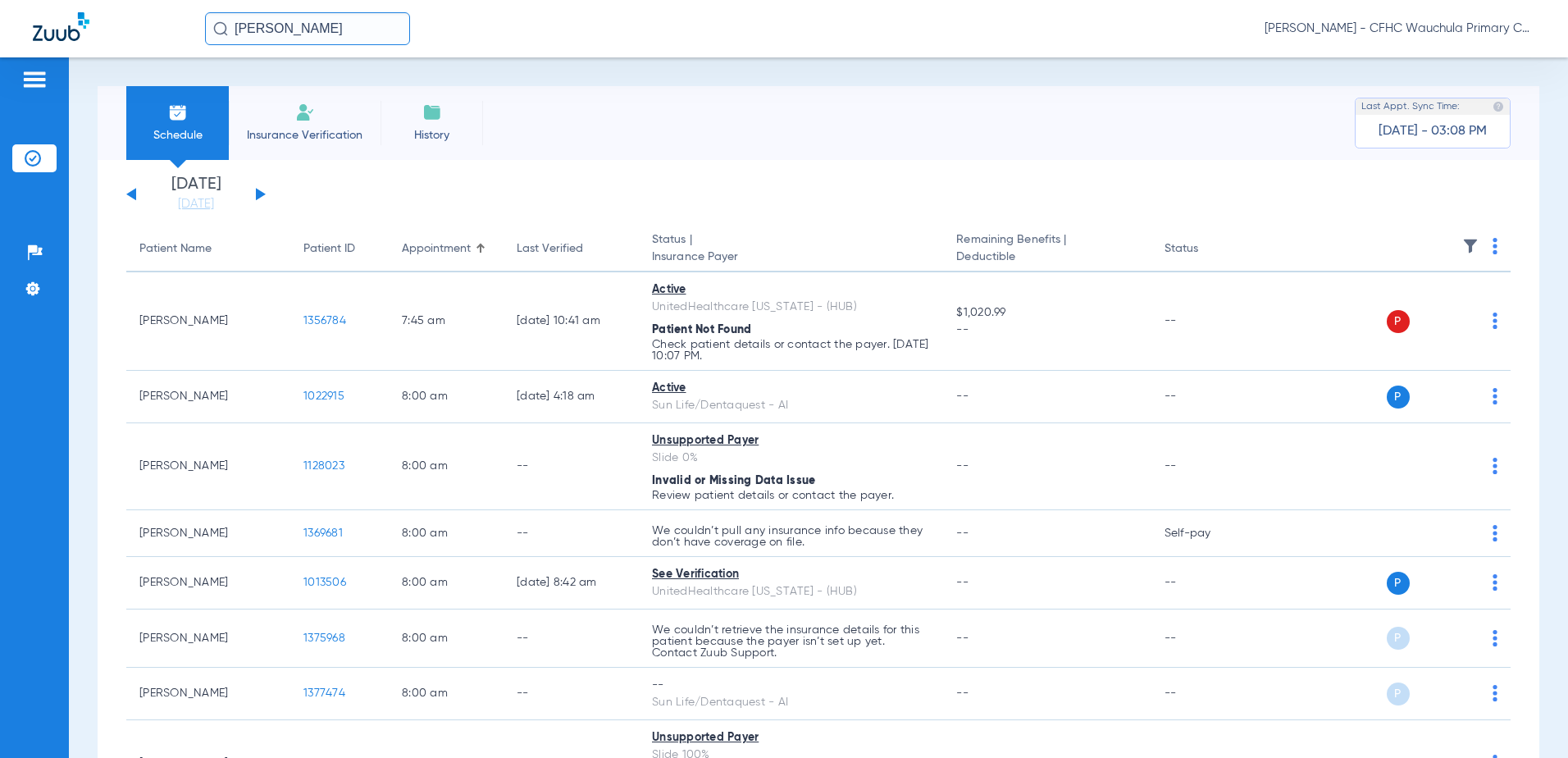
click at [263, 197] on div "[DATE] [DATE] [DATE] [DATE] [DATE] [DATE] [DATE] [DATE] [DATE] [DATE] [DATE] [D…" at bounding box center [195, 194] width 139 height 36
click at [257, 193] on button at bounding box center [261, 193] width 10 height 12
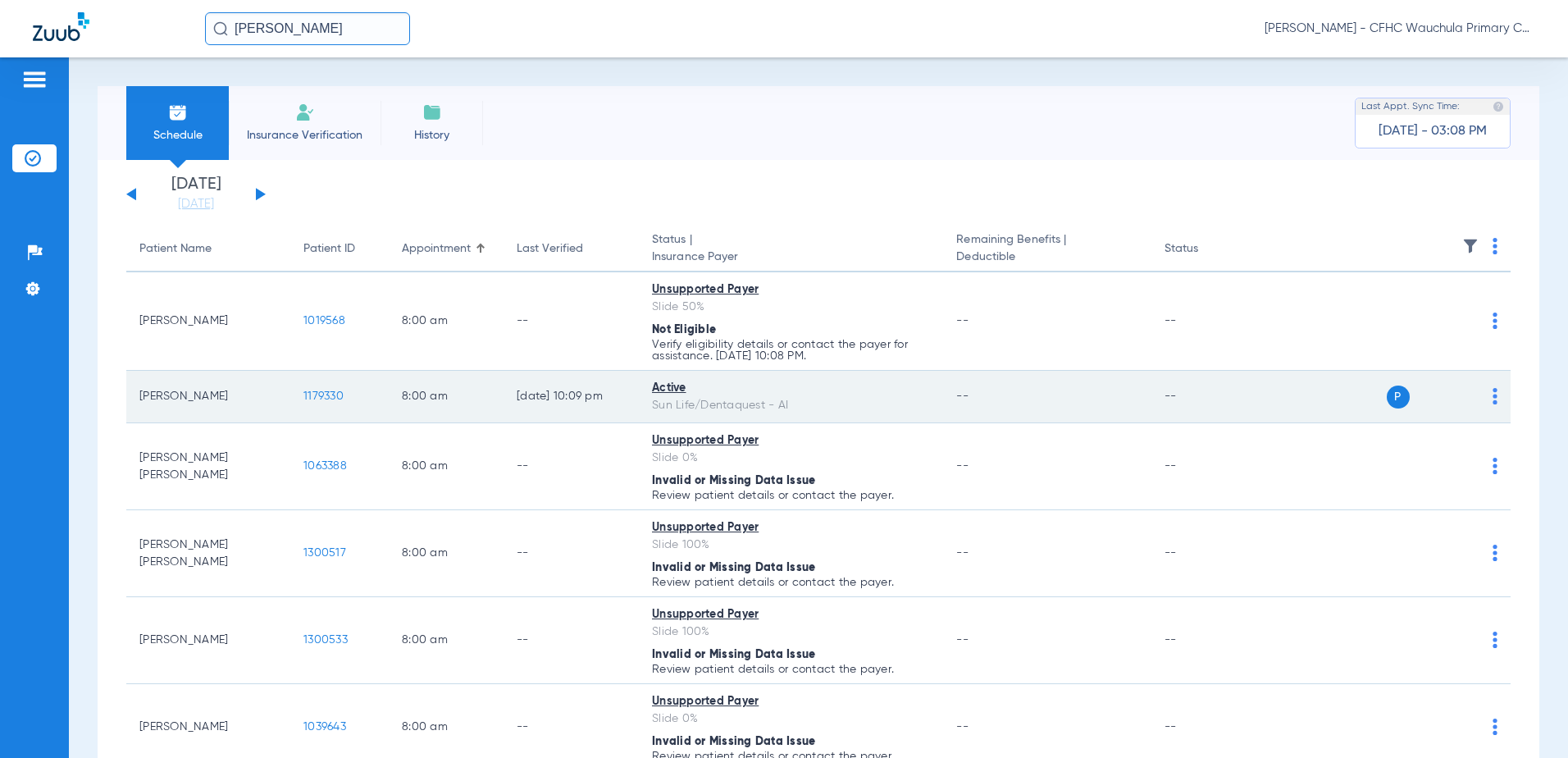
click at [322, 398] on span "1179330" at bounding box center [323, 396] width 40 height 11
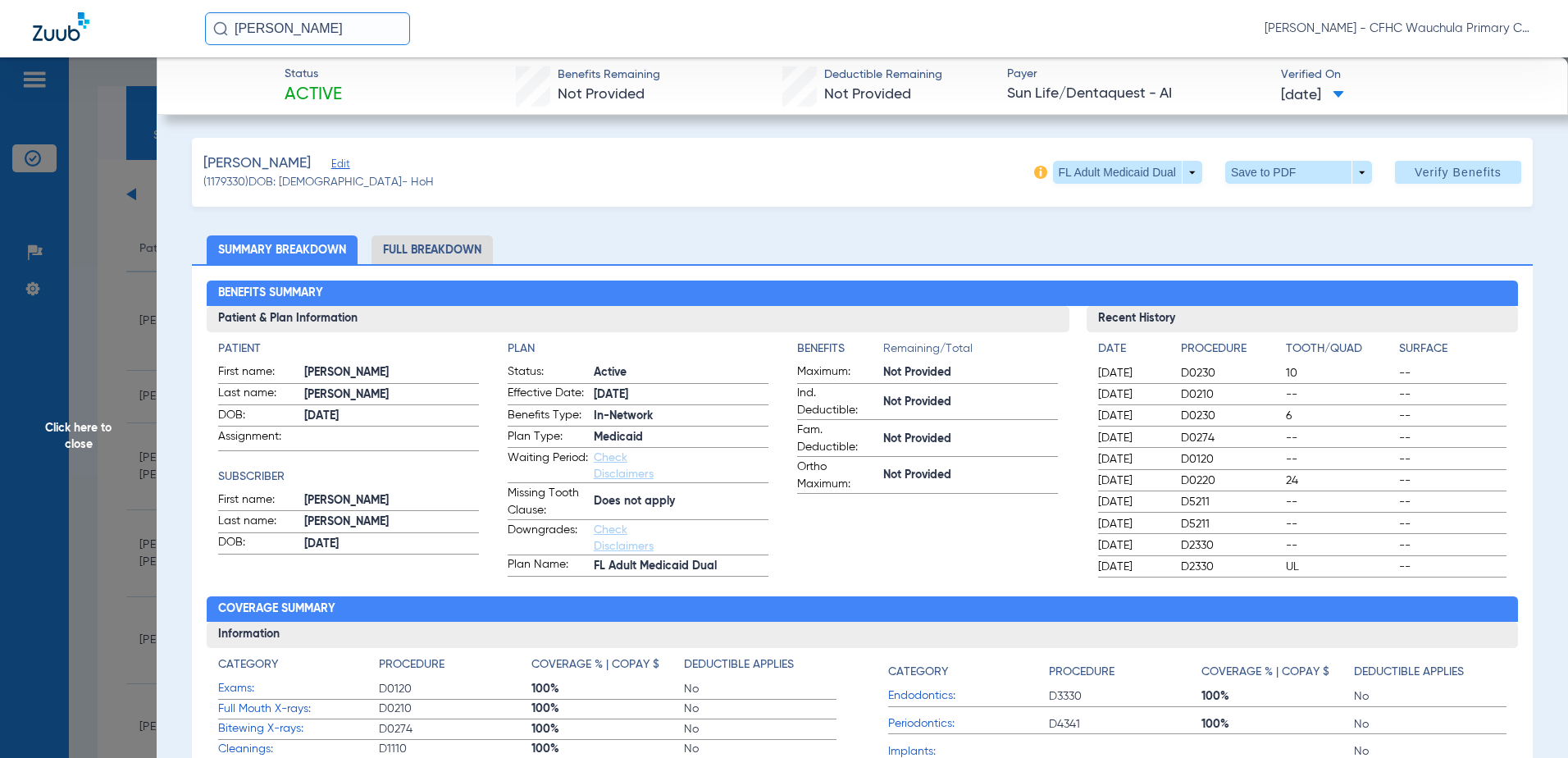
click at [453, 256] on li "Full Breakdown" at bounding box center [433, 250] width 121 height 29
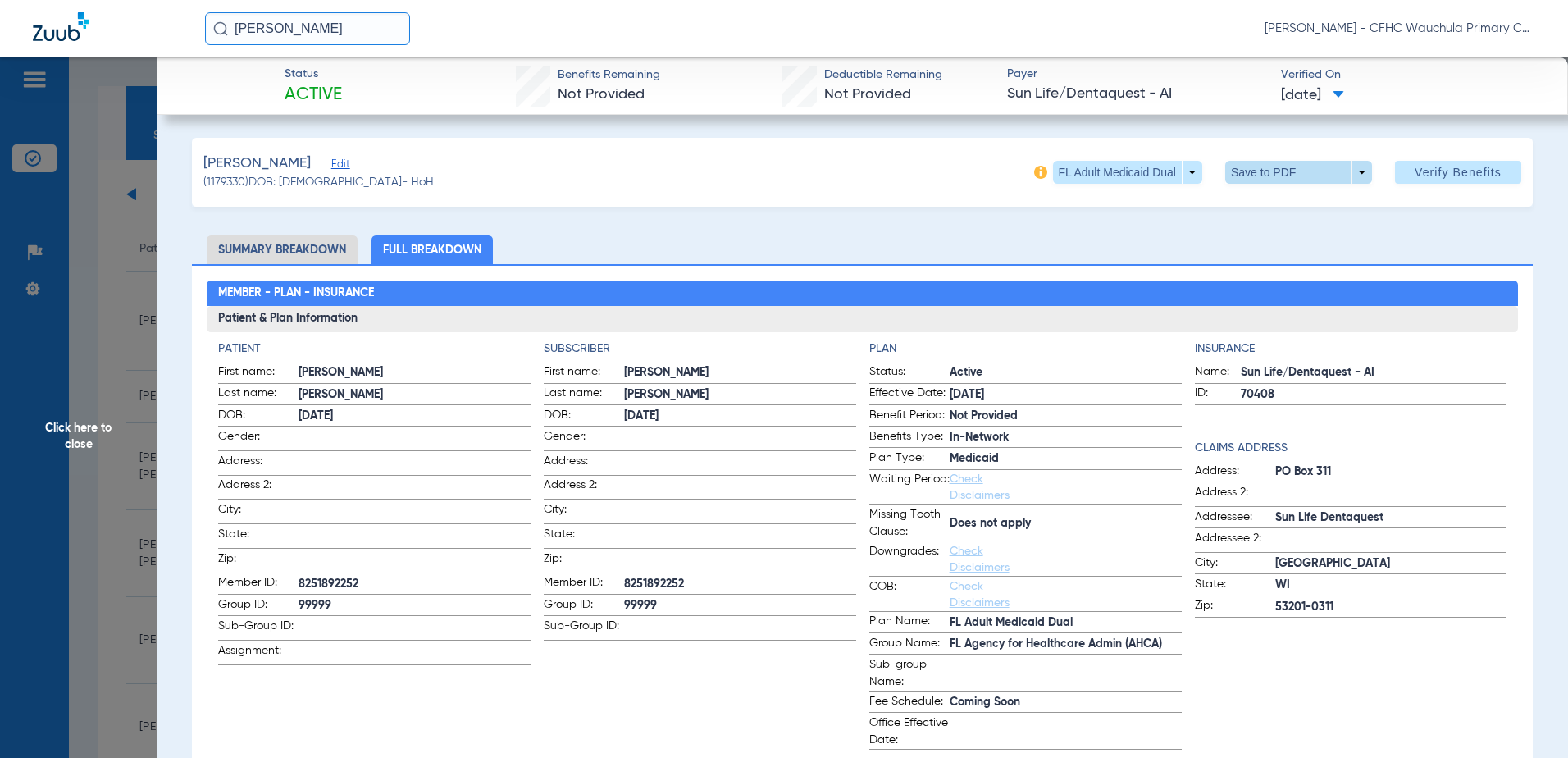
click at [1262, 171] on span at bounding box center [1298, 172] width 147 height 23
click at [1253, 209] on button "insert_drive_file Save to PDF" at bounding box center [1276, 205] width 124 height 33
click at [67, 336] on span "Click here to close" at bounding box center [78, 436] width 157 height 758
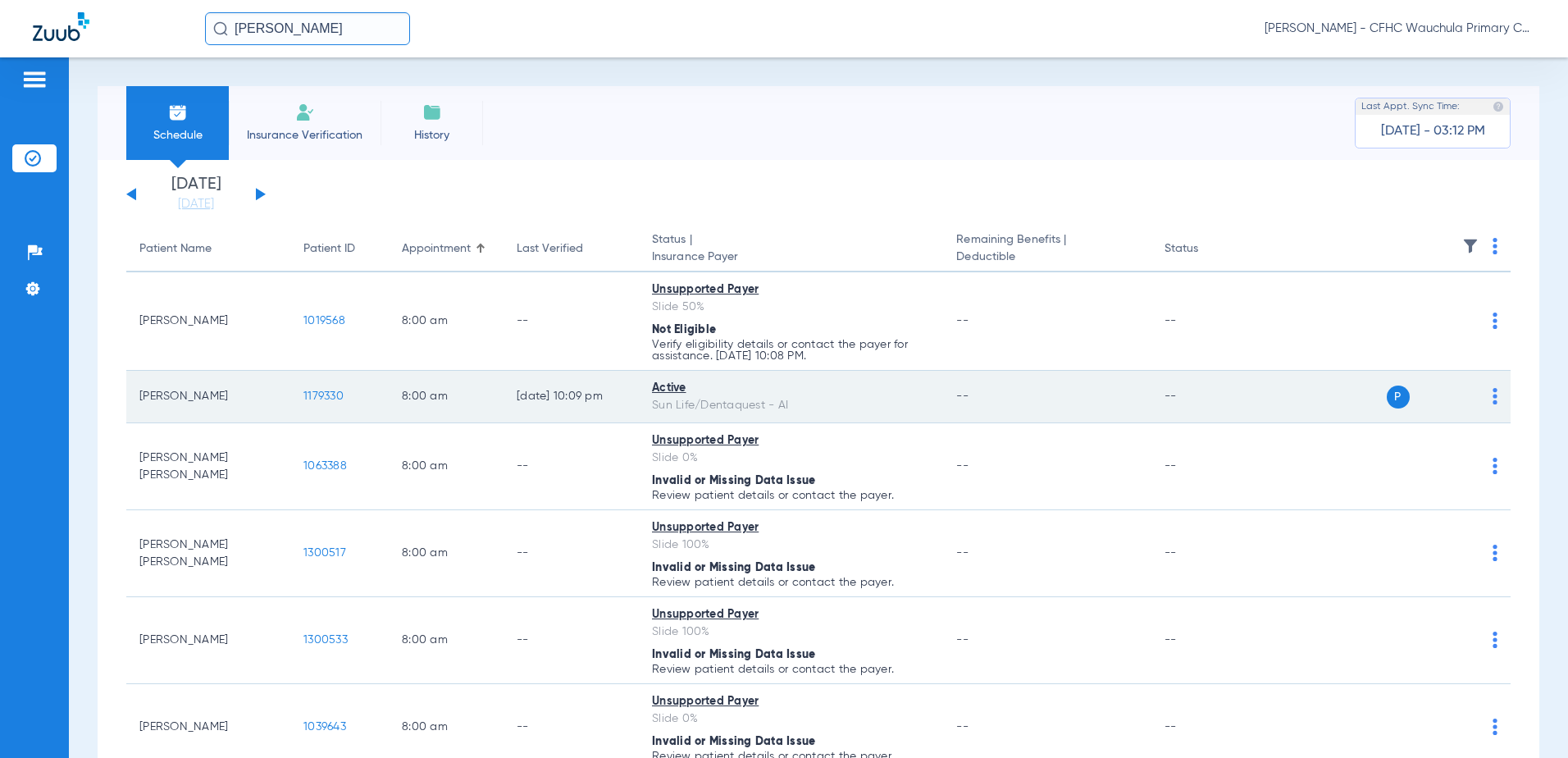
click at [318, 393] on span "1179330" at bounding box center [323, 396] width 40 height 11
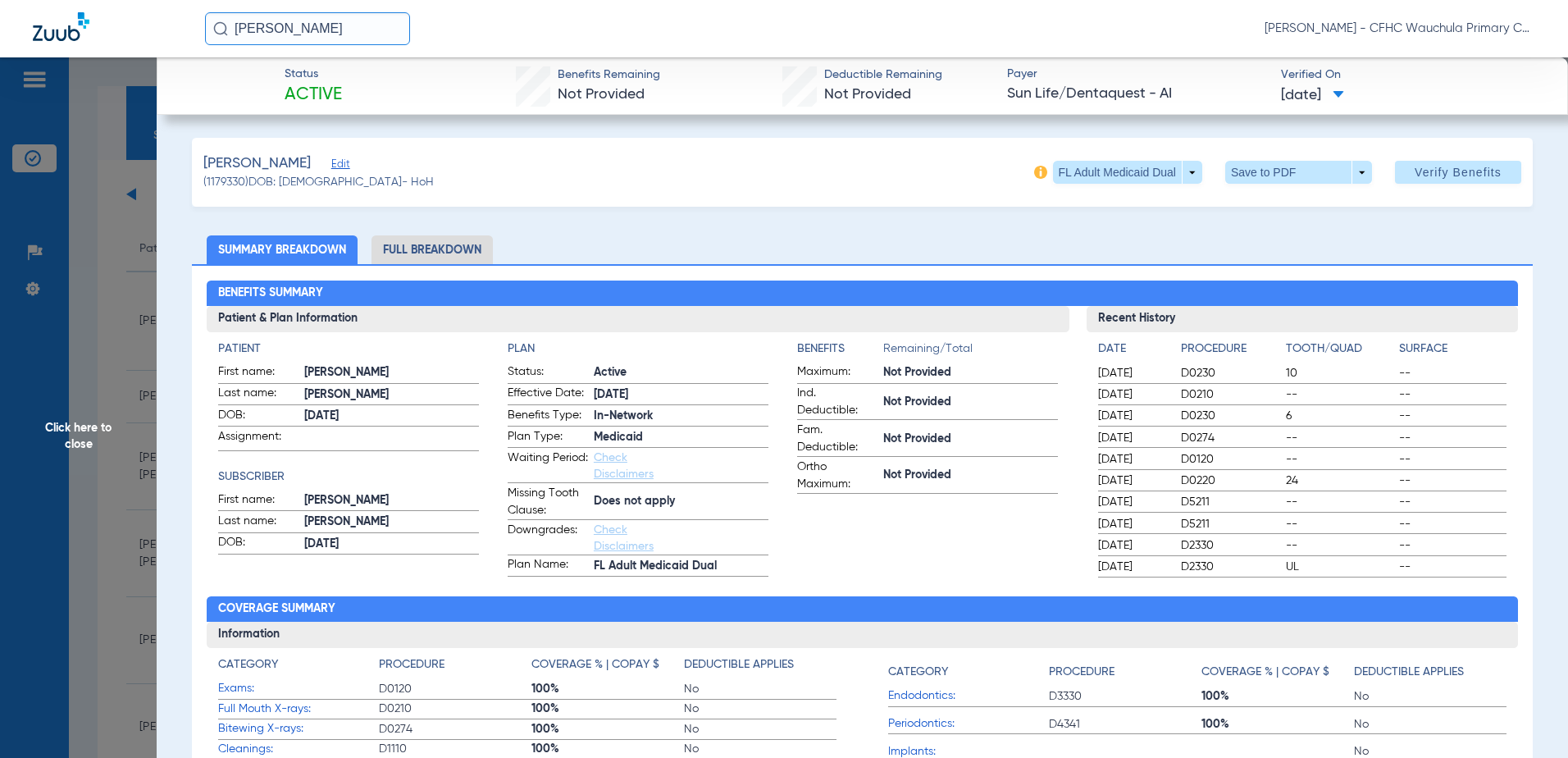
scroll to position [328, 0]
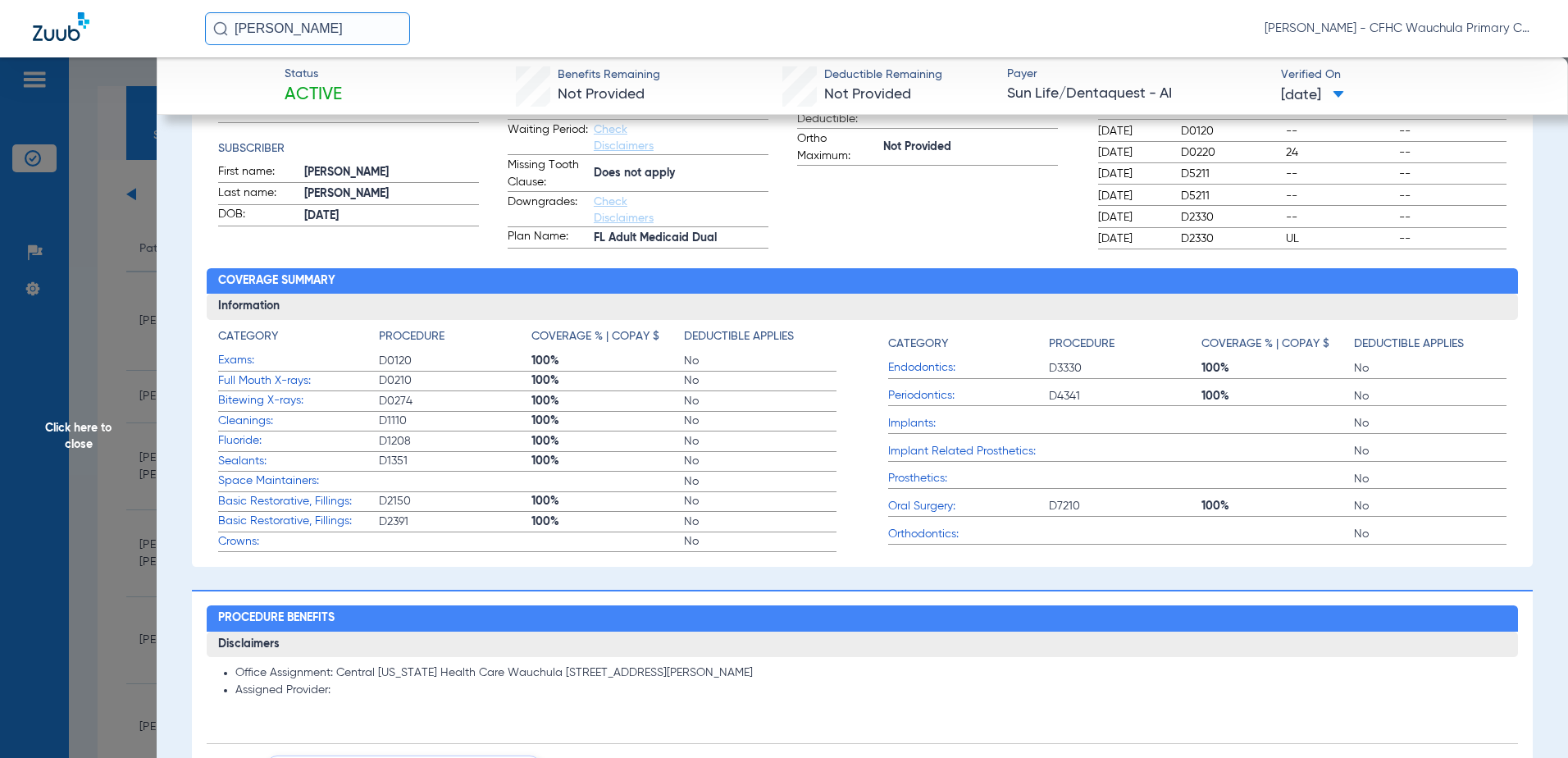
click at [110, 298] on span "Click here to close" at bounding box center [78, 436] width 157 height 758
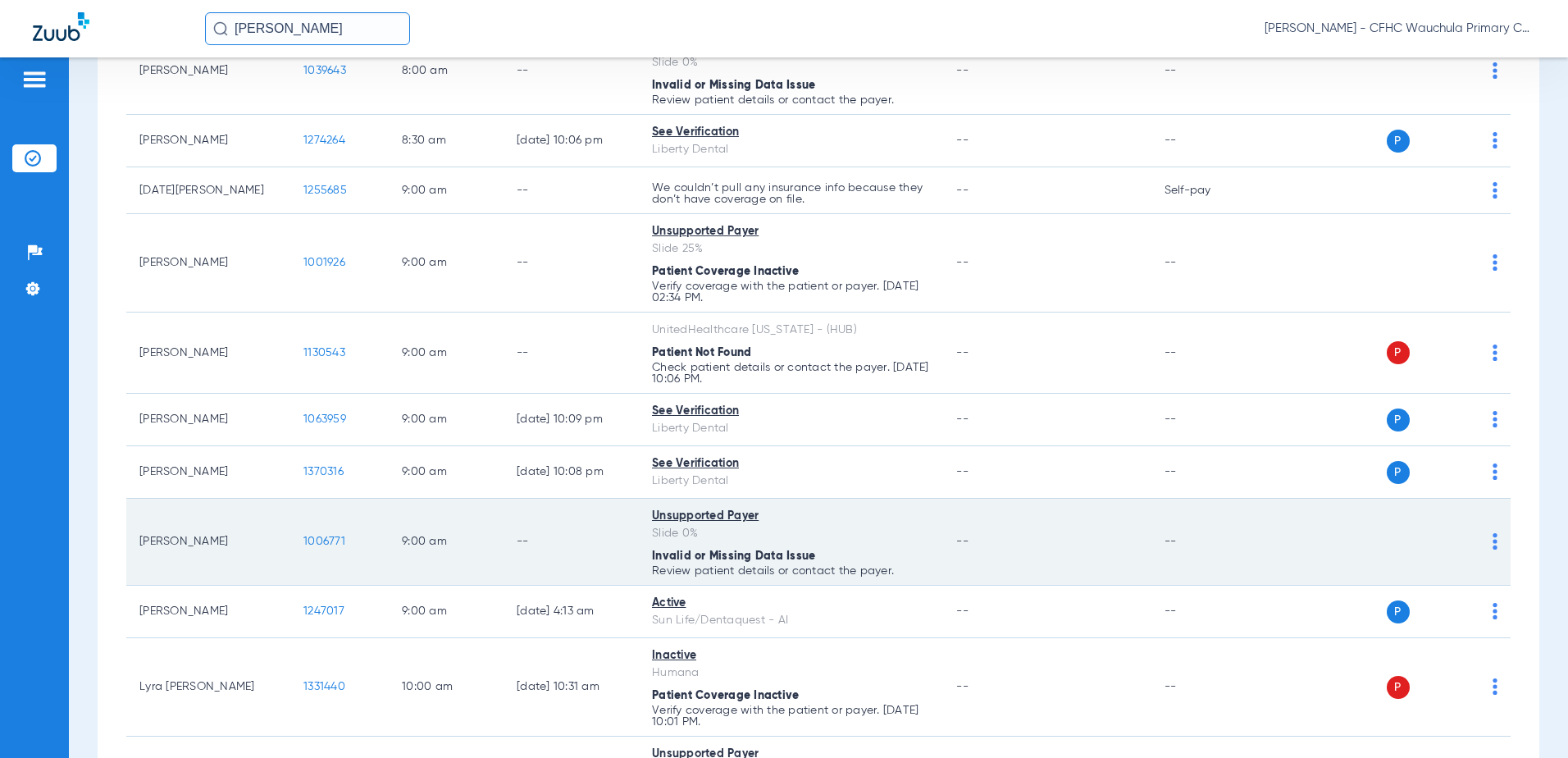
scroll to position [738, 0]
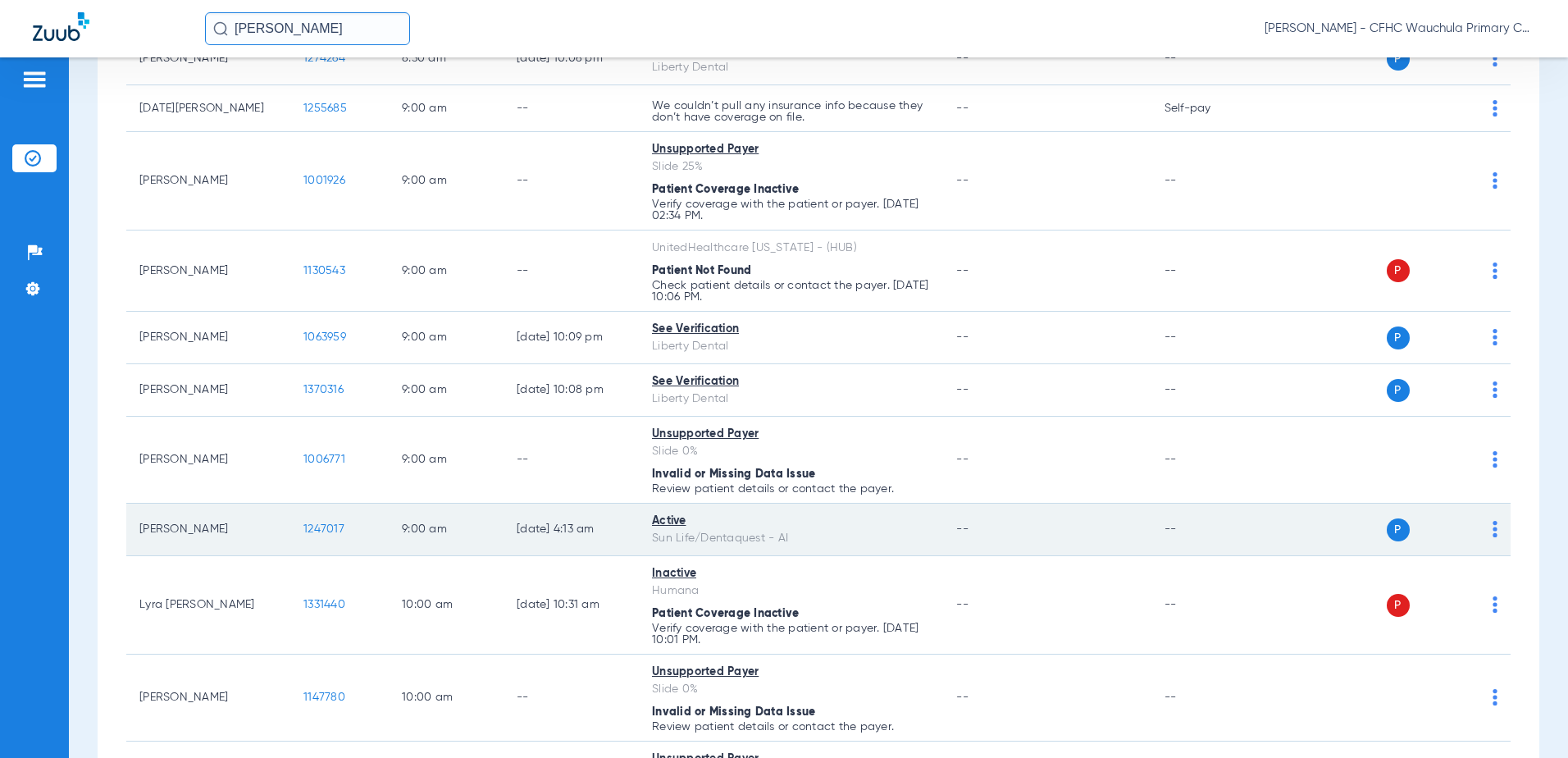
click at [315, 527] on span "1247017" at bounding box center [324, 529] width 41 height 11
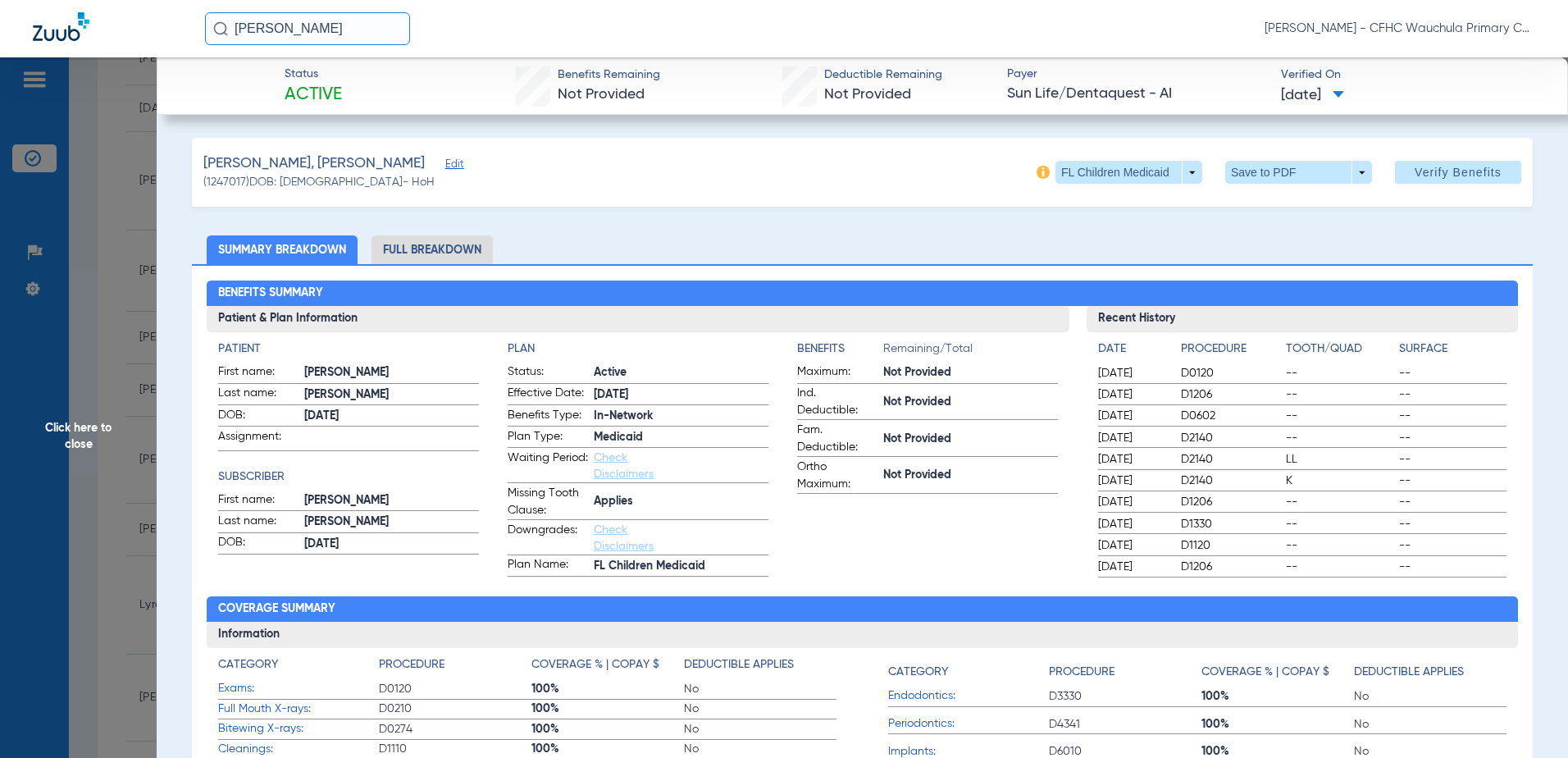
drag, startPoint x: 461, startPoint y: 245, endPoint x: 573, endPoint y: 271, distance: 115.0
click at [461, 245] on li "Full Breakdown" at bounding box center [433, 250] width 121 height 29
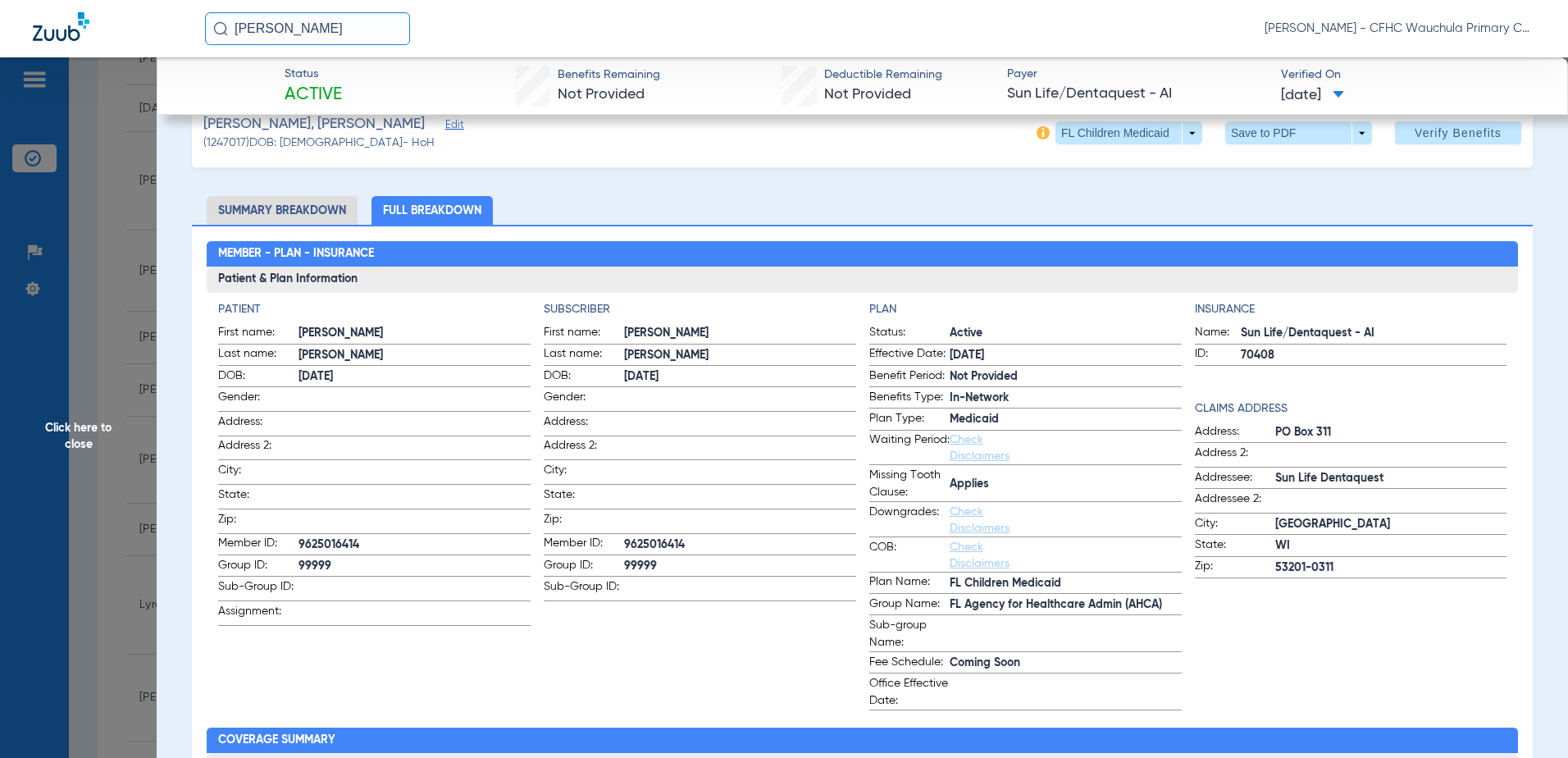
scroll to position [0, 0]
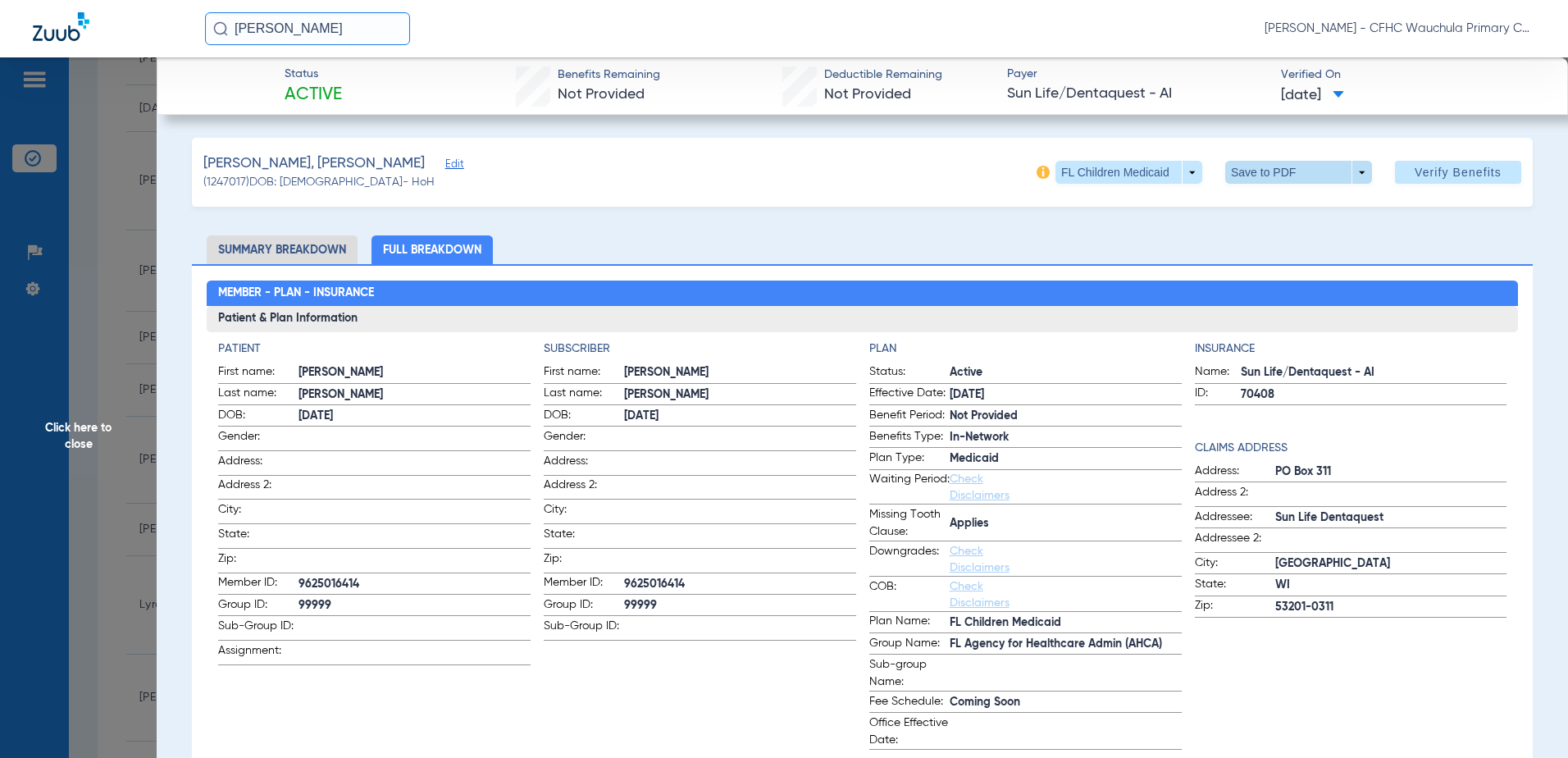
click at [1246, 180] on span at bounding box center [1298, 172] width 147 height 23
click at [1232, 202] on mat-icon "insert_drive_file" at bounding box center [1236, 205] width 20 height 20
click at [99, 292] on span "Click here to close" at bounding box center [78, 436] width 157 height 758
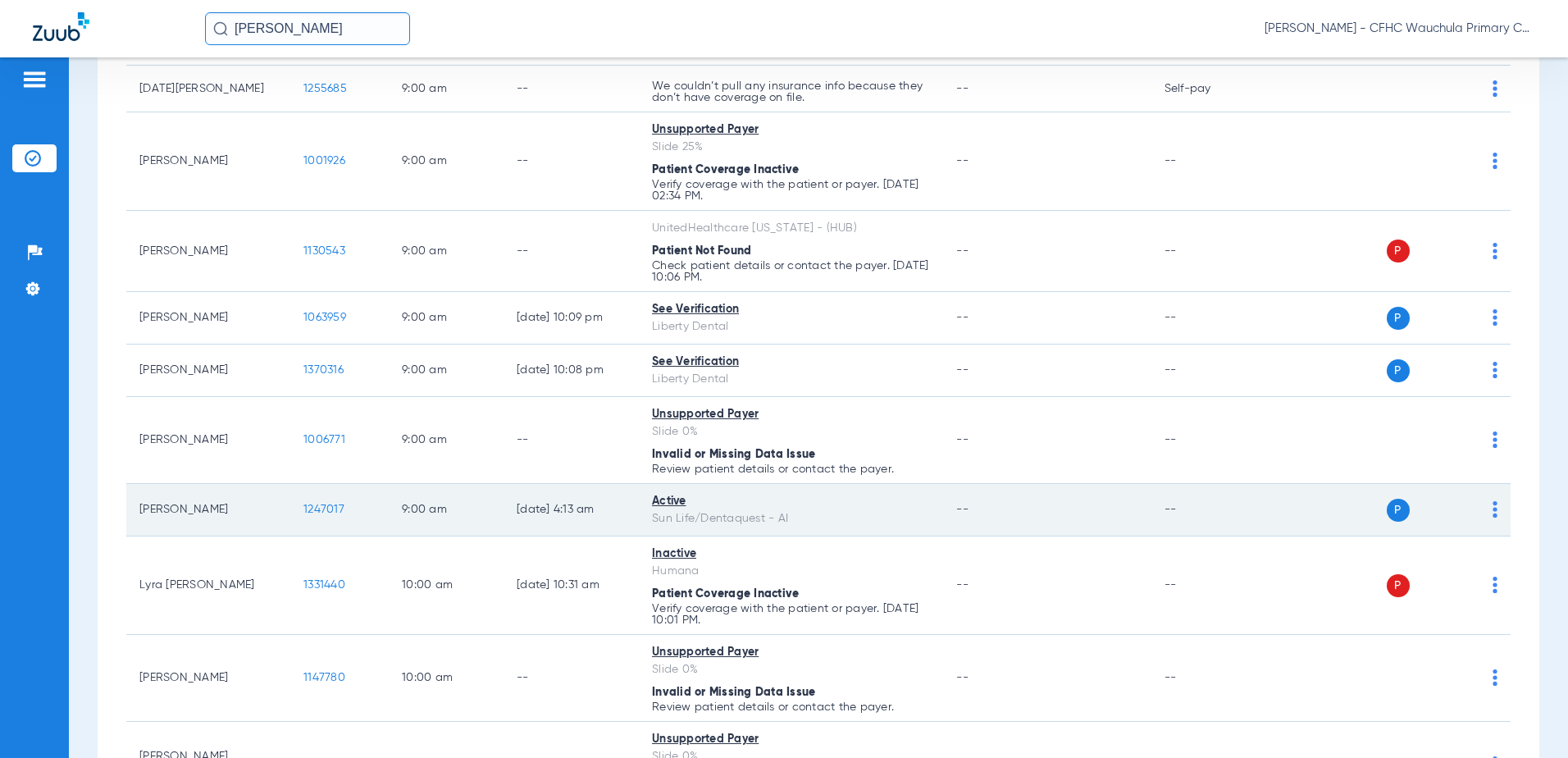
scroll to position [821, 0]
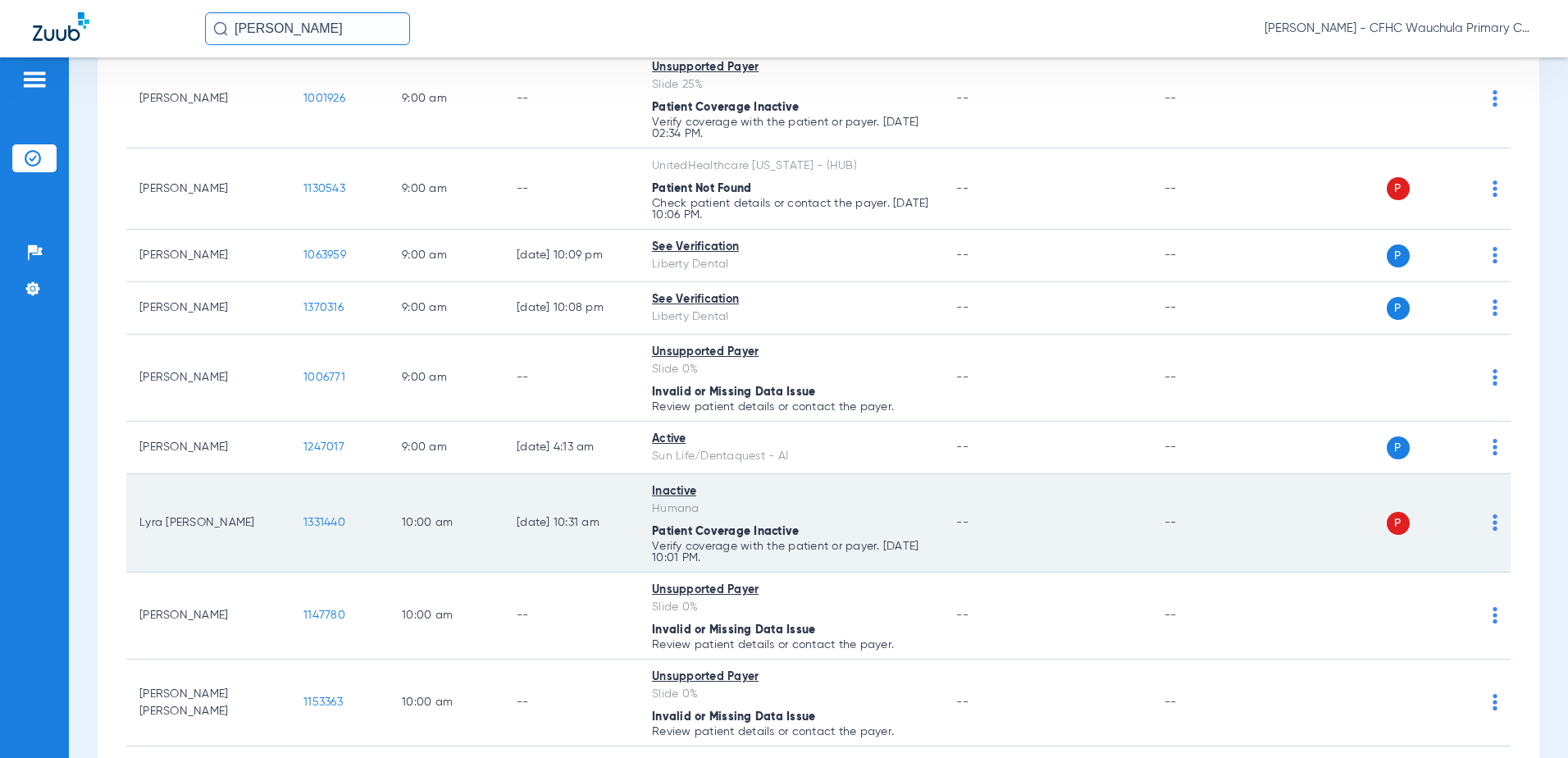
click at [327, 522] on span "1331440" at bounding box center [324, 522] width 42 height 11
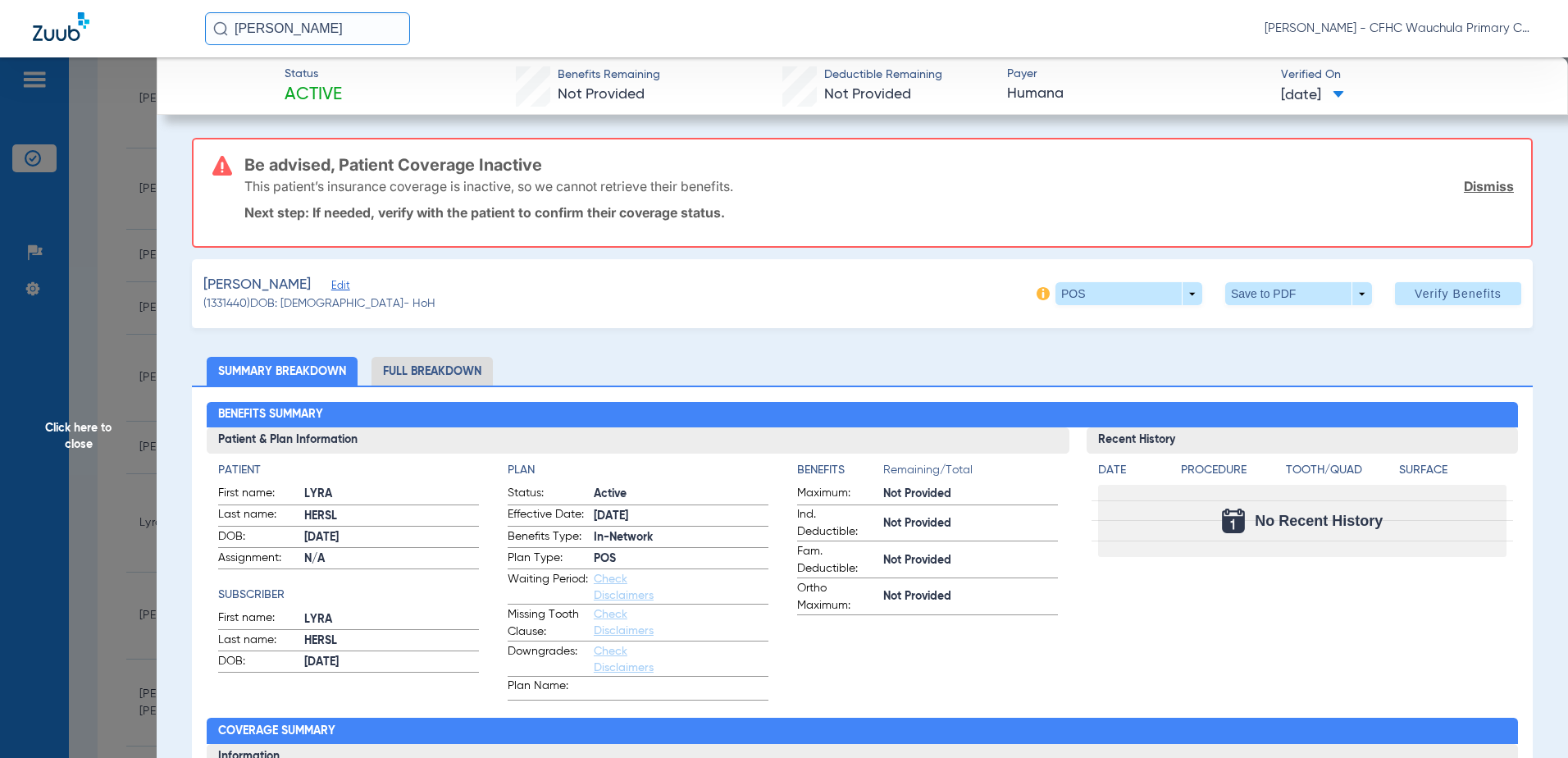
click at [78, 479] on span "Click here to close" at bounding box center [78, 436] width 157 height 758
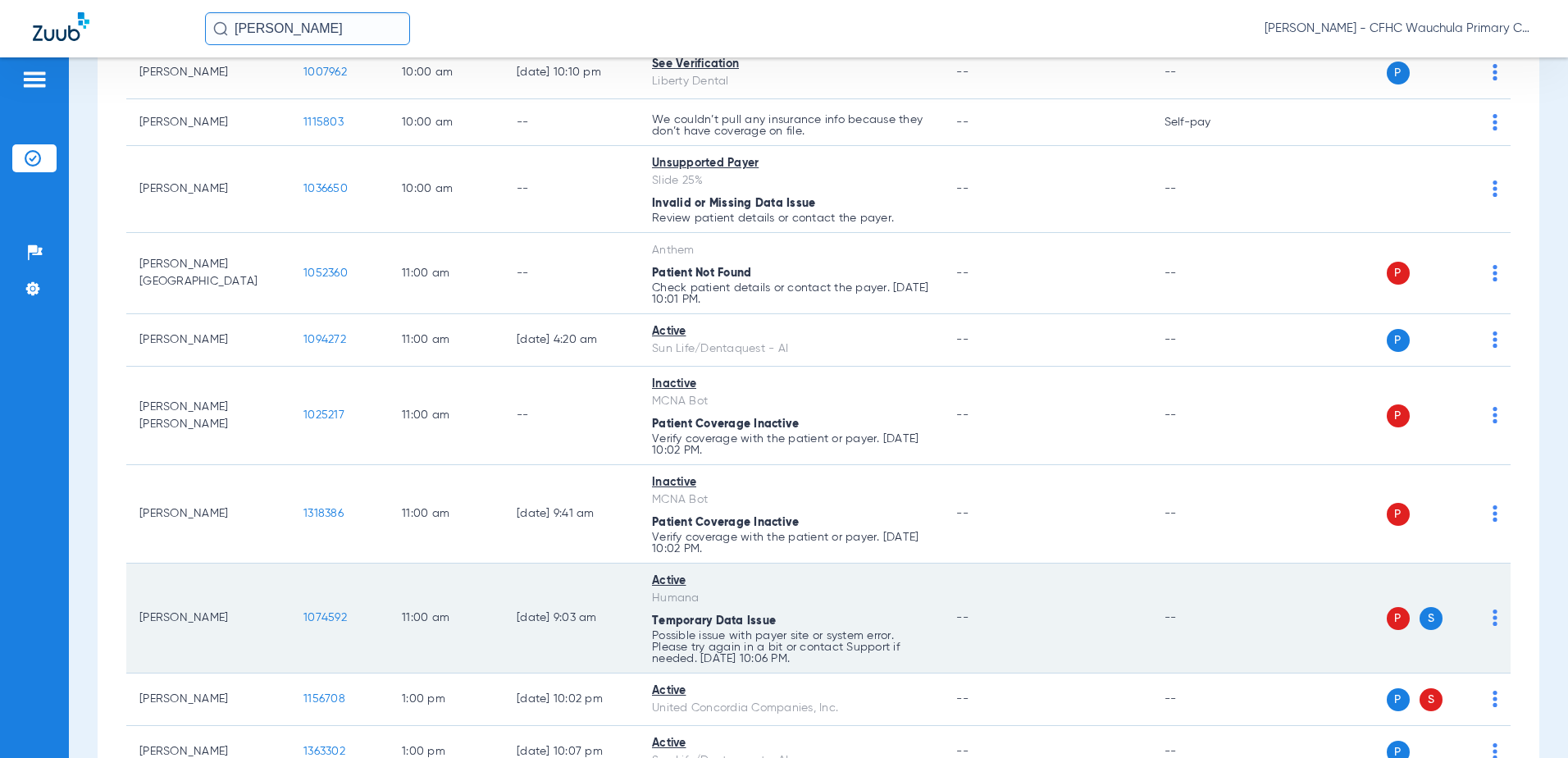
scroll to position [1559, 0]
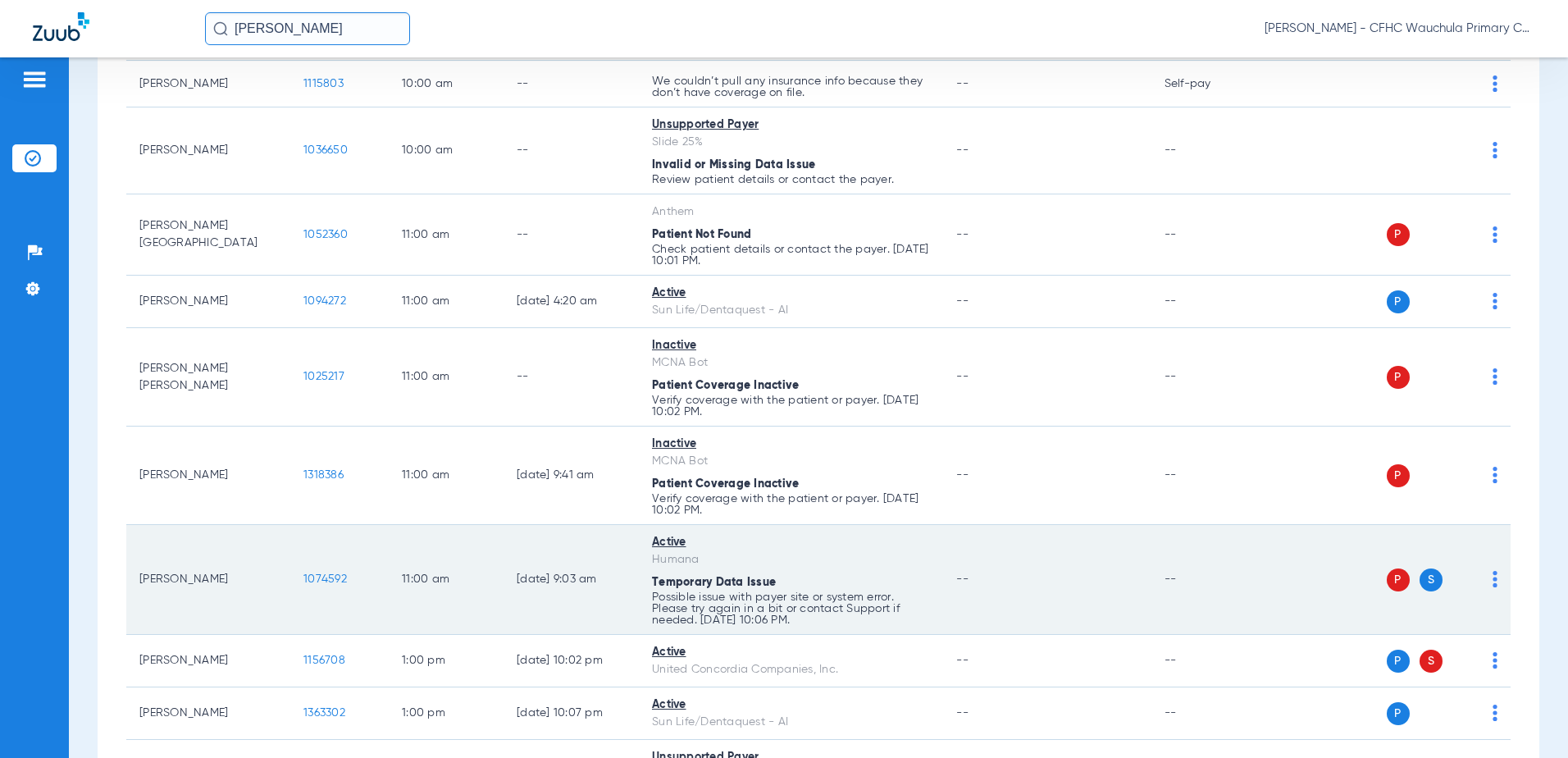
click at [326, 580] on span "1074592" at bounding box center [325, 579] width 44 height 11
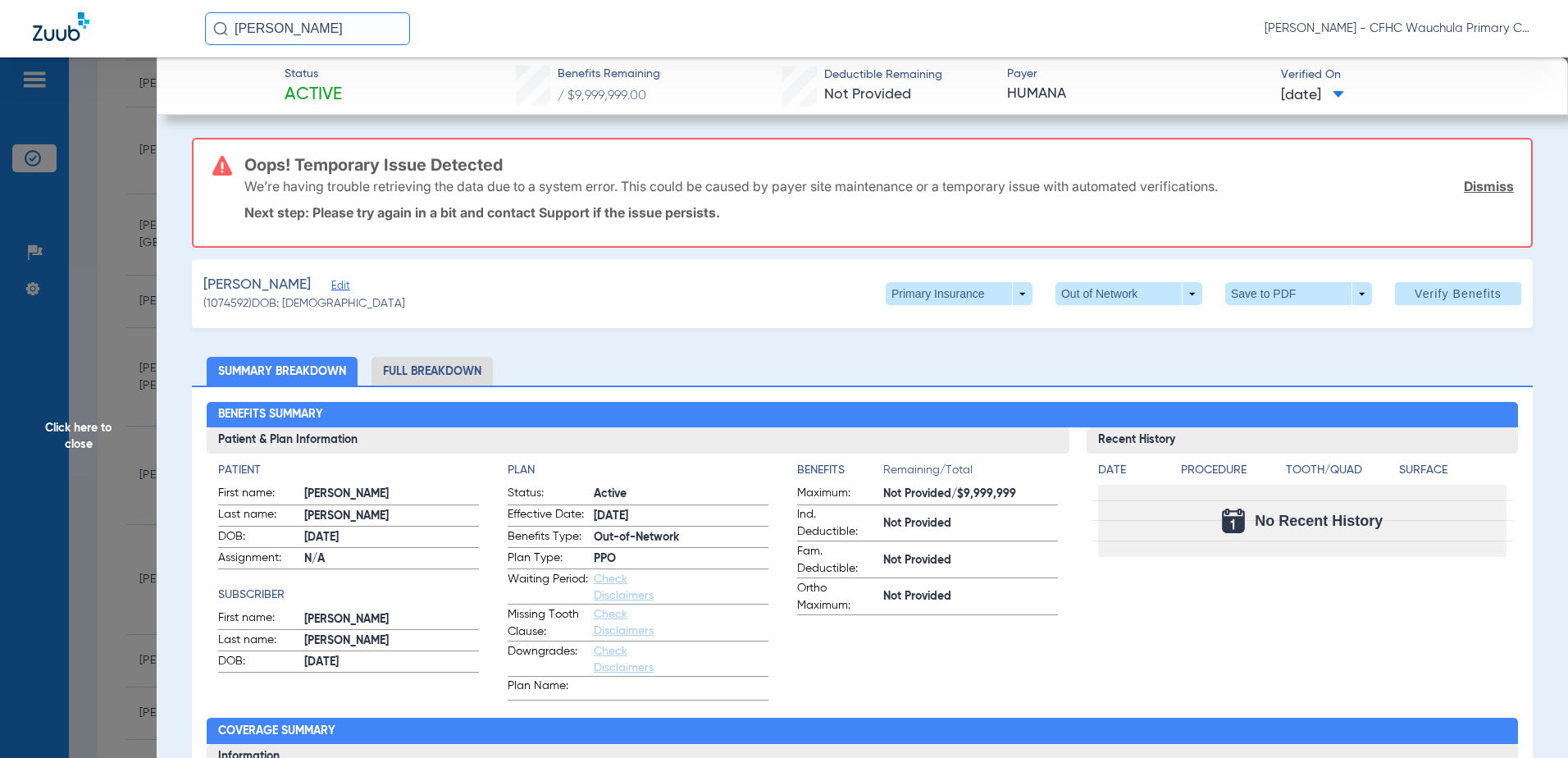
click at [346, 286] on span "Edit" at bounding box center [339, 287] width 15 height 16
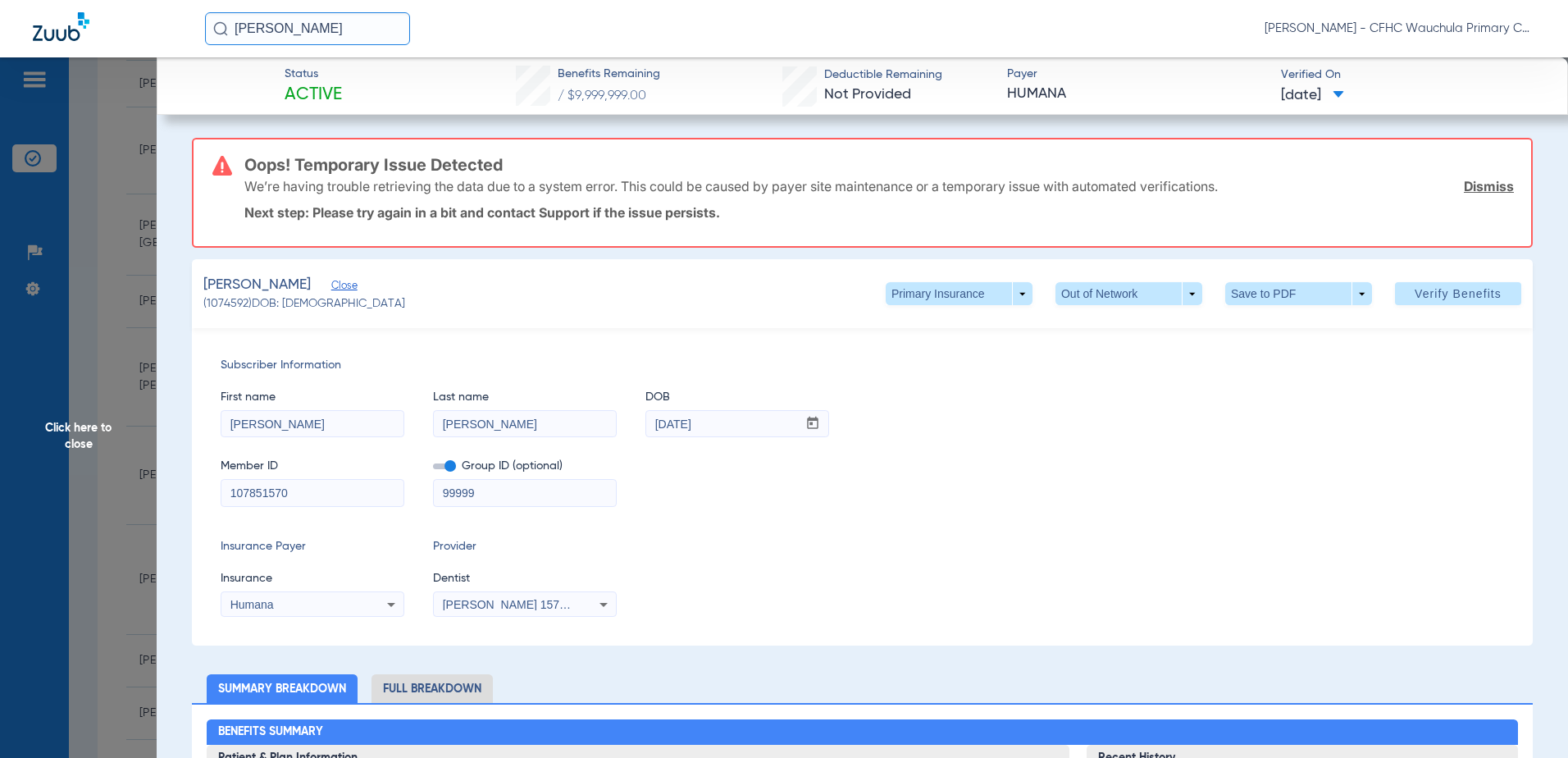
drag, startPoint x: 448, startPoint y: 466, endPoint x: 442, endPoint y: 456, distance: 11.7
click at [448, 465] on span at bounding box center [444, 466] width 23 height 6
click at [433, 469] on input "checkbox" at bounding box center [433, 469] width 0 height 0
click at [1459, 298] on span "Verify Benefits" at bounding box center [1458, 293] width 87 height 13
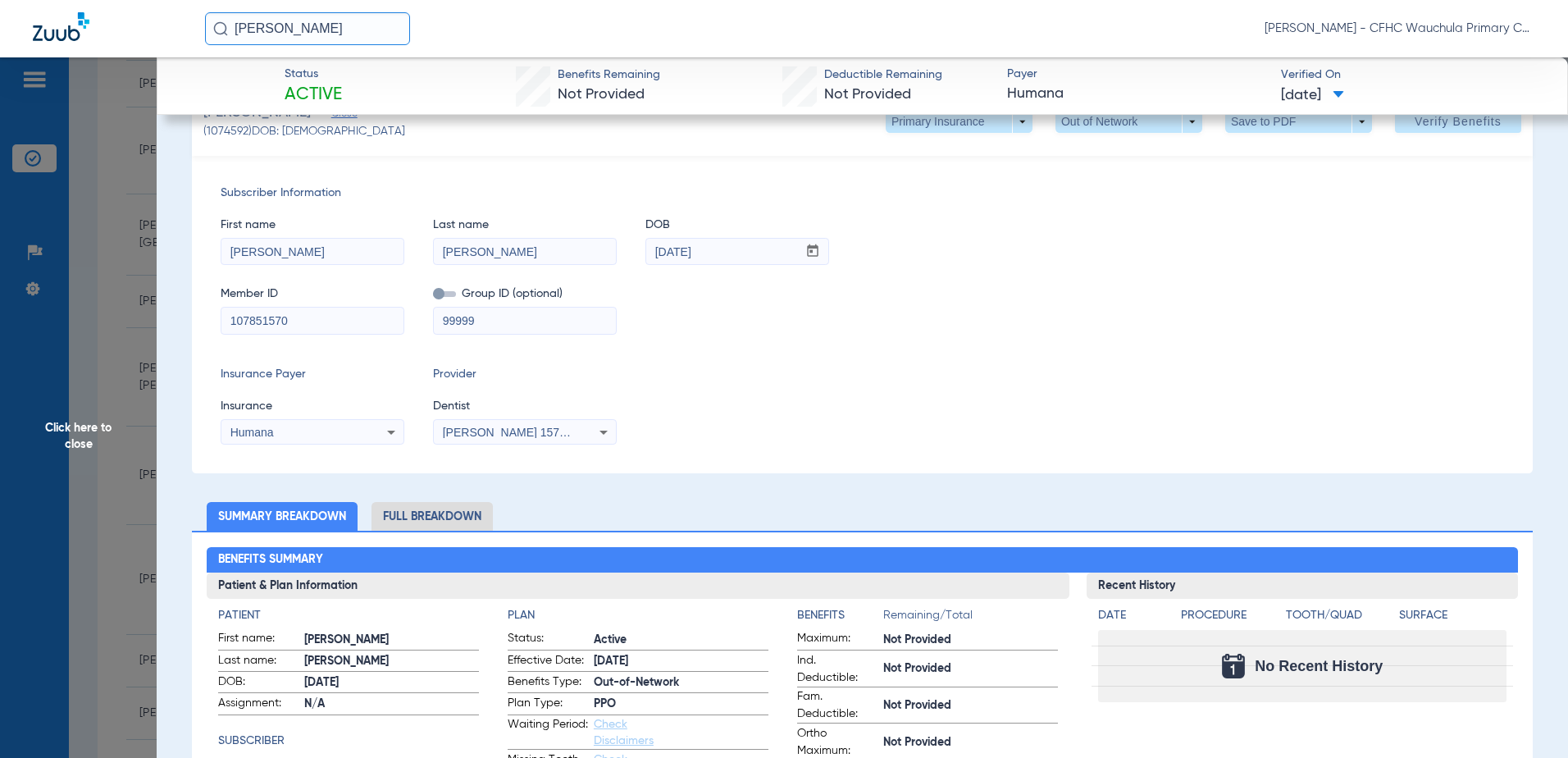
scroll to position [0, 0]
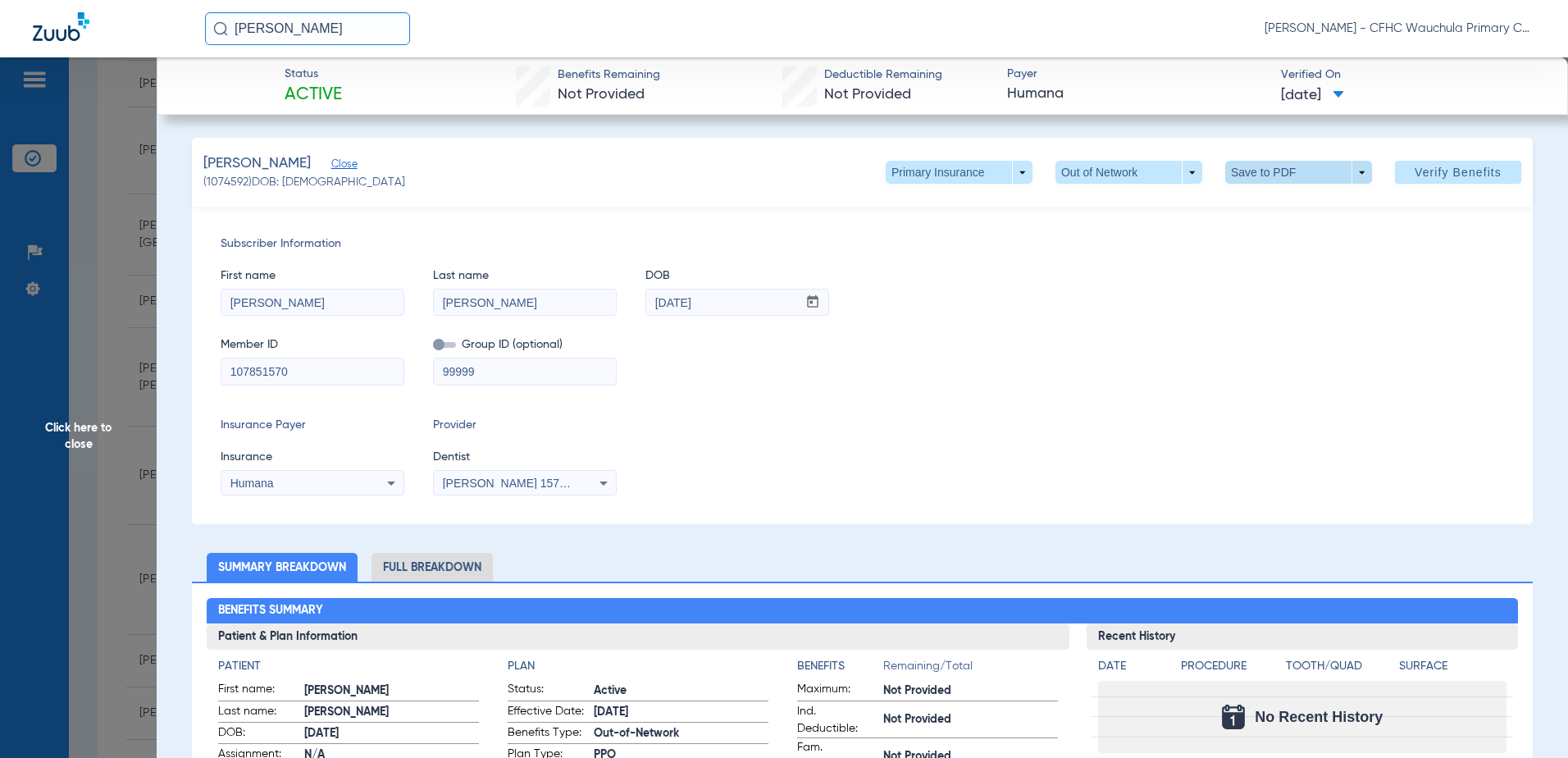
click at [1246, 179] on span at bounding box center [1298, 172] width 147 height 23
click at [1262, 208] on span "Save to PDF" at bounding box center [1291, 205] width 64 height 11
drag, startPoint x: 107, startPoint y: 312, endPoint x: 124, endPoint y: 322, distance: 19.7
click at [115, 310] on span "Click here to close" at bounding box center [78, 436] width 157 height 758
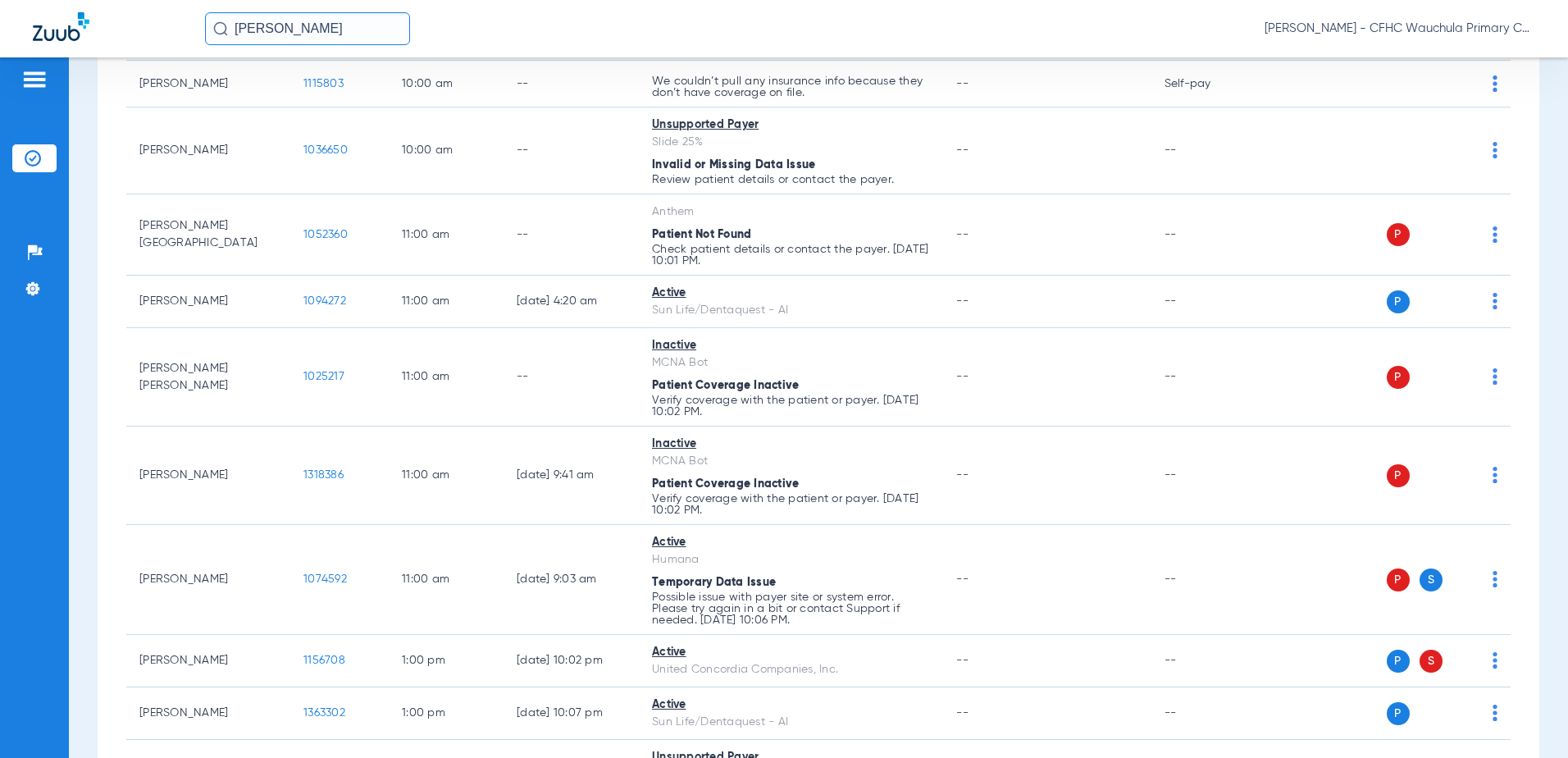
click at [30, 486] on div "Patients Insurance Verification Setup Help Center Settings" at bounding box center [35, 436] width 69 height 758
